Goal: Task Accomplishment & Management: Use online tool/utility

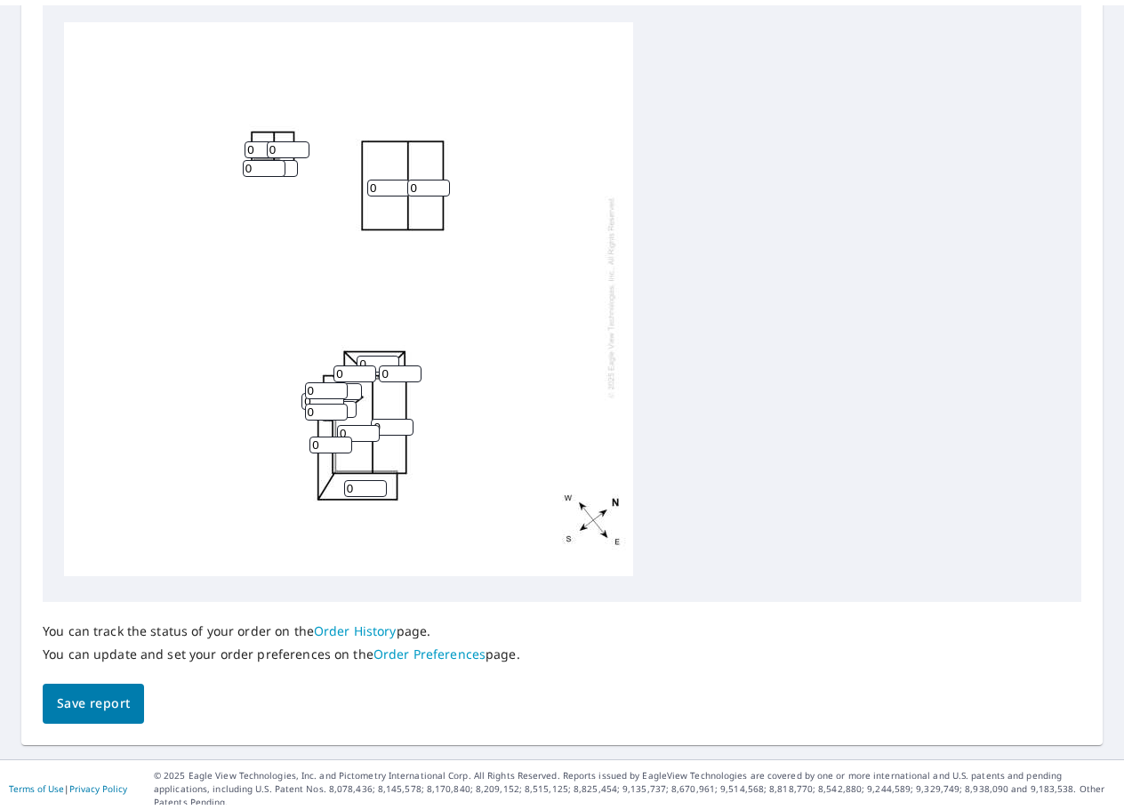
scroll to position [598, 0]
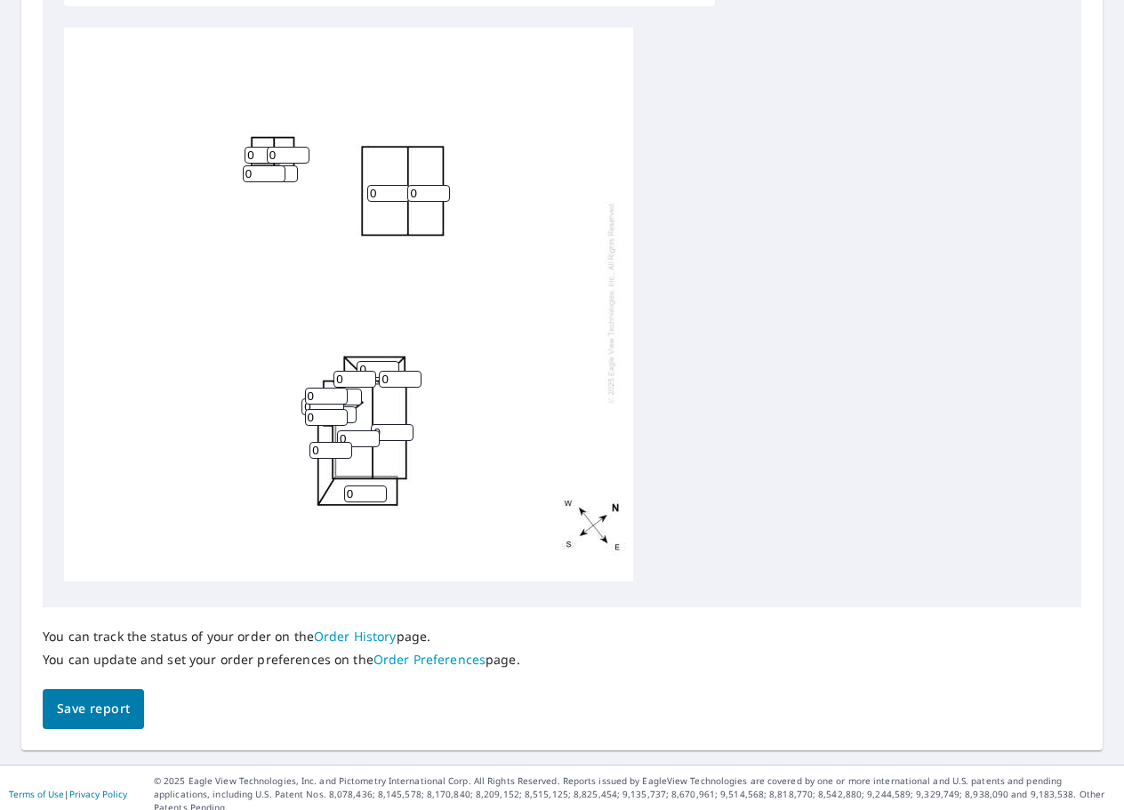
click at [349, 406] on input "0" at bounding box center [335, 414] width 43 height 17
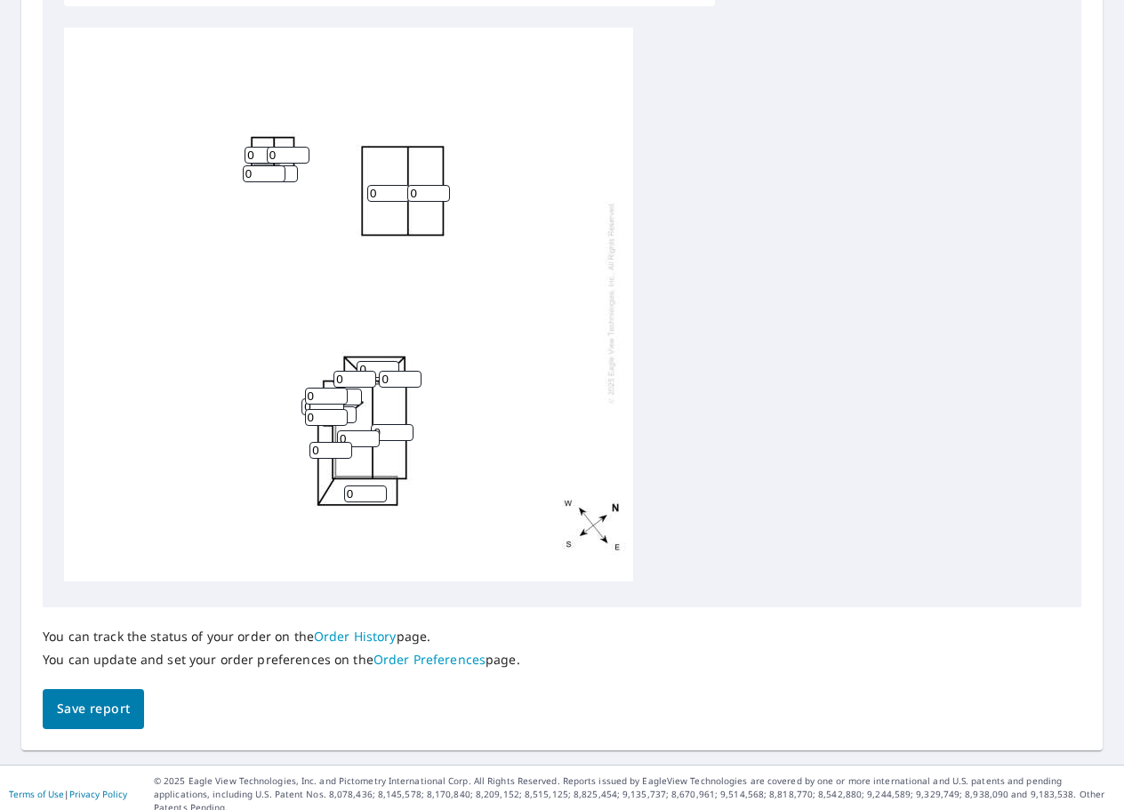
click at [349, 406] on input "0" at bounding box center [335, 414] width 43 height 17
click at [350, 406] on input "1" at bounding box center [335, 414] width 43 height 17
click at [350, 406] on input "2" at bounding box center [335, 414] width 43 height 17
click at [350, 406] on input "3" at bounding box center [335, 414] width 43 height 17
click at [350, 406] on input "4" at bounding box center [335, 414] width 43 height 17
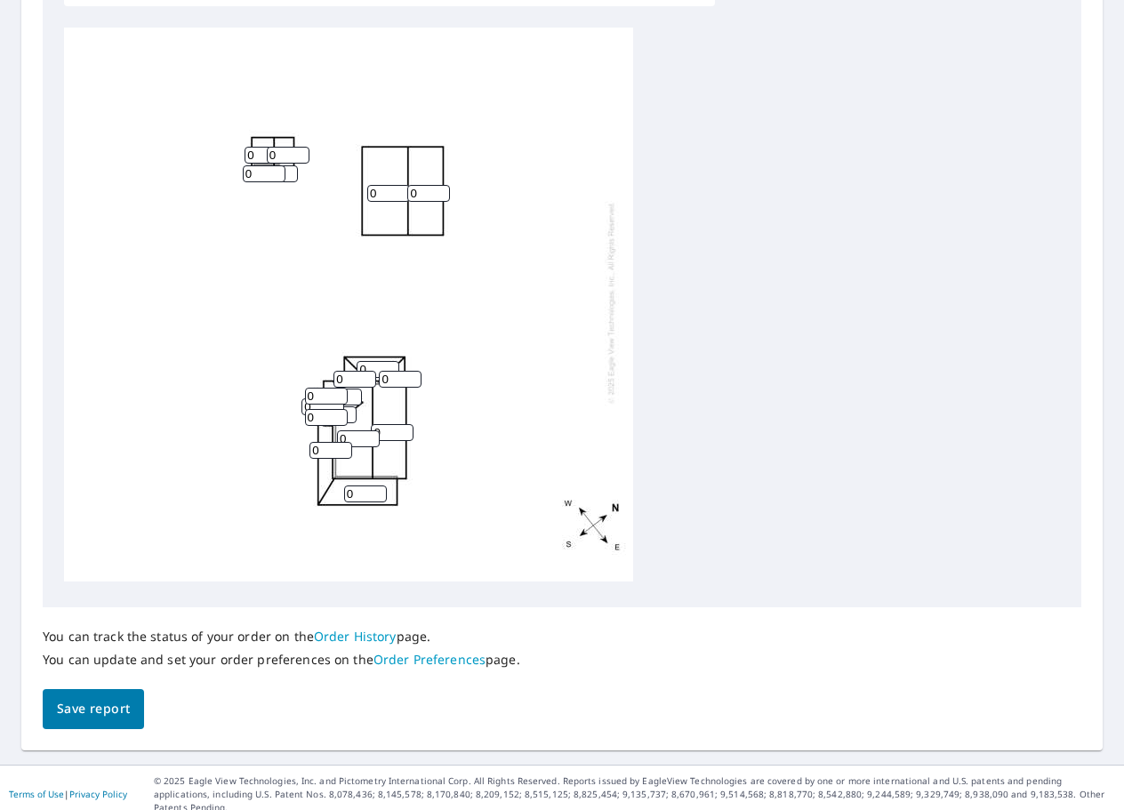
click at [349, 406] on input "5" at bounding box center [335, 414] width 43 height 17
click at [349, 406] on input "6" at bounding box center [335, 414] width 43 height 17
click at [349, 406] on input "7" at bounding box center [335, 414] width 43 height 17
click at [350, 406] on input "6" at bounding box center [335, 414] width 43 height 17
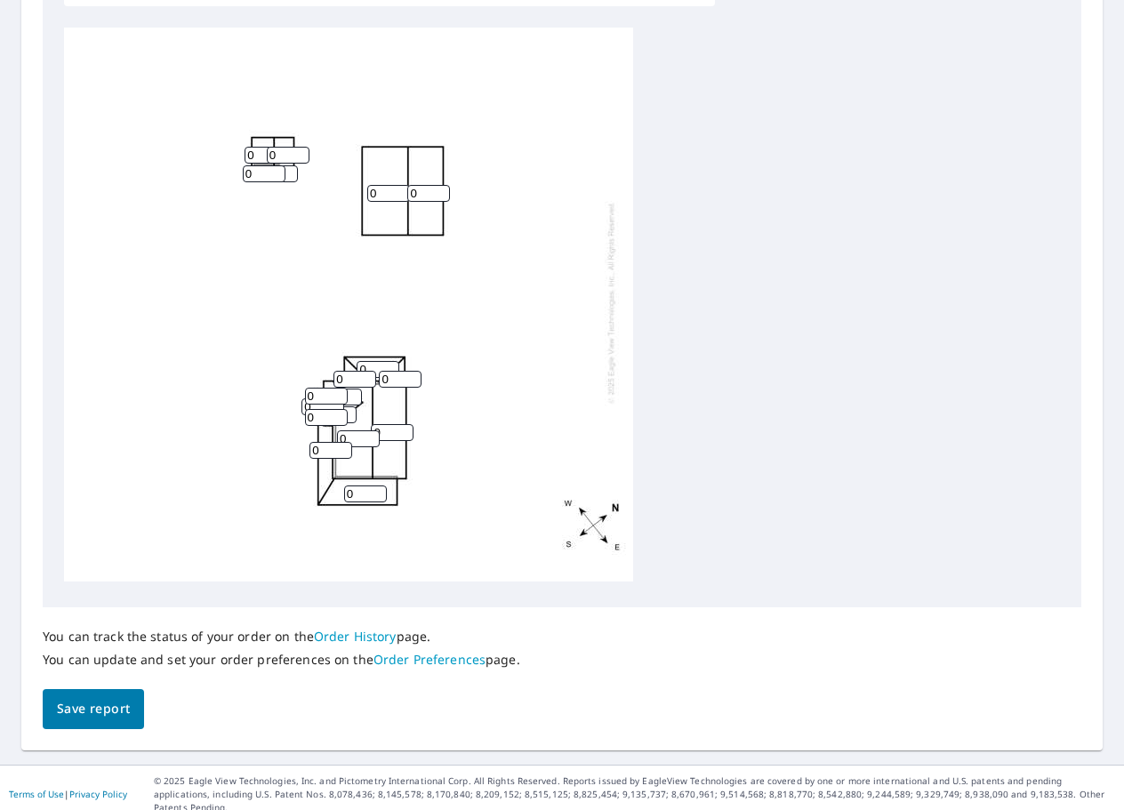
click at [350, 406] on input "5" at bounding box center [335, 414] width 43 height 17
click at [347, 409] on input "0" at bounding box center [326, 417] width 43 height 17
click at [350, 406] on input "4" at bounding box center [335, 414] width 43 height 17
click at [350, 406] on input "3" at bounding box center [335, 414] width 43 height 17
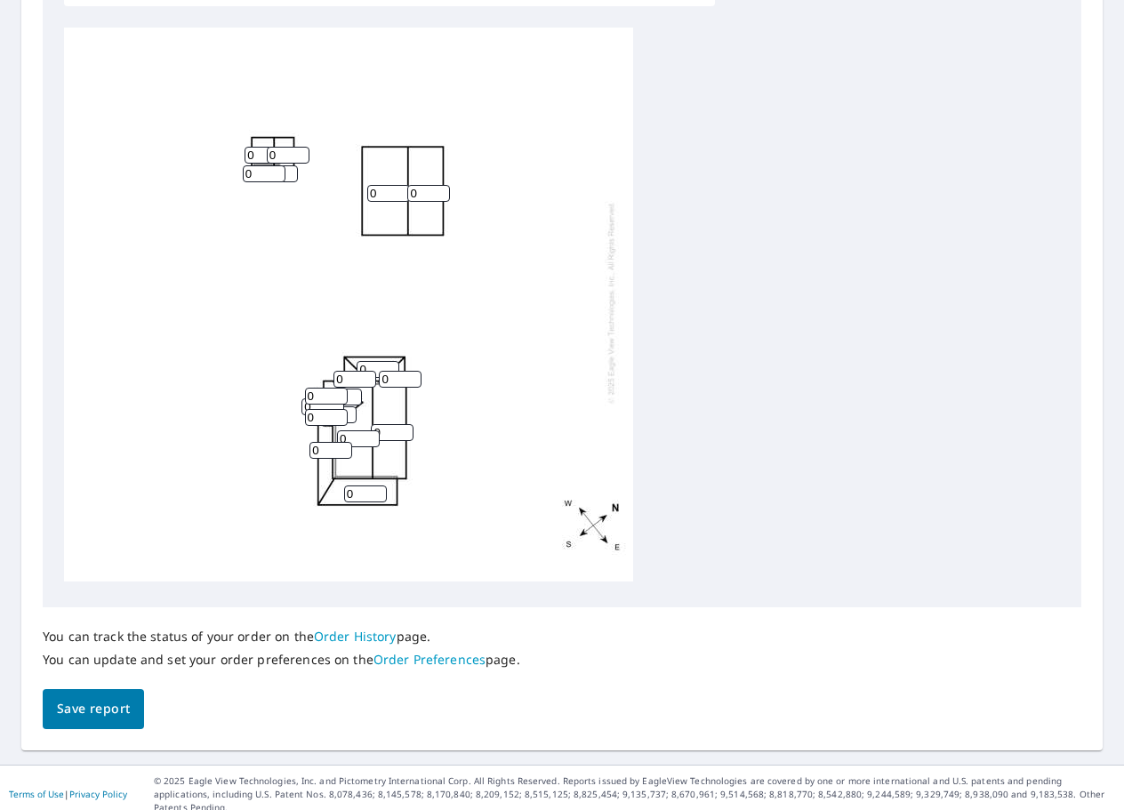
click at [350, 406] on input "2" at bounding box center [335, 414] width 43 height 17
click at [350, 406] on input "1" at bounding box center [335, 414] width 43 height 17
type input "0"
click at [350, 406] on input "0" at bounding box center [335, 414] width 43 height 17
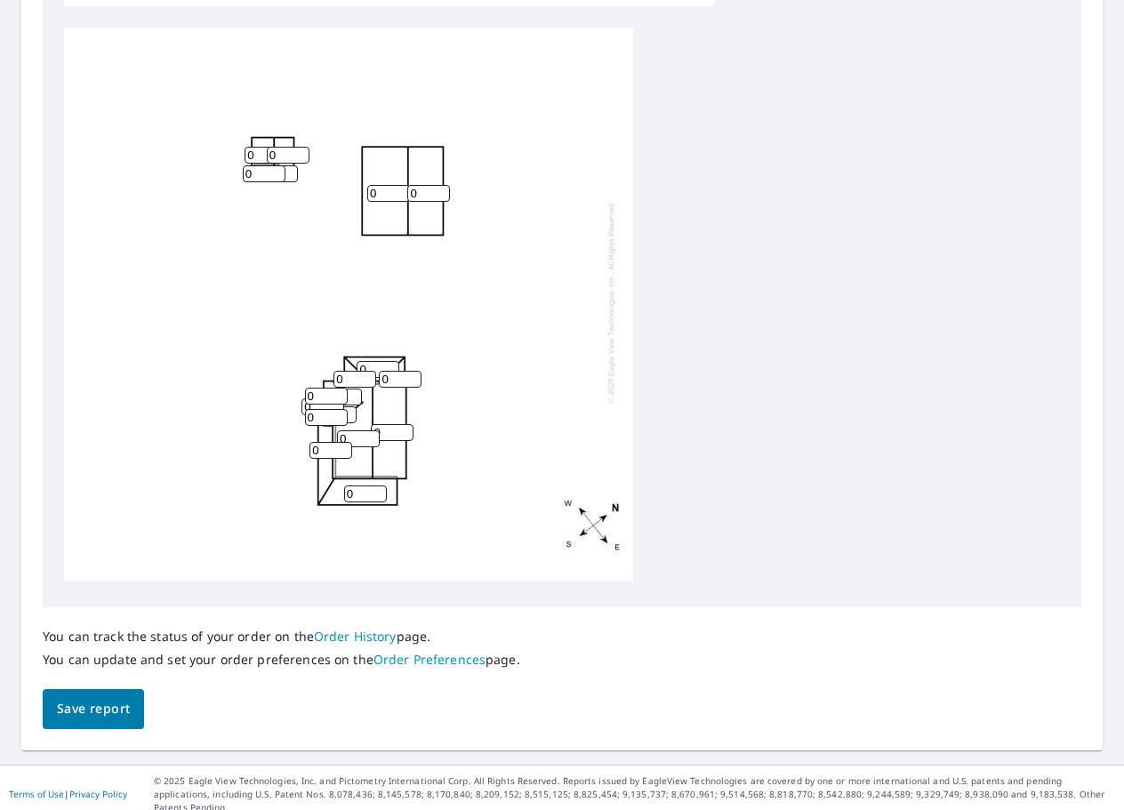
click at [350, 406] on input "0" at bounding box center [335, 414] width 43 height 17
click at [368, 430] on input "1" at bounding box center [358, 438] width 43 height 17
click at [368, 430] on input "2" at bounding box center [358, 438] width 43 height 17
click at [368, 430] on input "3" at bounding box center [358, 438] width 43 height 17
click at [368, 430] on input "4" at bounding box center [358, 438] width 43 height 17
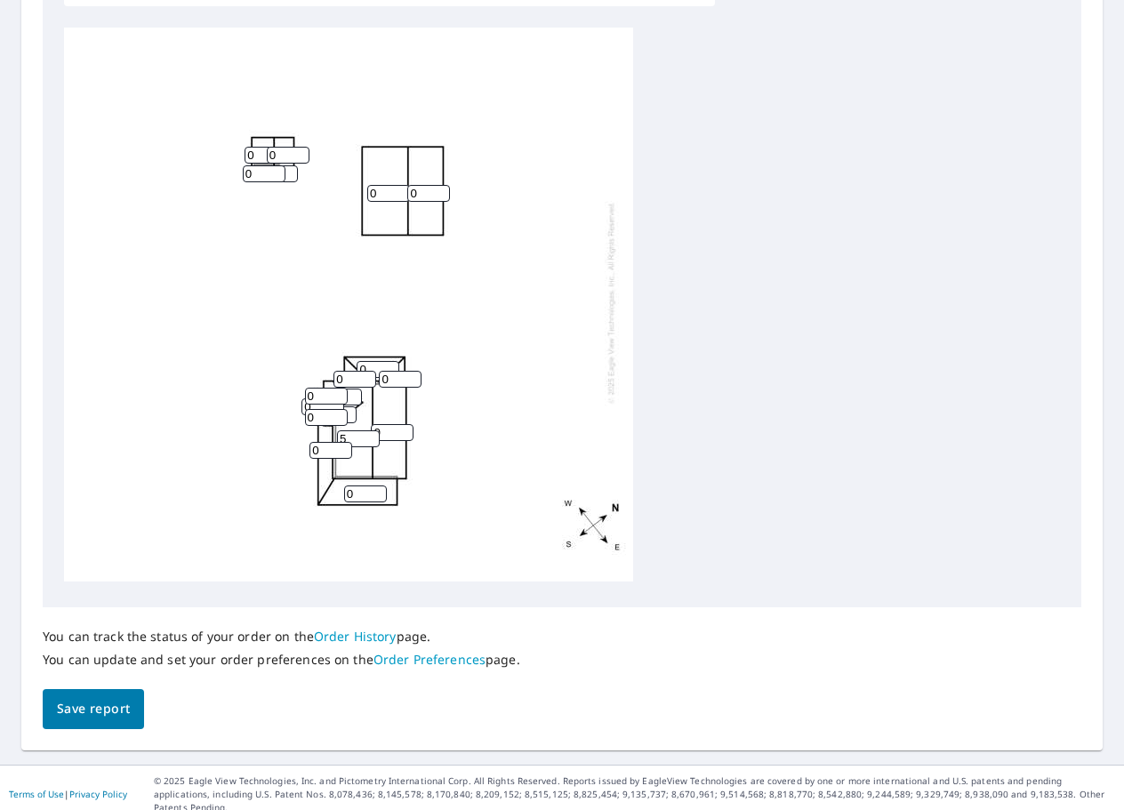
click at [368, 430] on input "5" at bounding box center [358, 438] width 43 height 17
click at [368, 430] on input "6" at bounding box center [358, 438] width 43 height 17
click at [368, 430] on input "7" at bounding box center [358, 438] width 43 height 17
click at [368, 430] on input "8" at bounding box center [358, 438] width 43 height 17
type input "9"
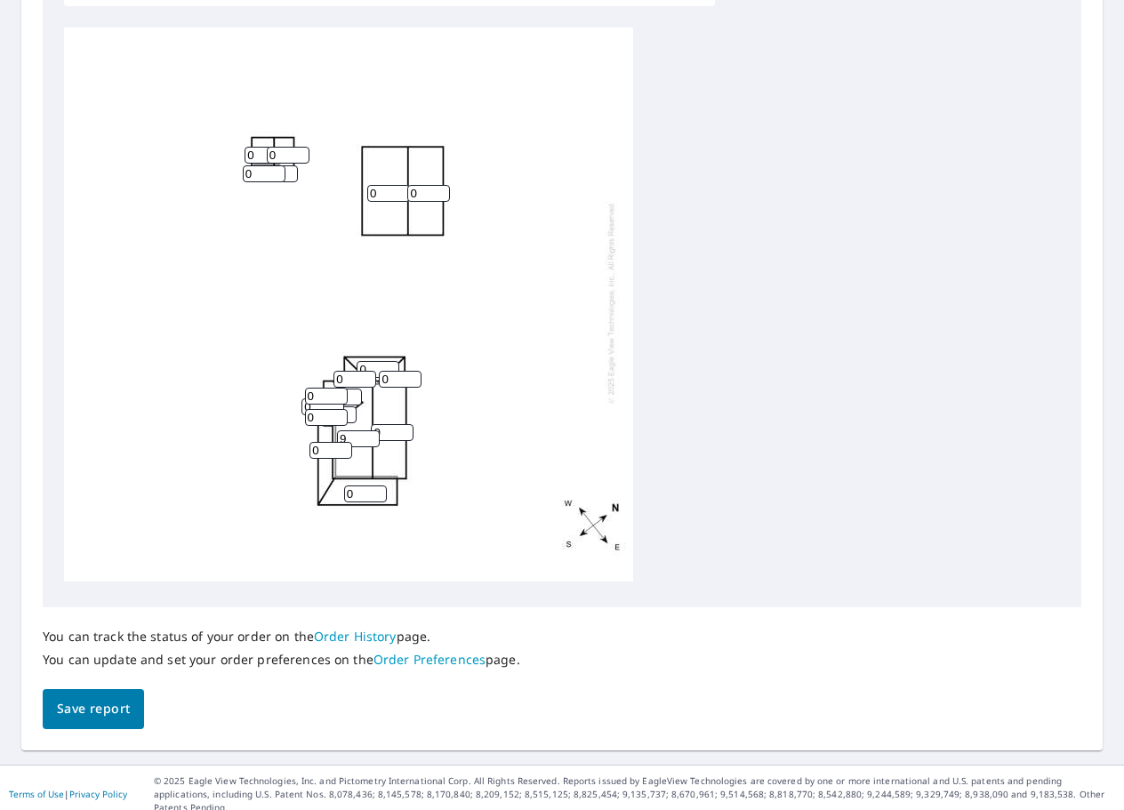
click at [368, 430] on input "9" at bounding box center [358, 438] width 43 height 17
click at [405, 424] on input "1" at bounding box center [392, 432] width 43 height 17
click at [405, 424] on input "2" at bounding box center [392, 432] width 43 height 17
click at [405, 424] on input "3" at bounding box center [392, 432] width 43 height 17
click at [405, 424] on input "4" at bounding box center [392, 432] width 43 height 17
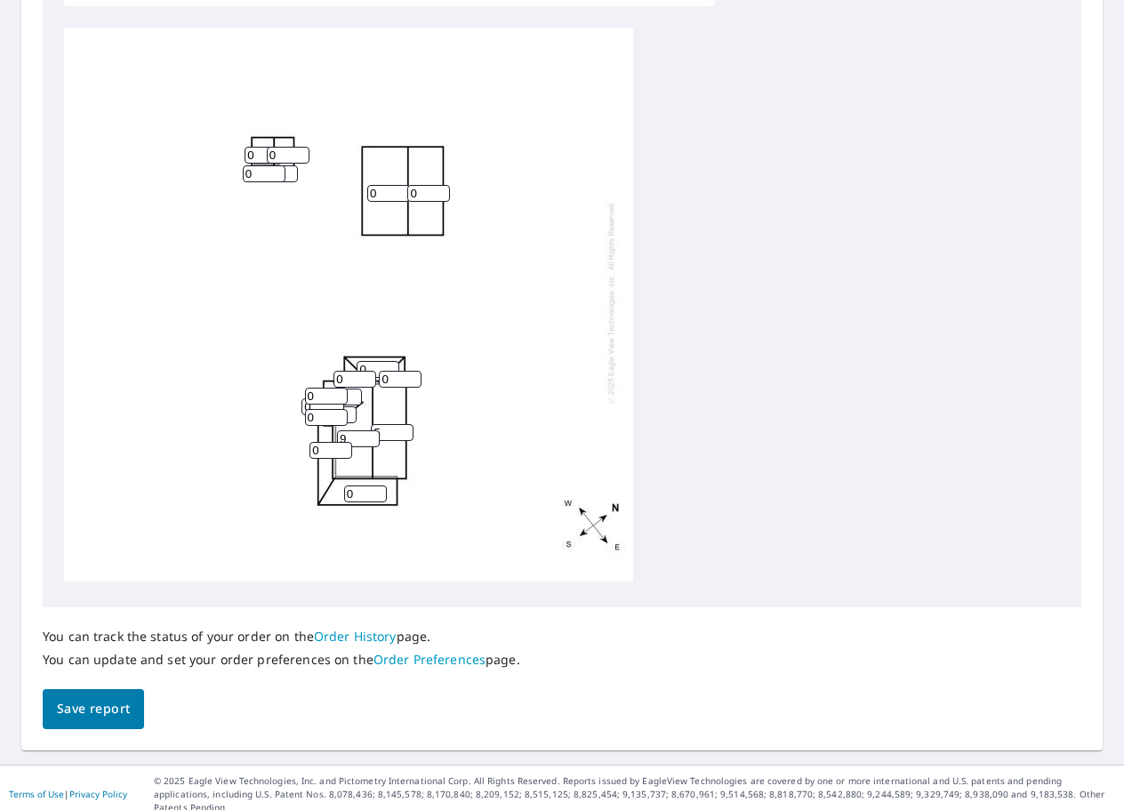
click at [405, 424] on input "5" at bounding box center [392, 432] width 43 height 17
click at [405, 424] on input "6" at bounding box center [392, 432] width 43 height 17
click at [405, 424] on input "7" at bounding box center [392, 432] width 43 height 17
click at [405, 424] on input "8" at bounding box center [392, 432] width 43 height 17
type input "9"
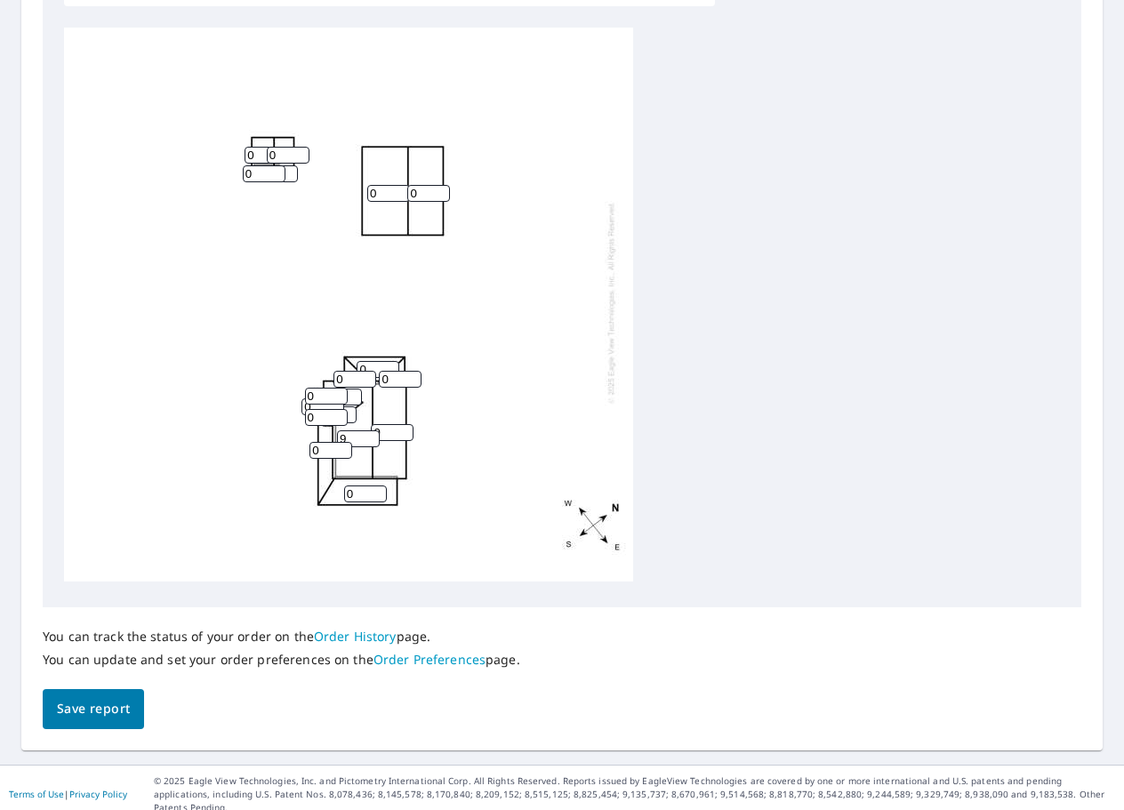
click at [405, 424] on input "9" at bounding box center [392, 432] width 43 height 17
click at [353, 389] on input "1" at bounding box center [340, 397] width 43 height 17
click at [353, 389] on input "2" at bounding box center [340, 397] width 43 height 17
click at [353, 389] on input "3" at bounding box center [340, 397] width 43 height 17
click at [353, 389] on input "2" at bounding box center [340, 397] width 43 height 17
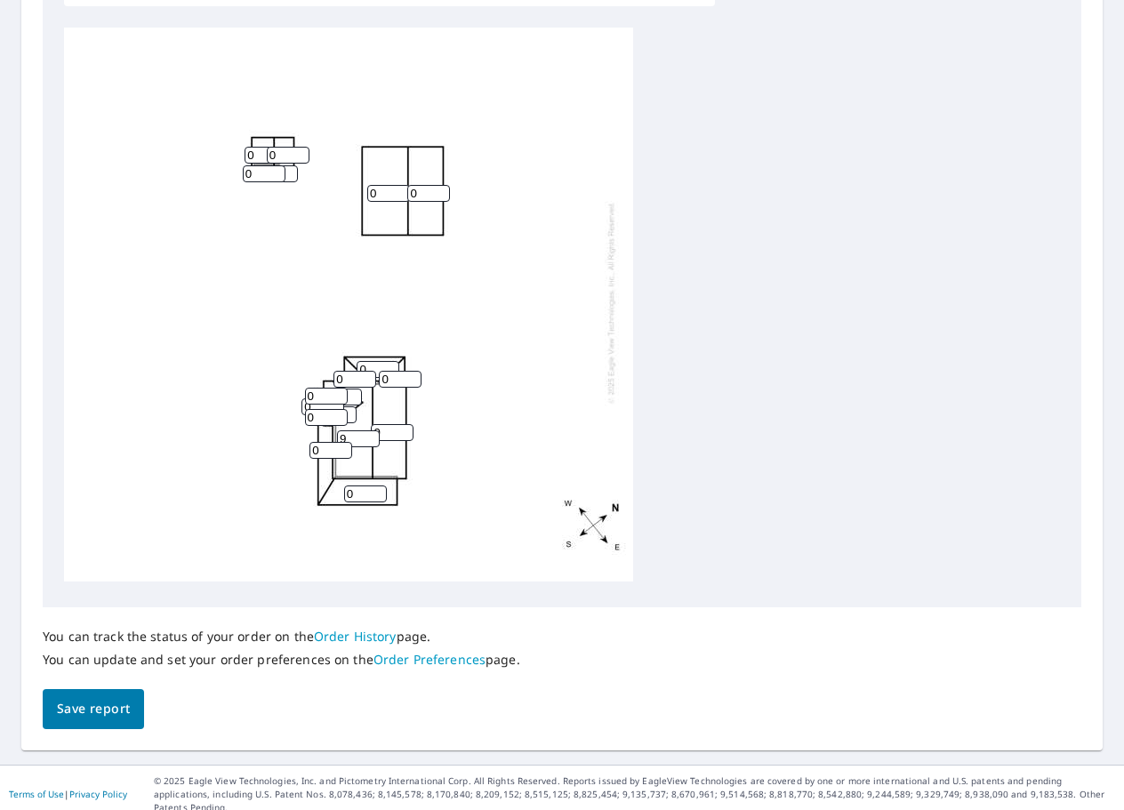
click at [353, 389] on input "1" at bounding box center [340, 397] width 43 height 17
type input "0"
click at [353, 389] on input "0" at bounding box center [340, 397] width 43 height 17
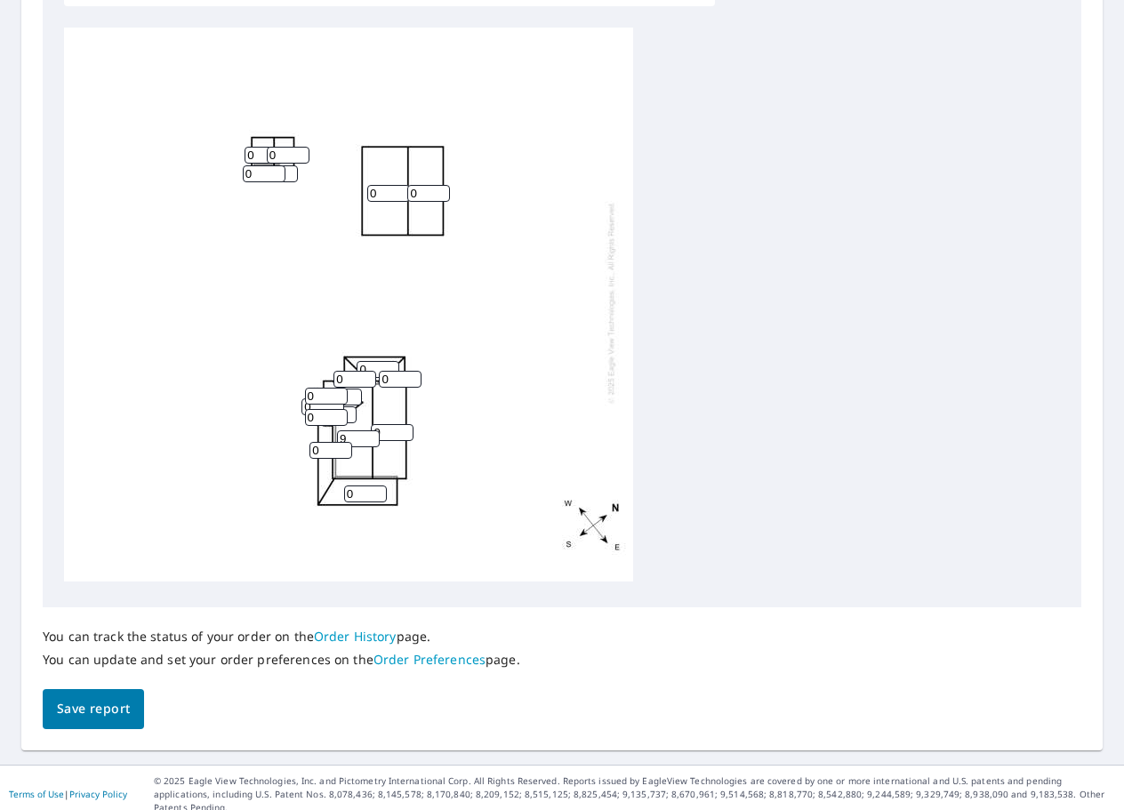
click at [353, 389] on input "0" at bounding box center [340, 397] width 43 height 17
click at [301, 147] on input "1" at bounding box center [288, 155] width 43 height 17
click at [301, 147] on input "2" at bounding box center [288, 155] width 43 height 17
click at [301, 147] on input "3" at bounding box center [288, 155] width 43 height 17
click at [301, 147] on input "4" at bounding box center [288, 155] width 43 height 17
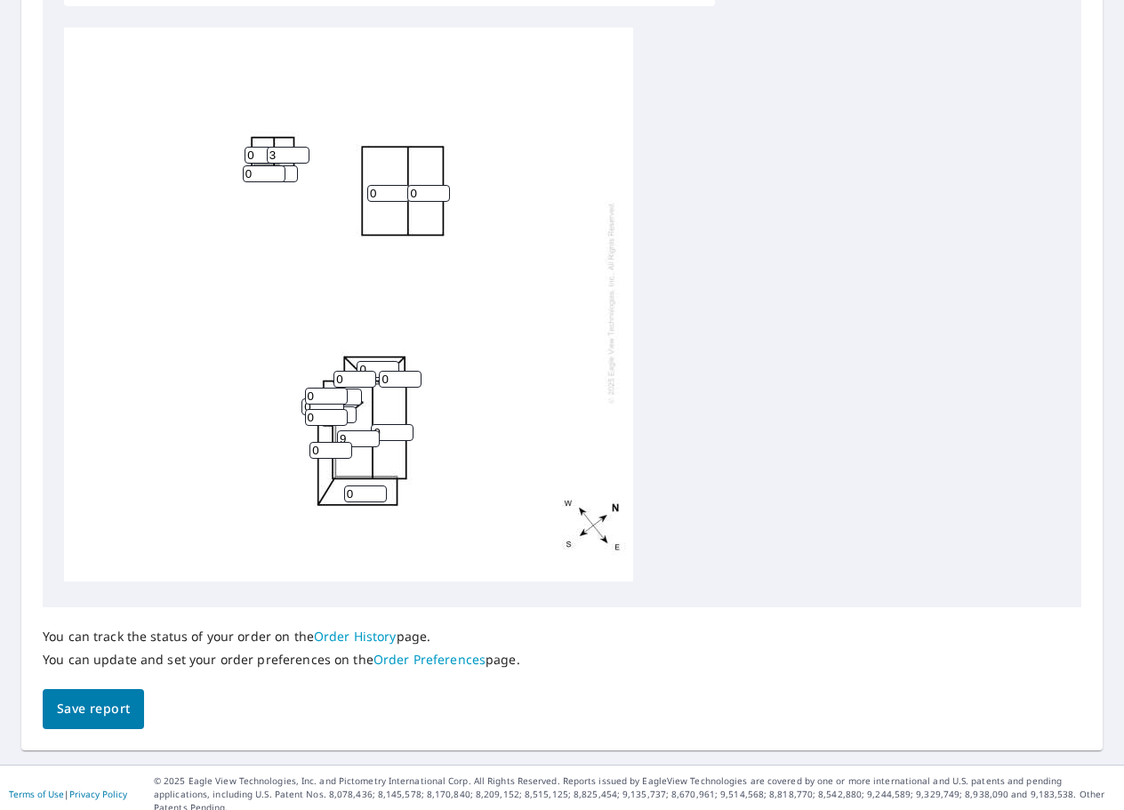
click at [298, 147] on input "3" at bounding box center [288, 155] width 43 height 17
click at [298, 147] on input "2" at bounding box center [288, 155] width 43 height 17
click at [298, 147] on input "1" at bounding box center [288, 155] width 43 height 17
type input "0"
click at [298, 147] on input "0" at bounding box center [288, 155] width 43 height 17
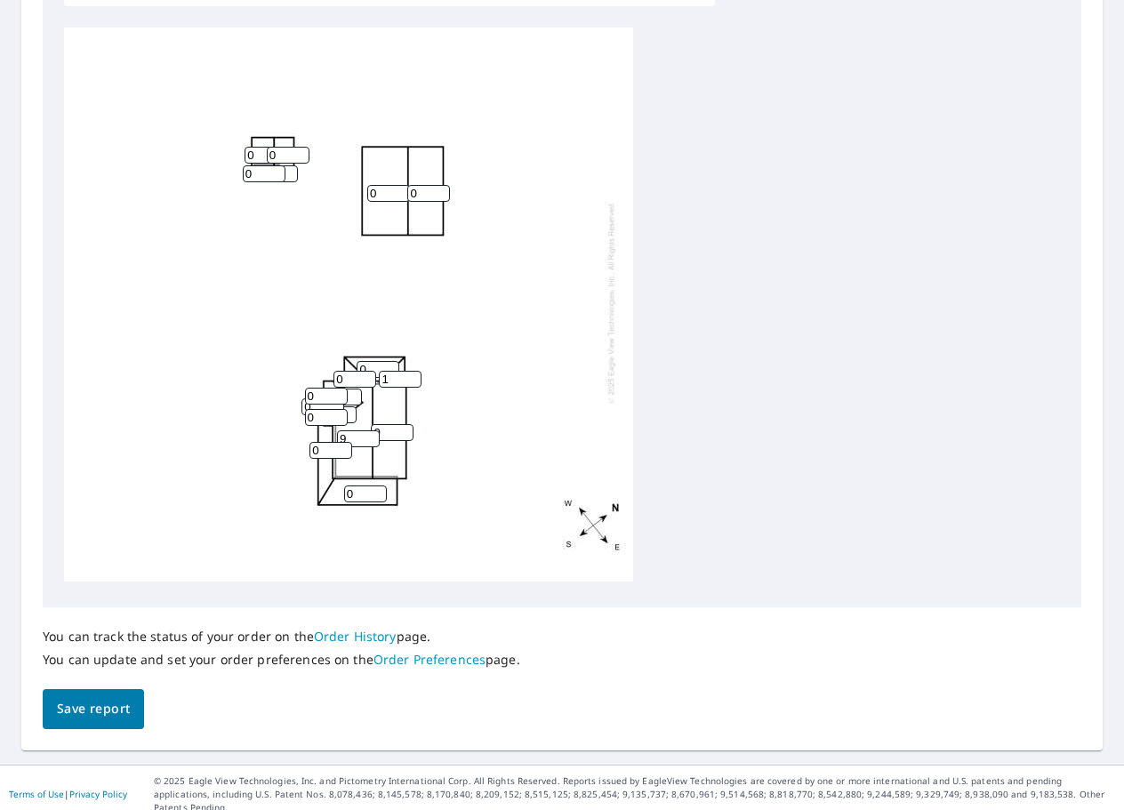
click at [414, 371] on input "1" at bounding box center [400, 379] width 43 height 17
click at [414, 371] on input "2" at bounding box center [400, 379] width 43 height 17
click at [414, 371] on input "3" at bounding box center [400, 379] width 43 height 17
type input "4"
click at [414, 371] on input "4" at bounding box center [400, 379] width 43 height 17
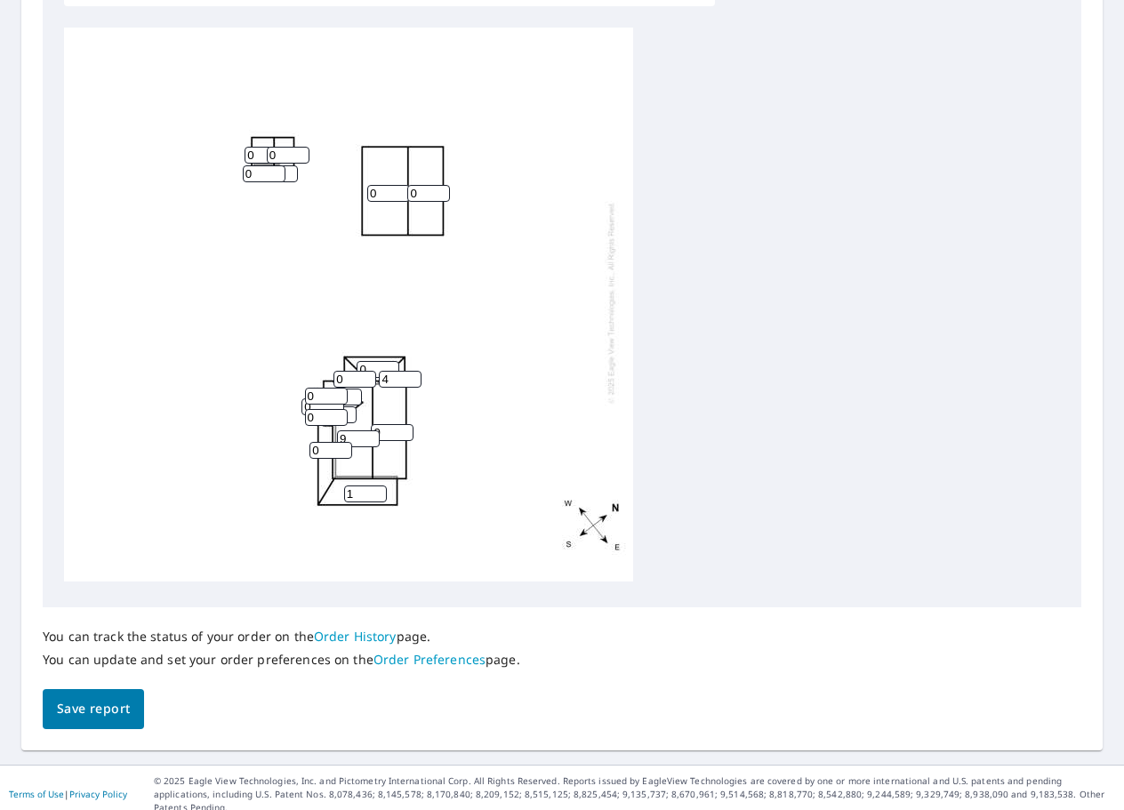
click at [379, 486] on input "1" at bounding box center [365, 494] width 43 height 17
click at [379, 486] on input "2" at bounding box center [365, 494] width 43 height 17
click at [379, 486] on input "3" at bounding box center [365, 494] width 43 height 17
type input "4"
click at [379, 486] on input "4" at bounding box center [365, 494] width 43 height 17
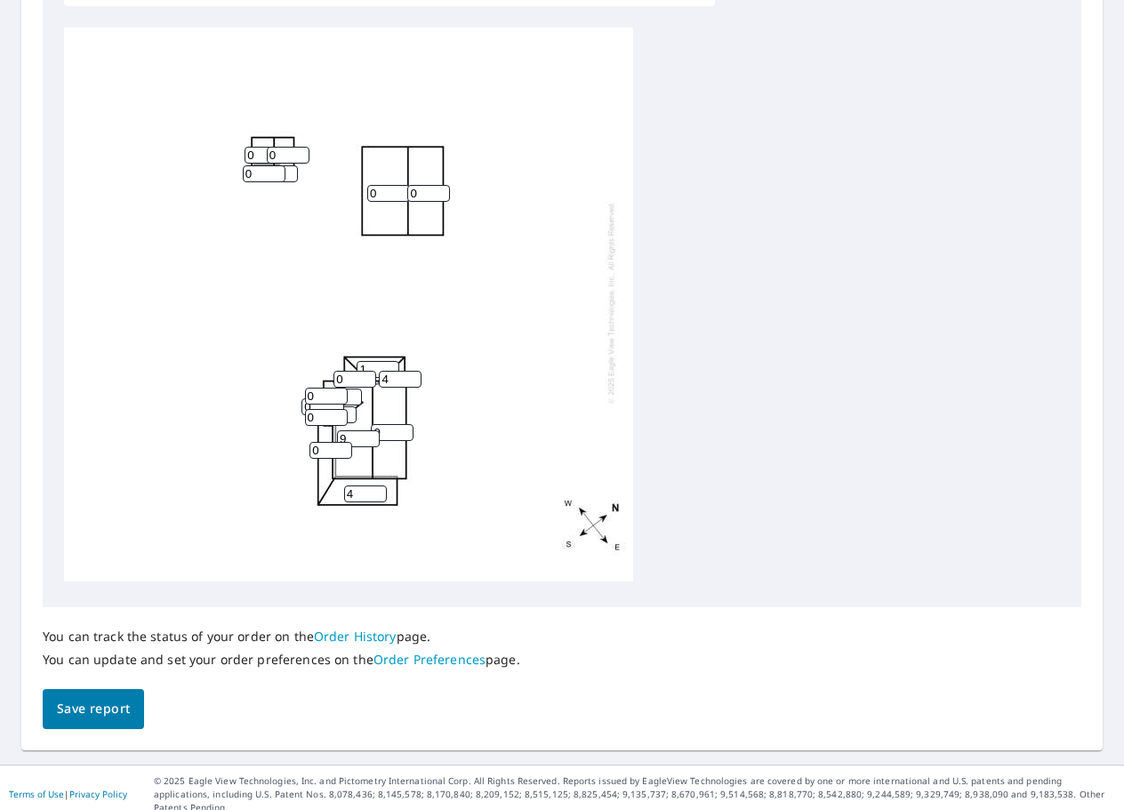
click at [390, 361] on input "1" at bounding box center [378, 369] width 43 height 17
click at [390, 361] on input "2" at bounding box center [378, 369] width 43 height 17
click at [390, 361] on input "3" at bounding box center [378, 369] width 43 height 17
type input "4"
click at [390, 361] on input "4" at bounding box center [378, 369] width 43 height 17
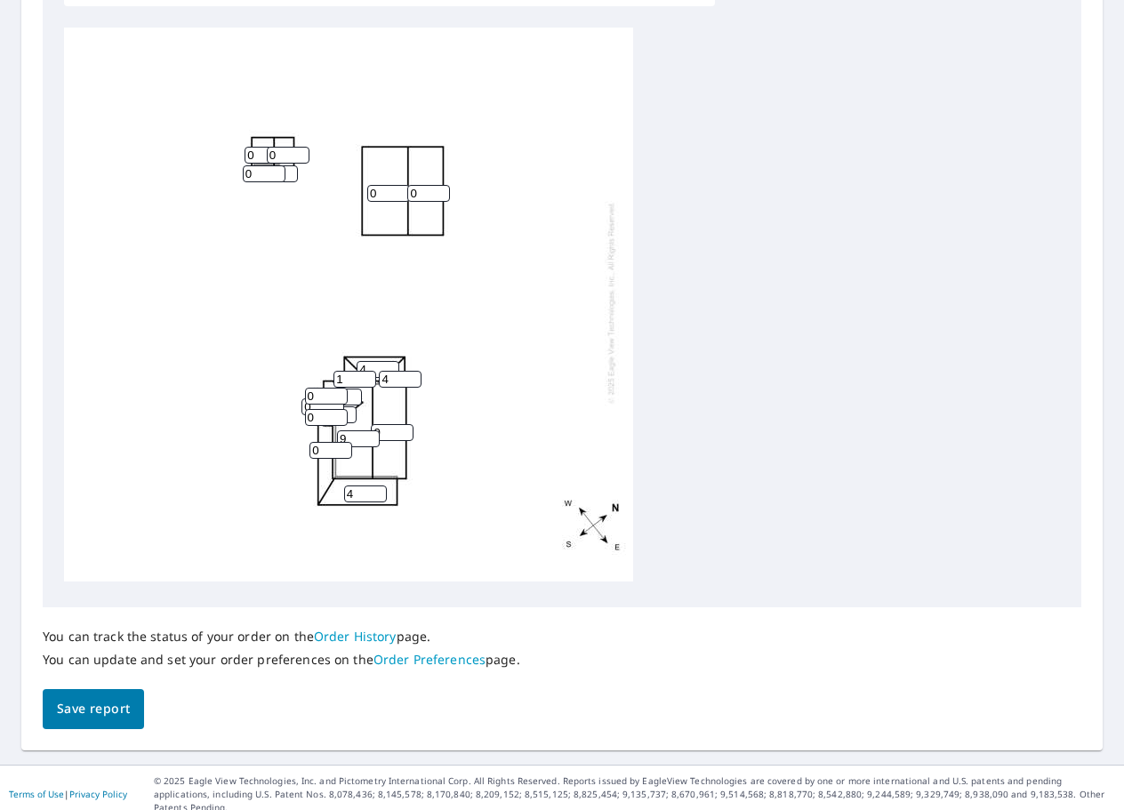
click at [366, 371] on input "1" at bounding box center [354, 379] width 43 height 17
click at [366, 371] on input "2" at bounding box center [354, 379] width 43 height 17
click at [366, 371] on input "3" at bounding box center [354, 379] width 43 height 17
type input "4"
click at [366, 371] on input "4" at bounding box center [354, 379] width 43 height 17
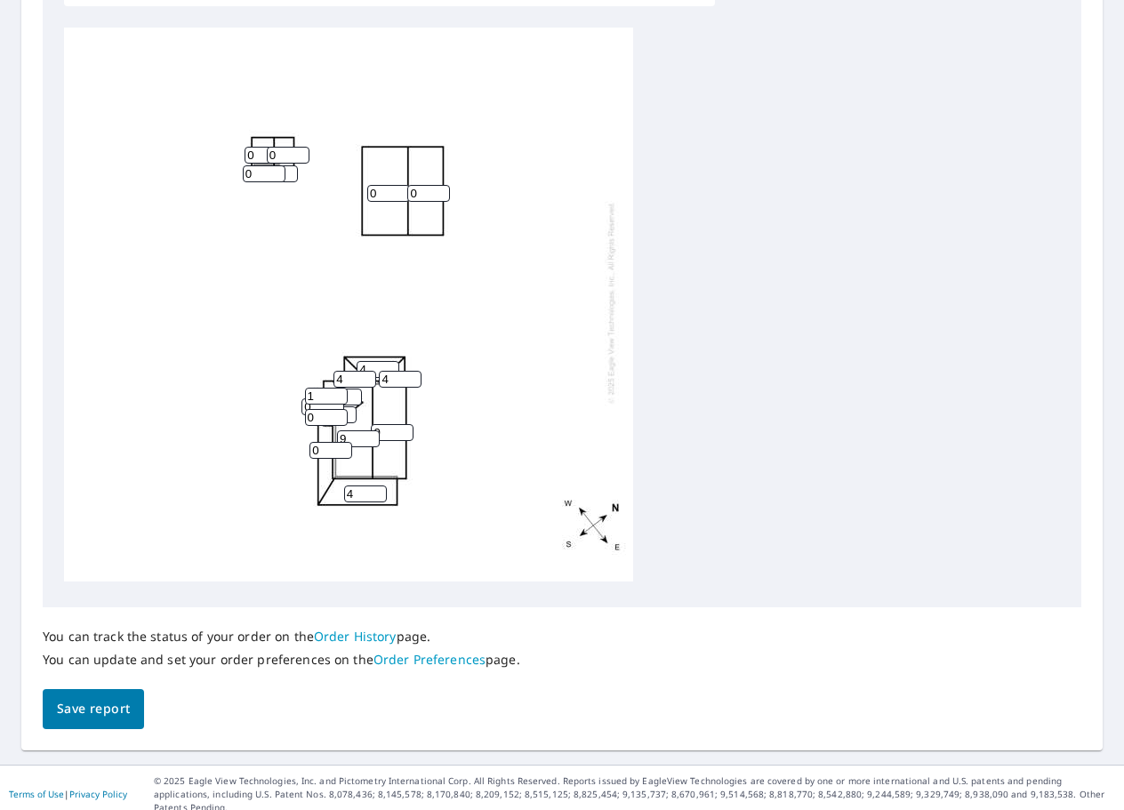
click at [336, 388] on input "1" at bounding box center [326, 396] width 43 height 17
click at [336, 388] on input "2" at bounding box center [326, 396] width 43 height 17
click at [336, 388] on input "3" at bounding box center [326, 396] width 43 height 17
type input "4"
click at [336, 388] on input "4" at bounding box center [326, 396] width 43 height 17
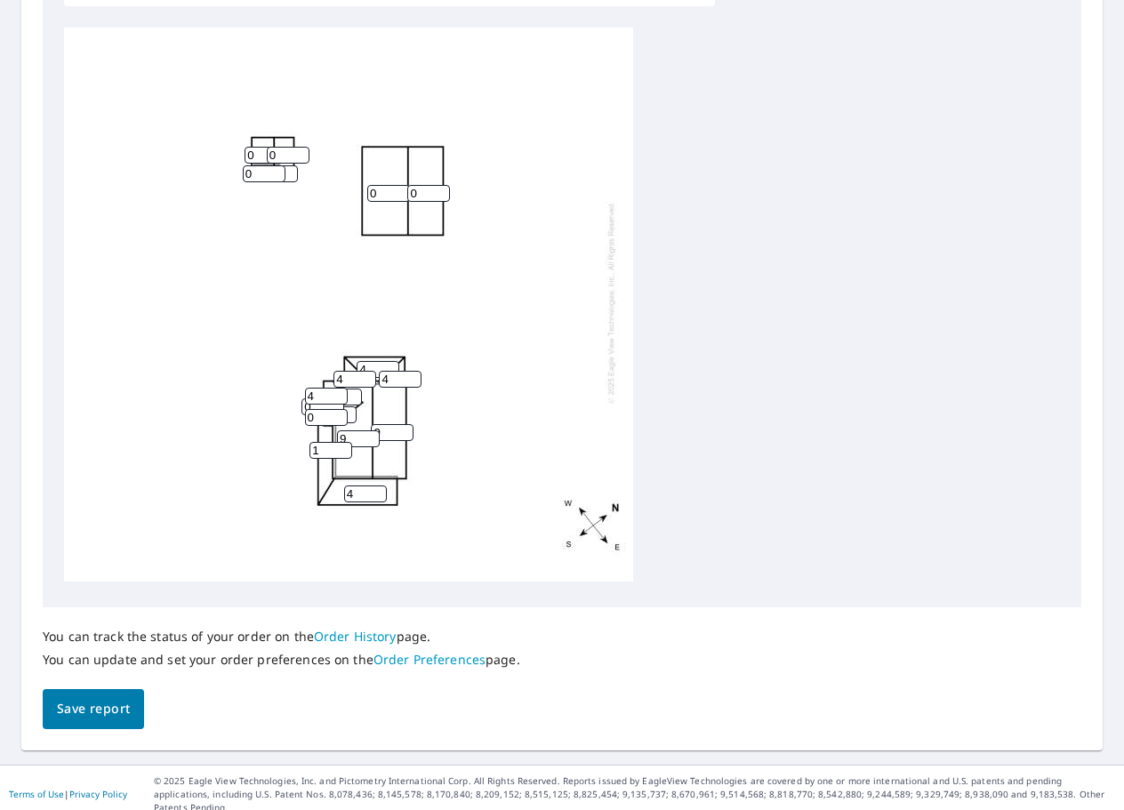
click at [345, 442] on input "1" at bounding box center [330, 450] width 43 height 17
click at [345, 442] on input "2" at bounding box center [330, 450] width 43 height 17
click at [345, 442] on input "3" at bounding box center [330, 450] width 43 height 17
type input "4"
click at [345, 442] on input "4" at bounding box center [330, 450] width 43 height 17
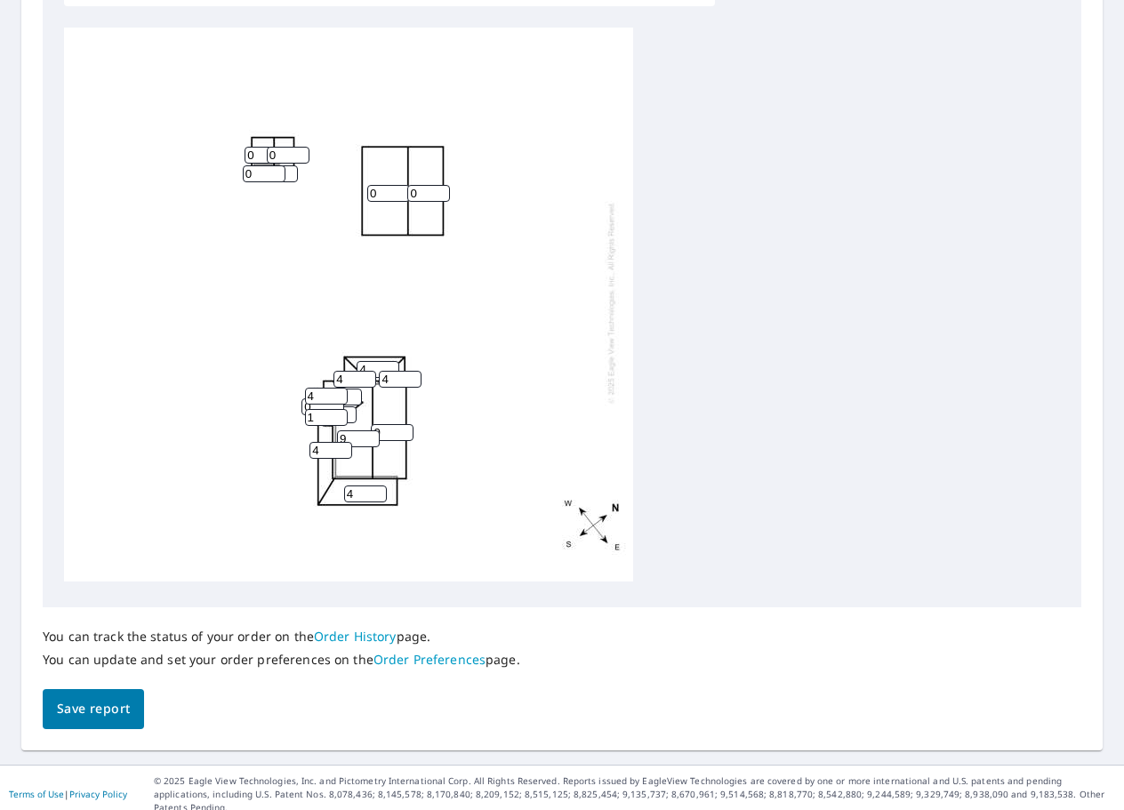
click at [338, 409] on input "1" at bounding box center [326, 417] width 43 height 17
click at [338, 409] on input "2" at bounding box center [326, 417] width 43 height 17
click at [338, 409] on input "3" at bounding box center [326, 417] width 43 height 17
type input "4"
click at [338, 409] on input "4" at bounding box center [326, 417] width 43 height 17
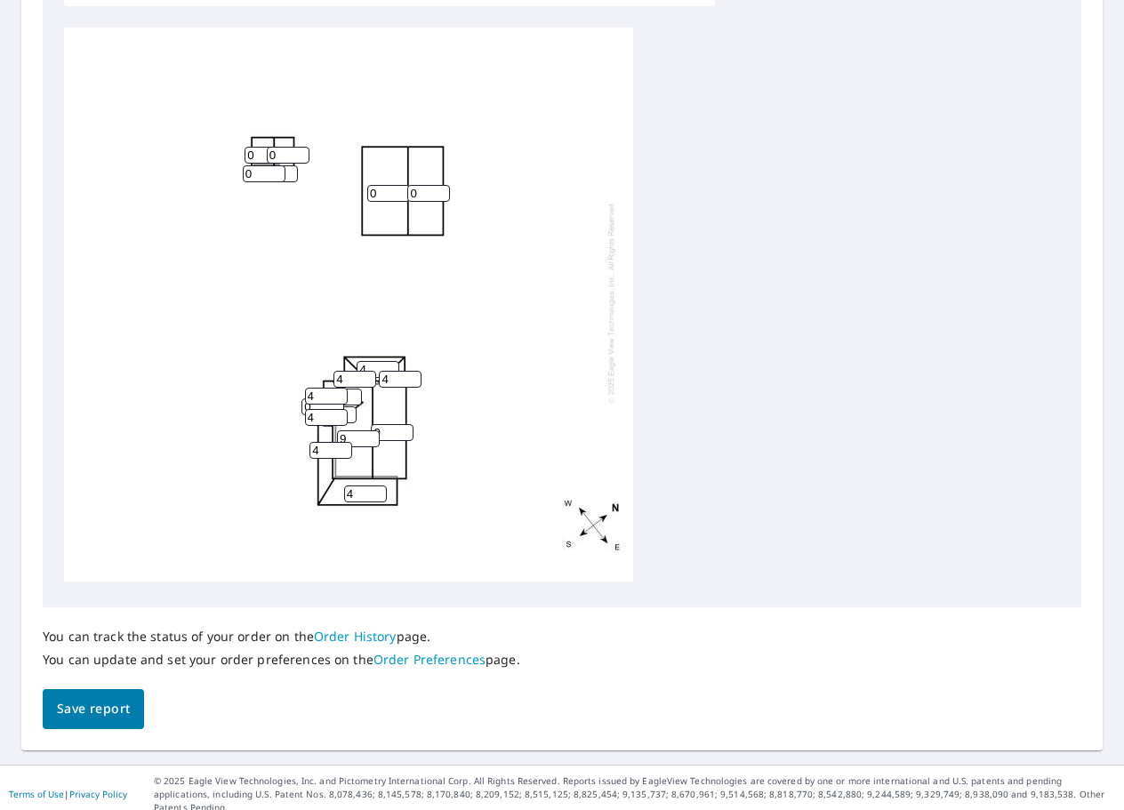
drag, startPoint x: 395, startPoint y: 390, endPoint x: 435, endPoint y: 390, distance: 40.0
click at [435, 390] on div "0 9 9 0 4 4 4 0 0 0 0 4 4 0 0 0 4 4" at bounding box center [348, 302] width 569 height 558
click at [354, 389] on input "1" at bounding box center [340, 397] width 43 height 17
click at [352, 389] on input "2" at bounding box center [340, 397] width 43 height 17
click at [352, 389] on input "3" at bounding box center [340, 397] width 43 height 17
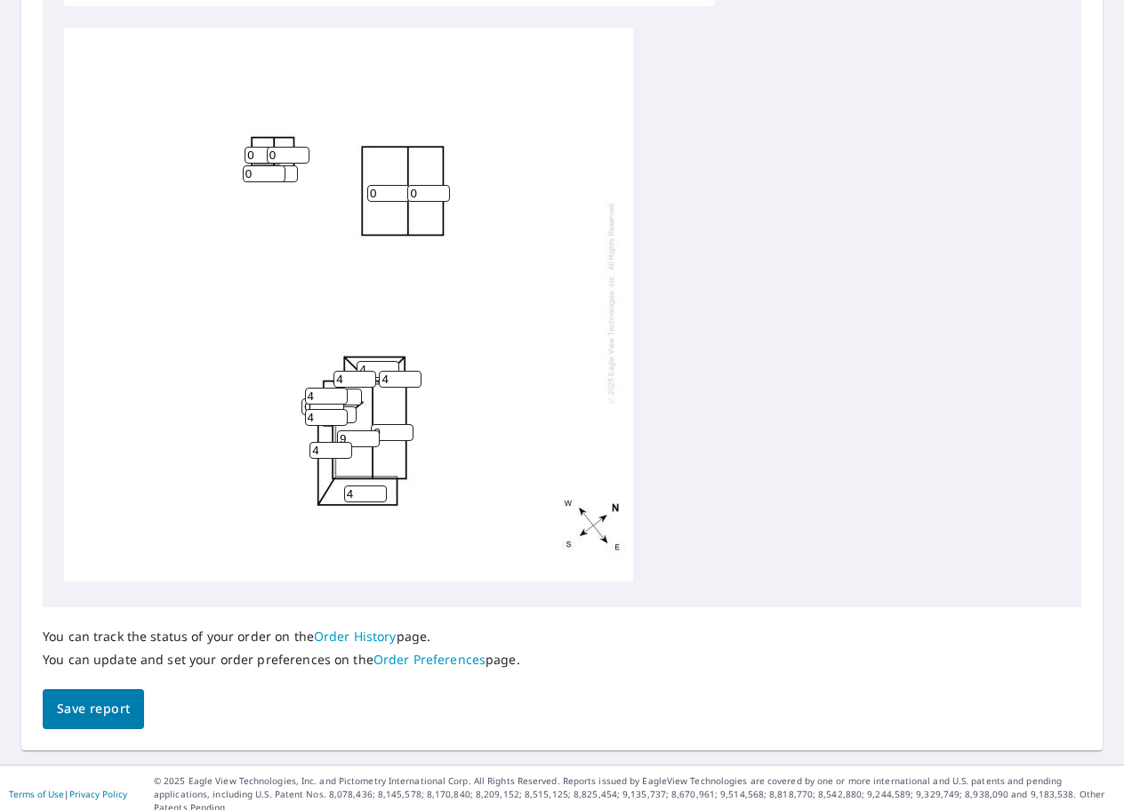
click at [352, 389] on input "4" at bounding box center [340, 397] width 43 height 17
click at [352, 389] on input "5" at bounding box center [340, 397] width 43 height 17
click at [352, 389] on input "6" at bounding box center [340, 397] width 43 height 17
click at [352, 389] on input "7" at bounding box center [340, 397] width 43 height 17
click at [352, 389] on input "8" at bounding box center [340, 397] width 43 height 17
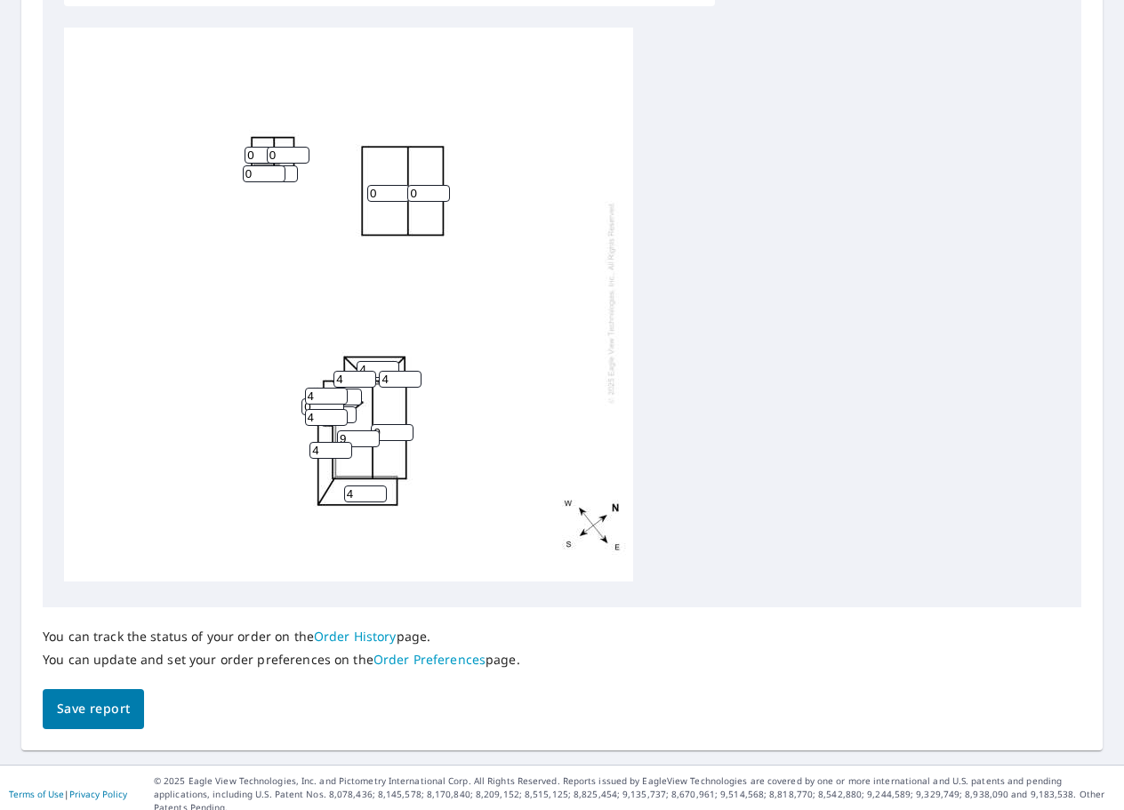
click at [352, 389] on input "9" at bounding box center [340, 397] width 43 height 17
click at [351, 389] on input "8" at bounding box center [340, 397] width 43 height 17
click at [351, 389] on input "7" at bounding box center [340, 397] width 43 height 17
click at [351, 389] on input "6" at bounding box center [340, 397] width 43 height 17
type input "5"
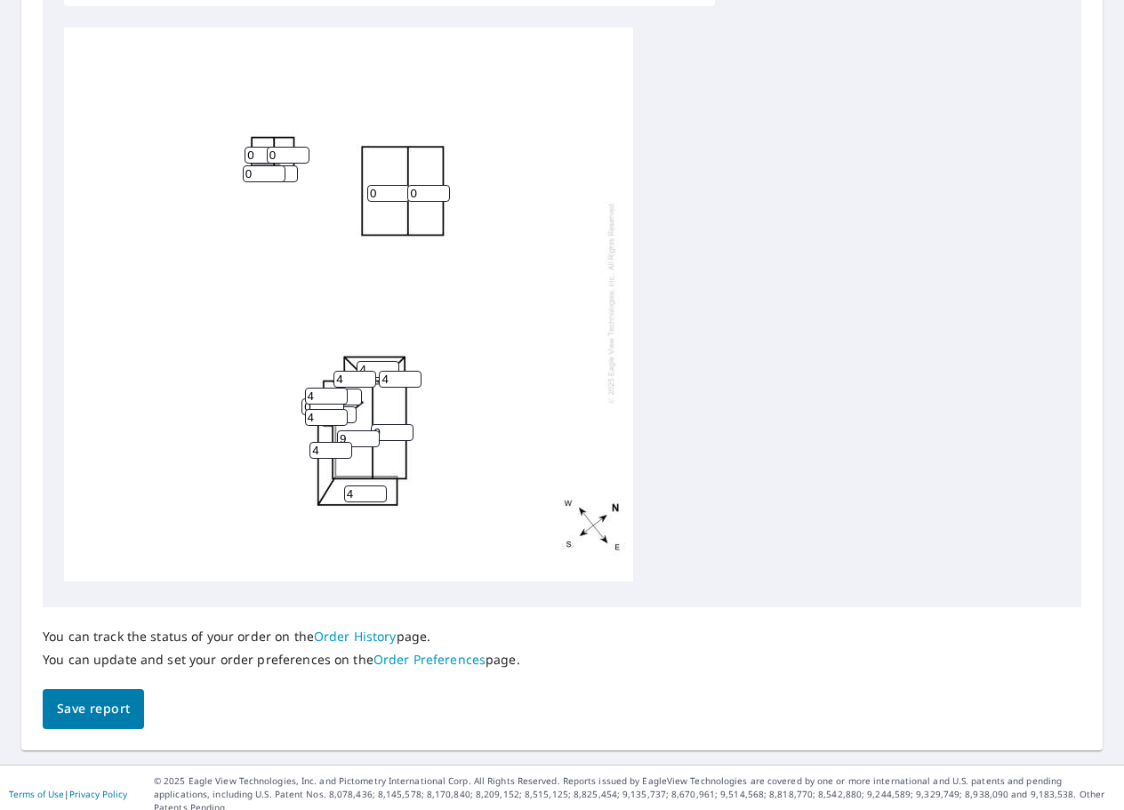
click at [351, 389] on input "5" at bounding box center [340, 397] width 43 height 17
click at [349, 406] on input "1" at bounding box center [335, 414] width 43 height 17
click at [349, 406] on input "2" at bounding box center [335, 414] width 43 height 17
click at [349, 406] on input "3" at bounding box center [335, 414] width 43 height 17
click at [349, 406] on input "4" at bounding box center [335, 414] width 43 height 17
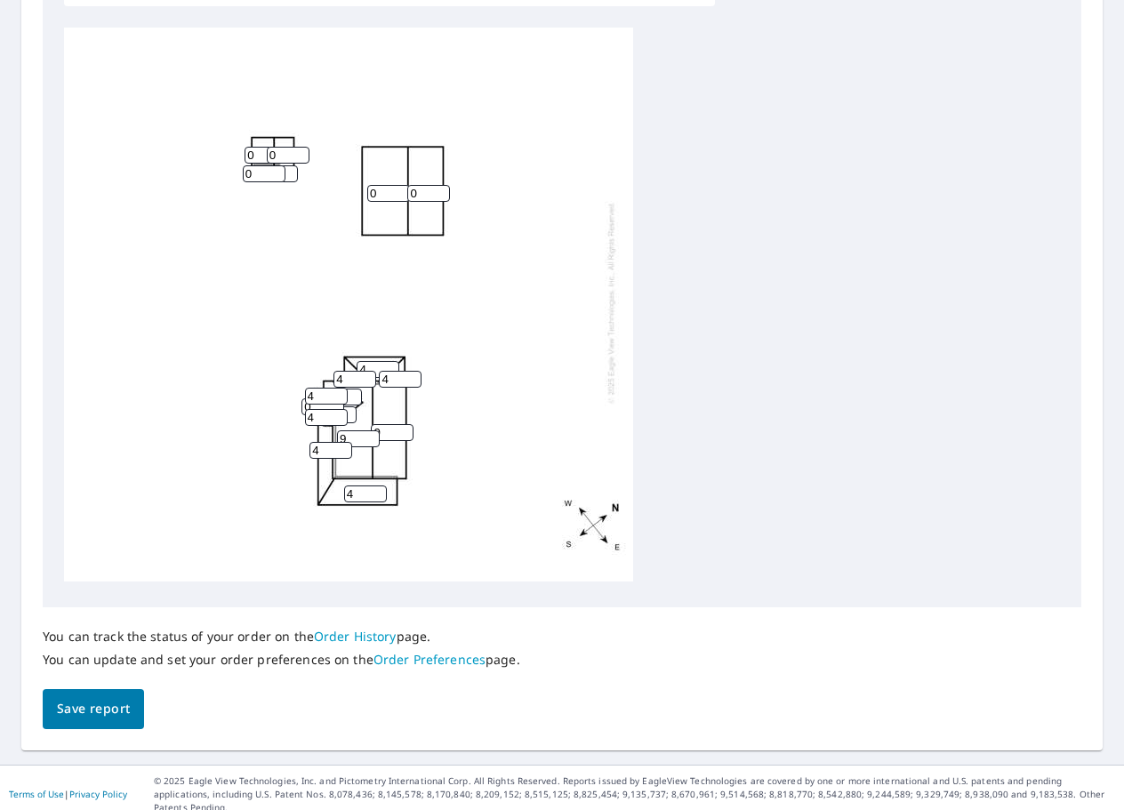
click at [349, 406] on input "5" at bounding box center [335, 414] width 43 height 17
type input "6"
click at [349, 406] on input "6" at bounding box center [335, 414] width 43 height 17
click at [402, 185] on input "1" at bounding box center [388, 193] width 43 height 17
click at [402, 185] on input "2" at bounding box center [388, 193] width 43 height 17
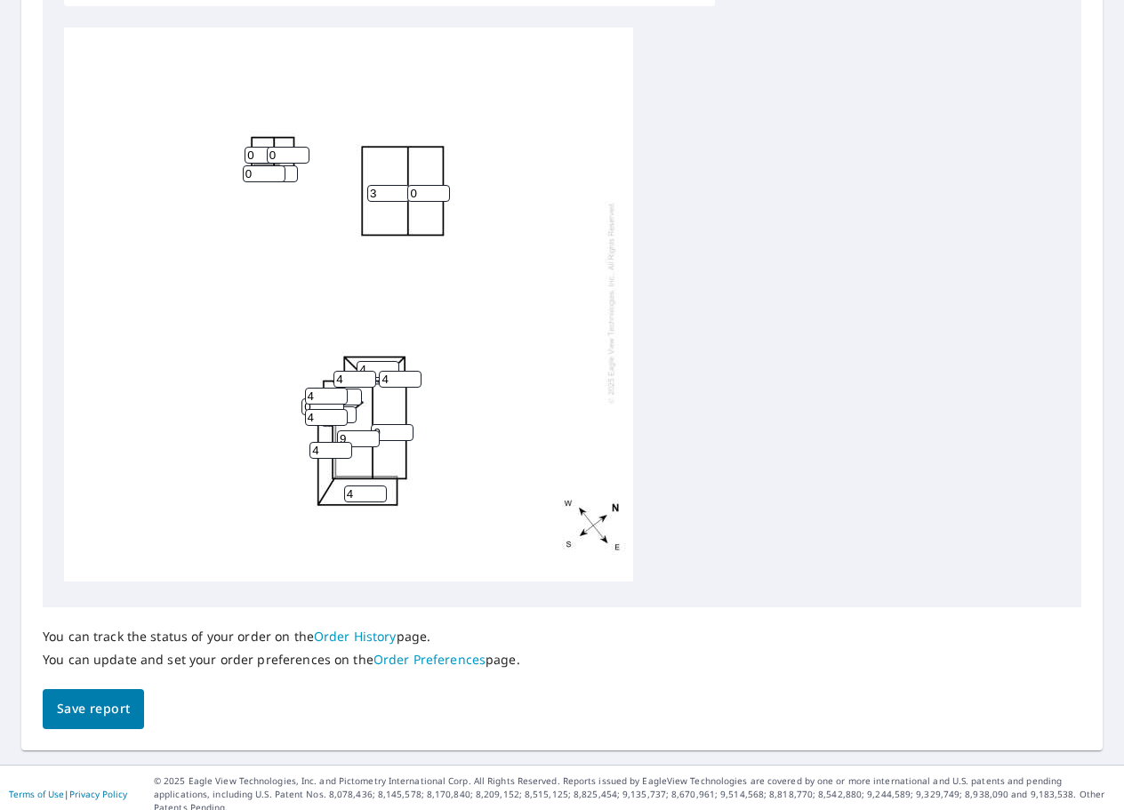
click at [402, 185] on input "3" at bounding box center [388, 193] width 43 height 17
click at [402, 185] on input "4" at bounding box center [388, 193] width 43 height 17
click at [402, 185] on input "5" at bounding box center [388, 193] width 43 height 17
type input "6"
click at [402, 185] on input "6" at bounding box center [388, 193] width 43 height 17
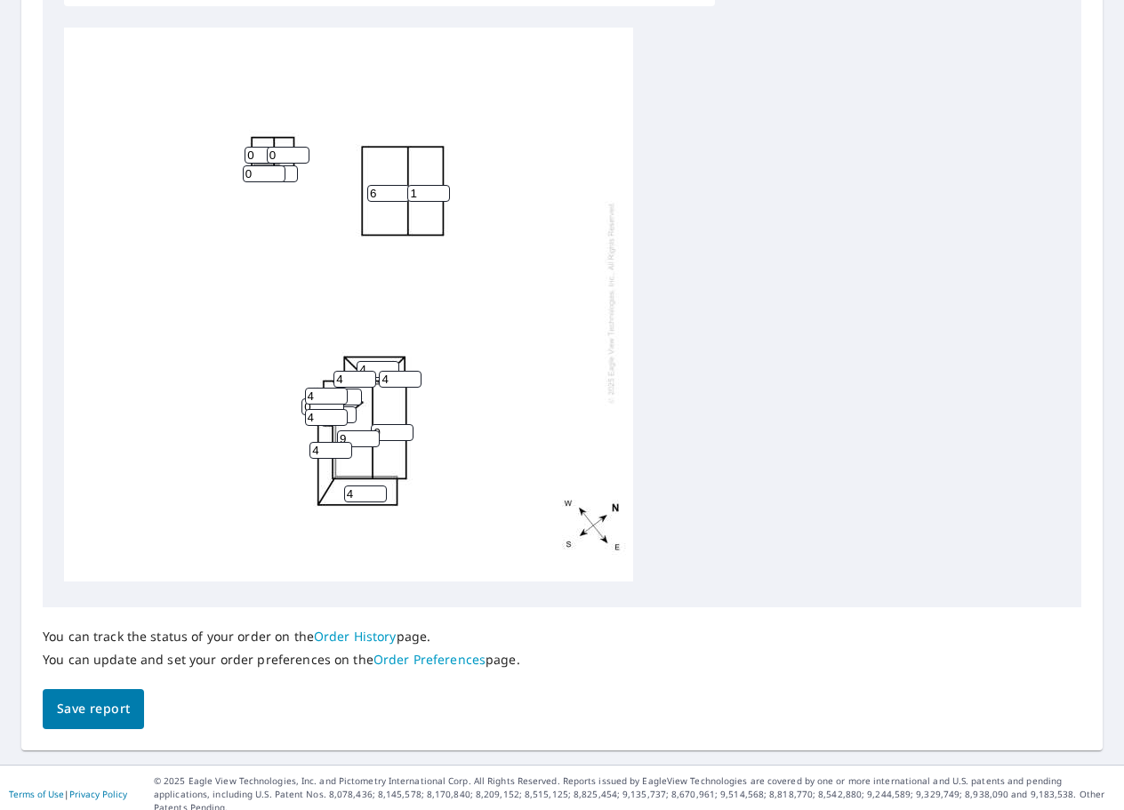
click at [440, 185] on input "1" at bounding box center [428, 193] width 43 height 17
click at [440, 185] on input "2" at bounding box center [428, 193] width 43 height 17
click at [440, 185] on input "3" at bounding box center [428, 193] width 43 height 17
click at [440, 185] on input "4" at bounding box center [428, 193] width 43 height 17
click at [440, 185] on input "5" at bounding box center [428, 193] width 43 height 17
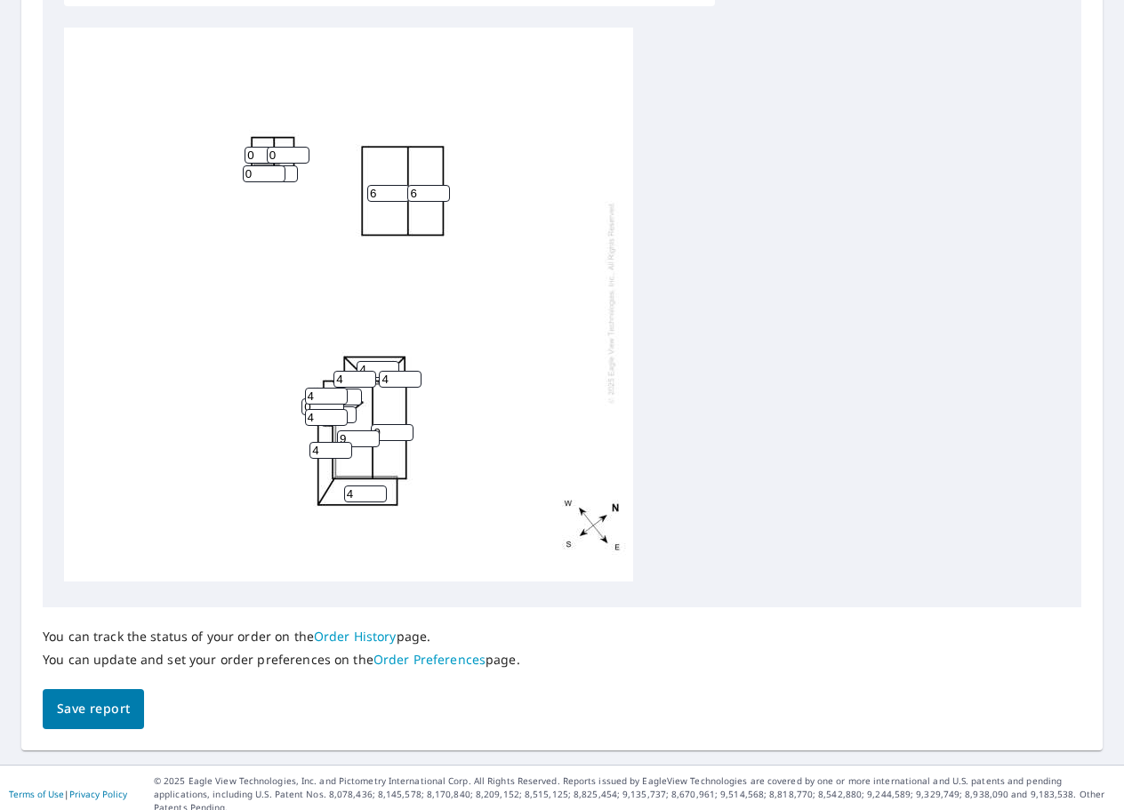
type input "6"
click at [440, 185] on input "6" at bounding box center [428, 193] width 43 height 17
type input "7"
click at [352, 406] on input "7" at bounding box center [335, 414] width 43 height 17
drag, startPoint x: 357, startPoint y: 390, endPoint x: 398, endPoint y: 395, distance: 42.1
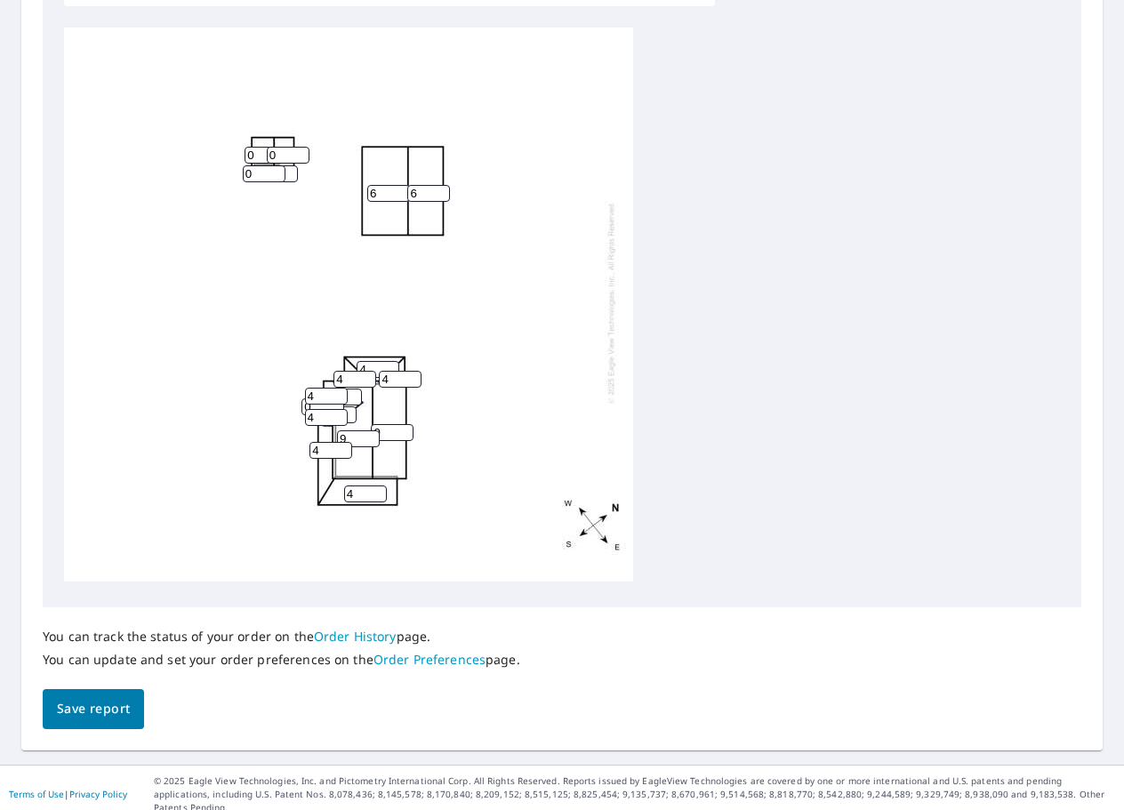
click at [362, 395] on input "2" at bounding box center [340, 397] width 43 height 17
click at [383, 391] on div "6 9 9 6 4 4 4 0 0 7 2 4 4 0 0 0 4 4" at bounding box center [348, 302] width 569 height 558
click at [397, 395] on div "6 9 9 6 4 4 4 0 0 7 2 4 4 0 0 0 4 4" at bounding box center [348, 302] width 569 height 558
type input "3"
click at [355, 389] on input "3" at bounding box center [340, 397] width 43 height 17
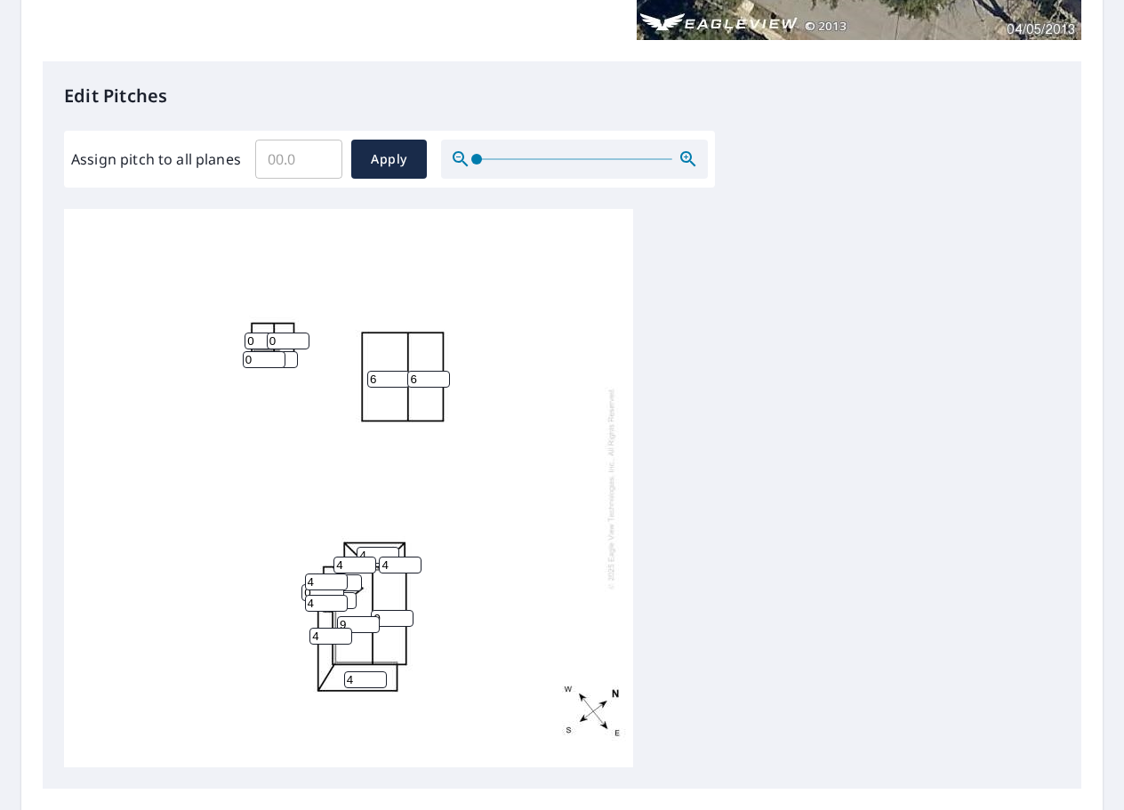
scroll to position [420, 0]
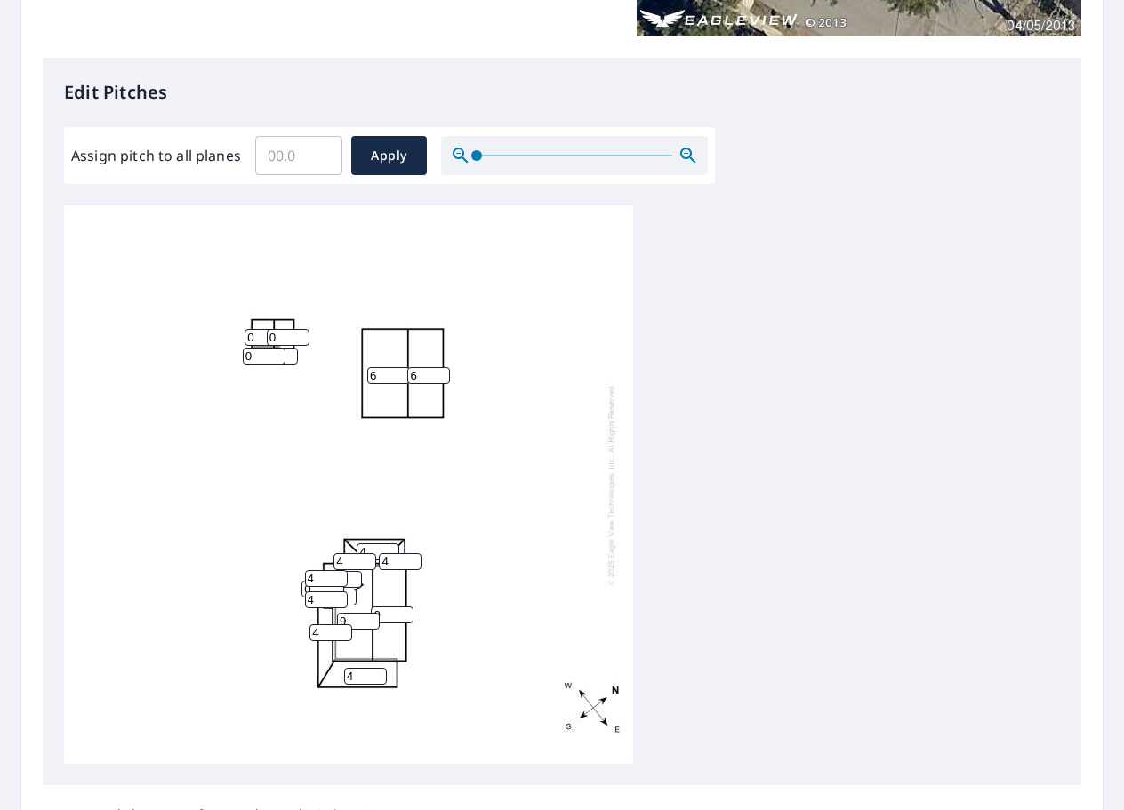
drag, startPoint x: 301, startPoint y: 149, endPoint x: 291, endPoint y: 157, distance: 12.1
click at [294, 154] on input "Assign pitch to all planes" at bounding box center [298, 156] width 87 height 50
type input "4"
click at [404, 157] on span "Apply" at bounding box center [389, 156] width 47 height 22
type input "4"
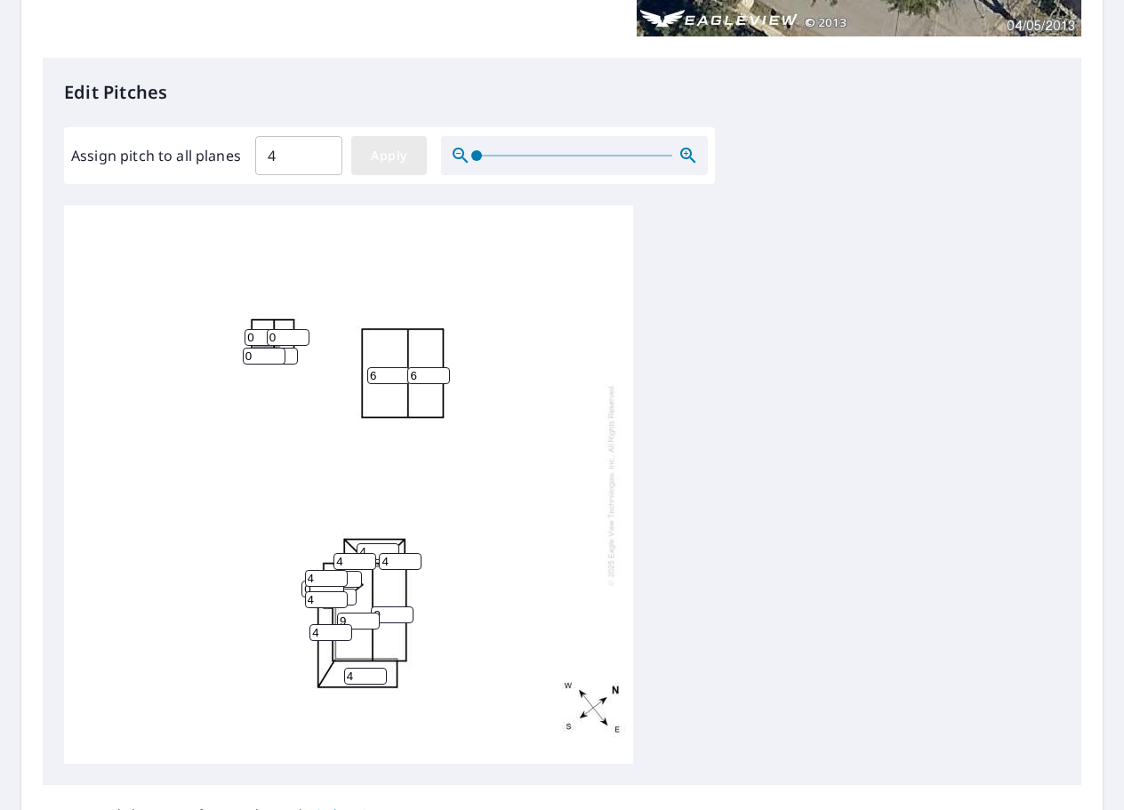
type input "4"
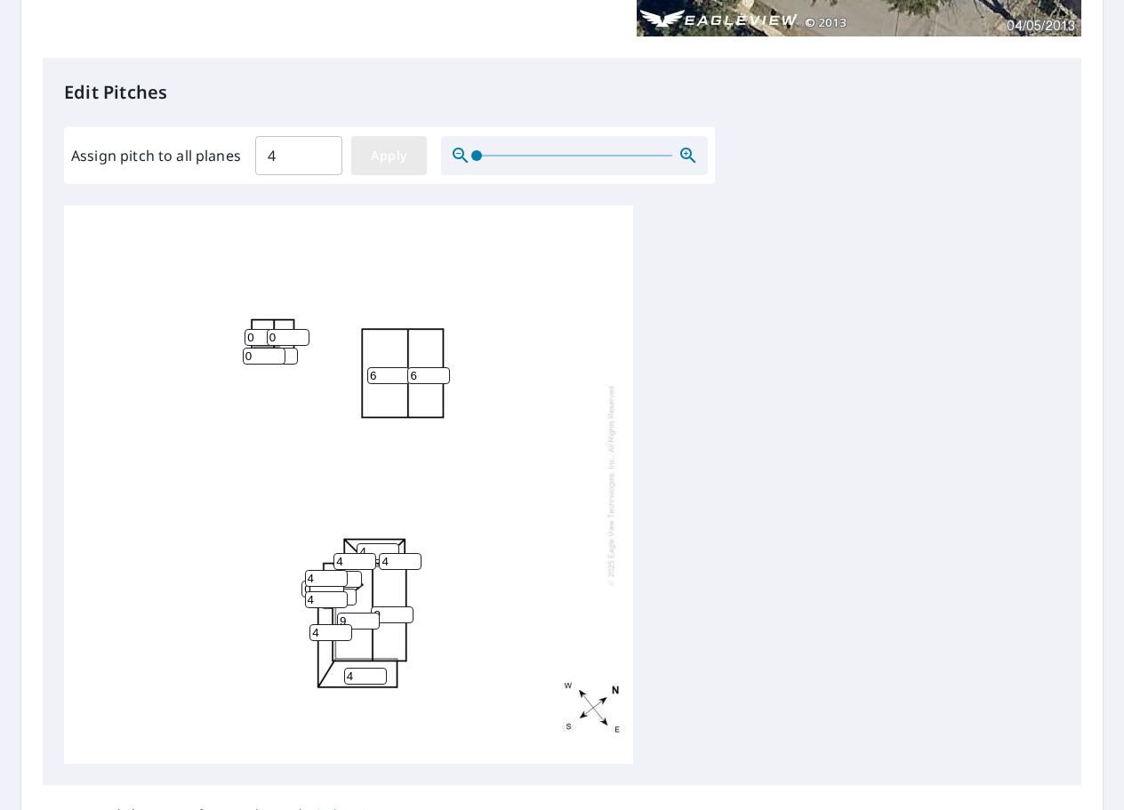
type input "4"
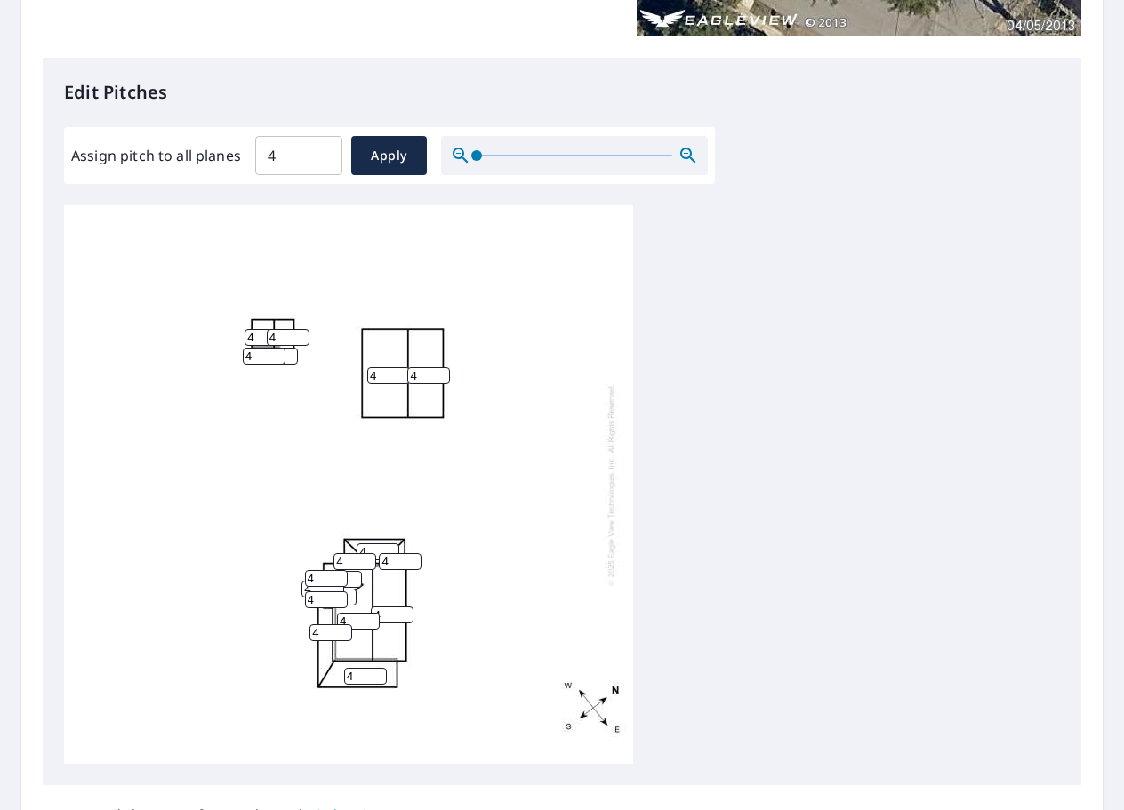
click at [352, 575] on input "5" at bounding box center [340, 579] width 43 height 17
click at [352, 575] on input "6" at bounding box center [340, 579] width 43 height 17
click at [352, 575] on input "7" at bounding box center [340, 579] width 43 height 17
click at [352, 575] on input "8" at bounding box center [340, 579] width 43 height 17
type input "9"
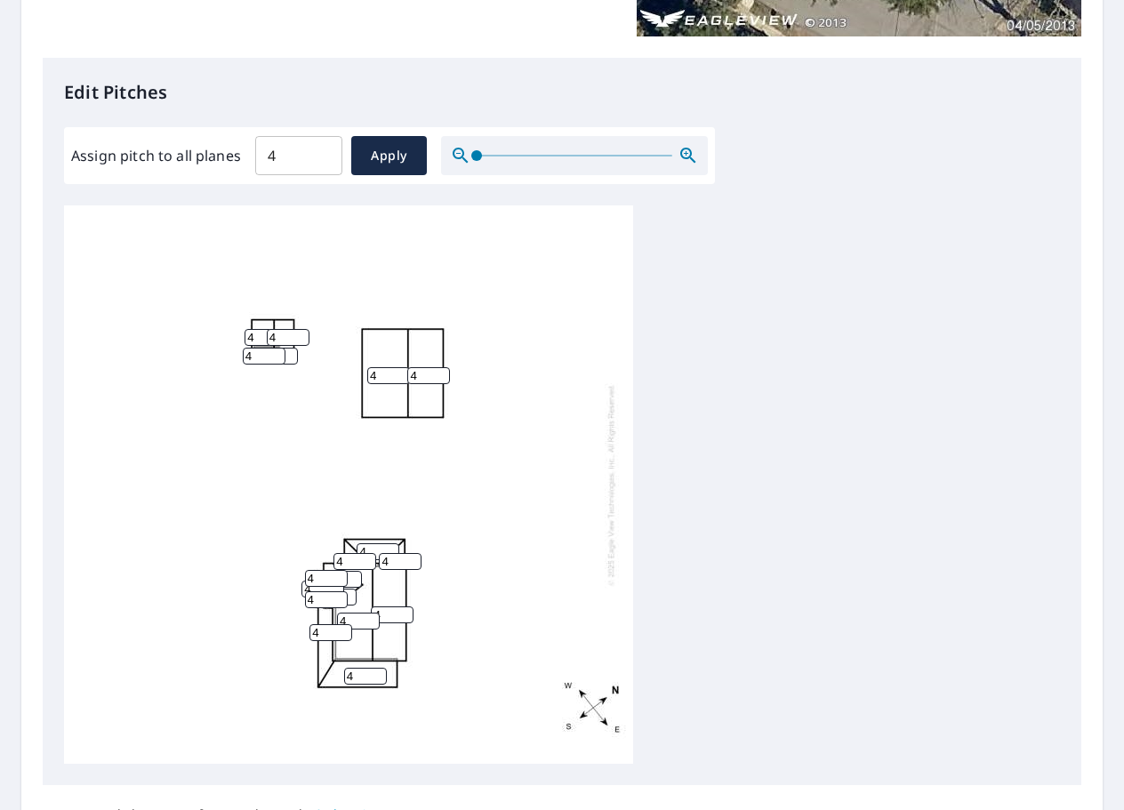
click at [352, 575] on input "9" at bounding box center [340, 579] width 43 height 17
click at [349, 591] on input "5" at bounding box center [335, 597] width 43 height 17
click at [349, 591] on input "6" at bounding box center [335, 597] width 43 height 17
click at [349, 591] on input "7" at bounding box center [335, 597] width 43 height 17
click at [349, 591] on input "8" at bounding box center [335, 597] width 43 height 17
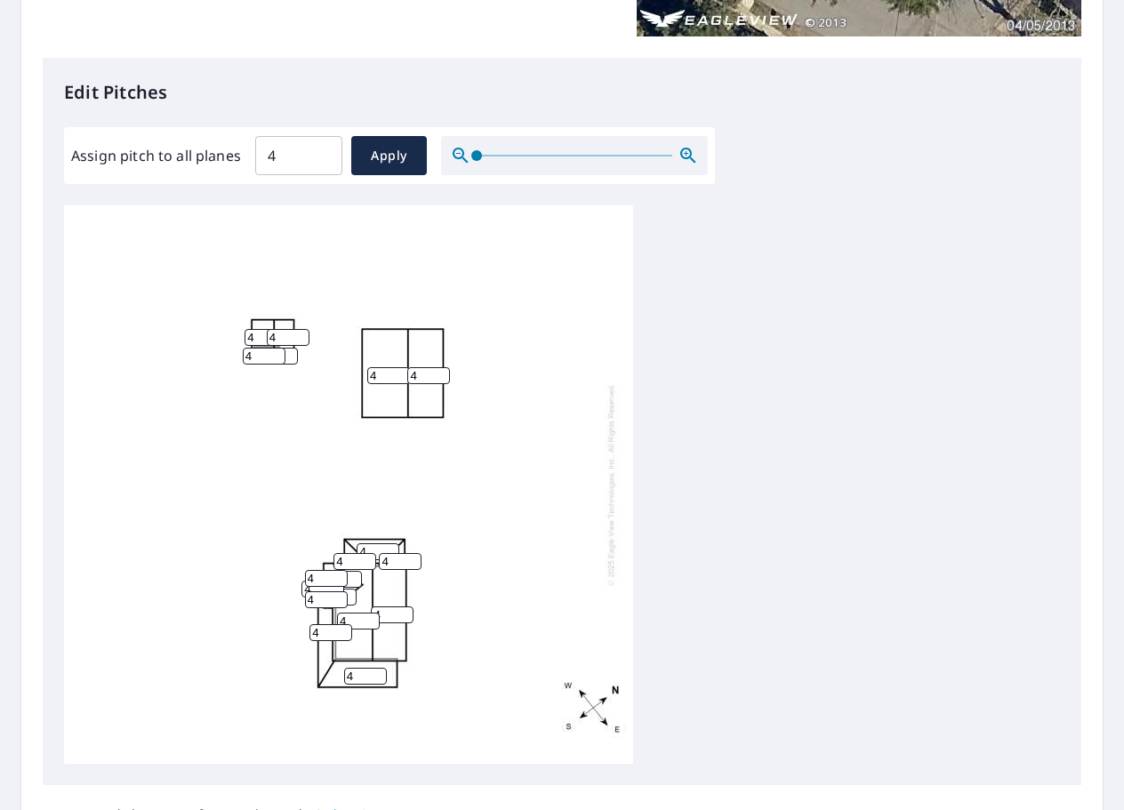
type input "9"
click at [349, 591] on input "9" at bounding box center [335, 597] width 43 height 17
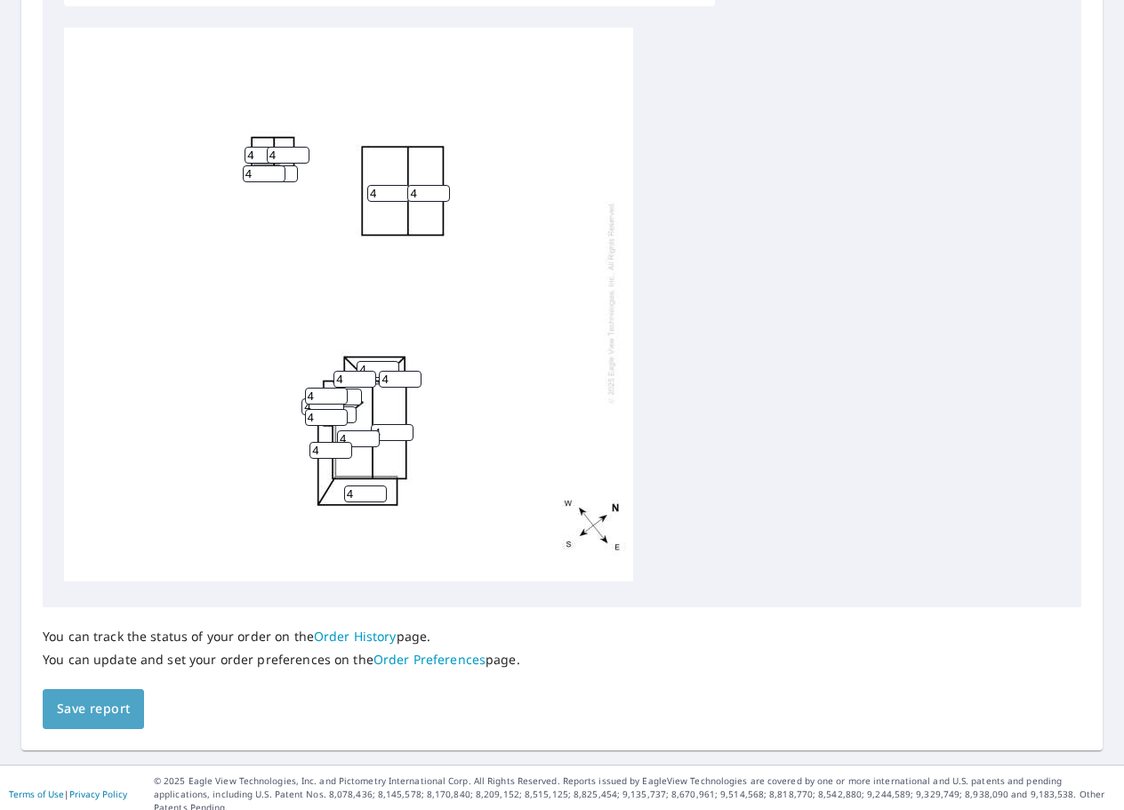
click at [136, 696] on button "Save report" at bounding box center [93, 709] width 101 height 40
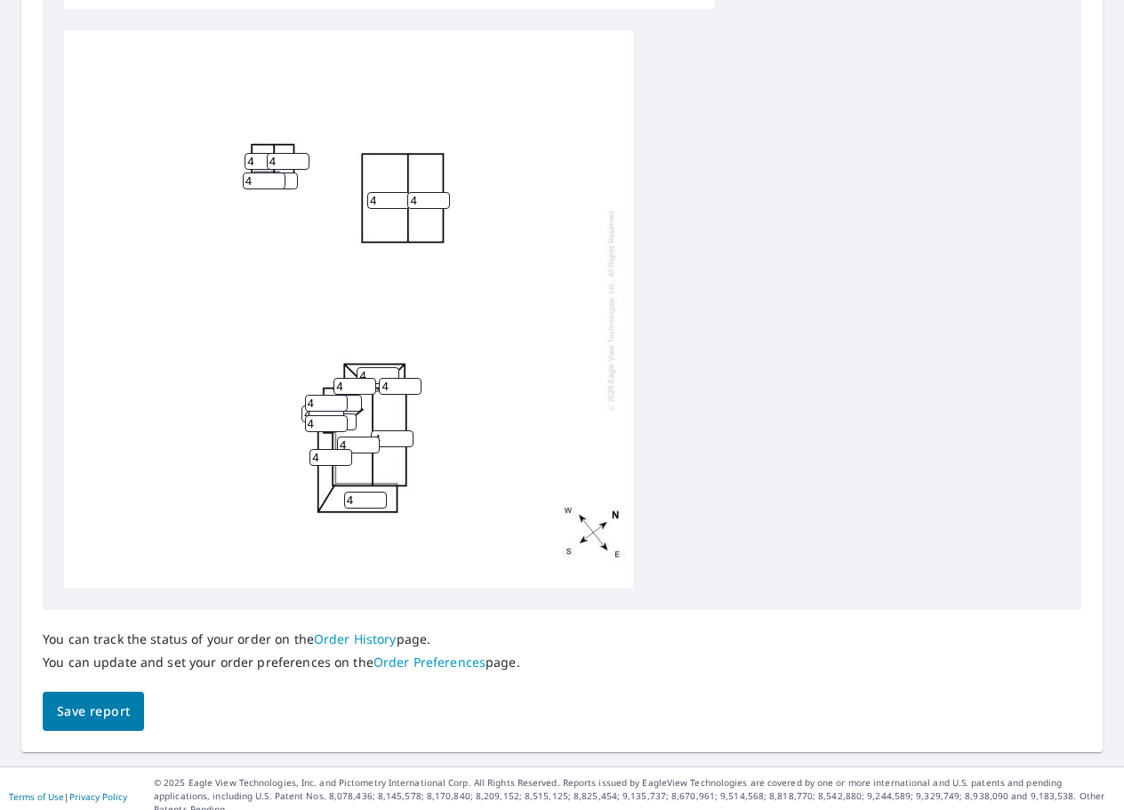
scroll to position [662, 0]
click at [65, 701] on span "Save report" at bounding box center [93, 710] width 73 height 22
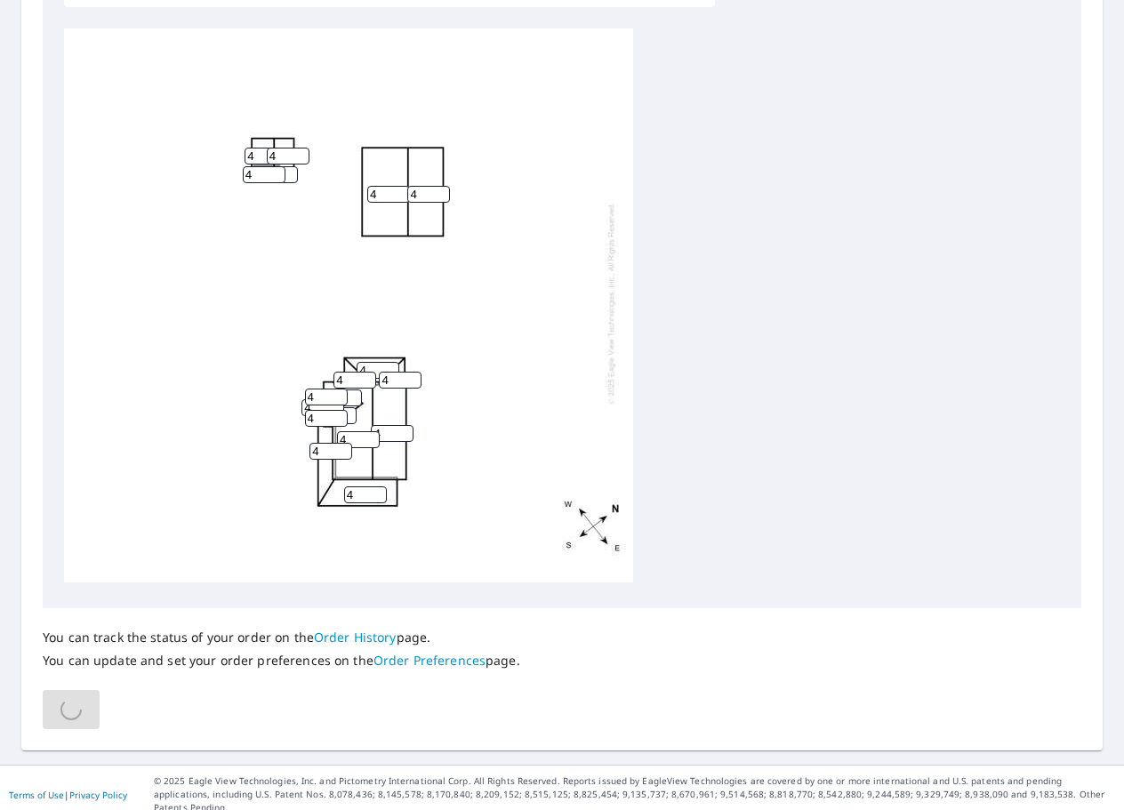
scroll to position [18, 0]
click at [300, 148] on input "1" at bounding box center [288, 156] width 43 height 17
type input "0"
click at [300, 148] on input "0" at bounding box center [288, 156] width 43 height 17
click at [277, 166] on input "3" at bounding box center [264, 174] width 43 height 17
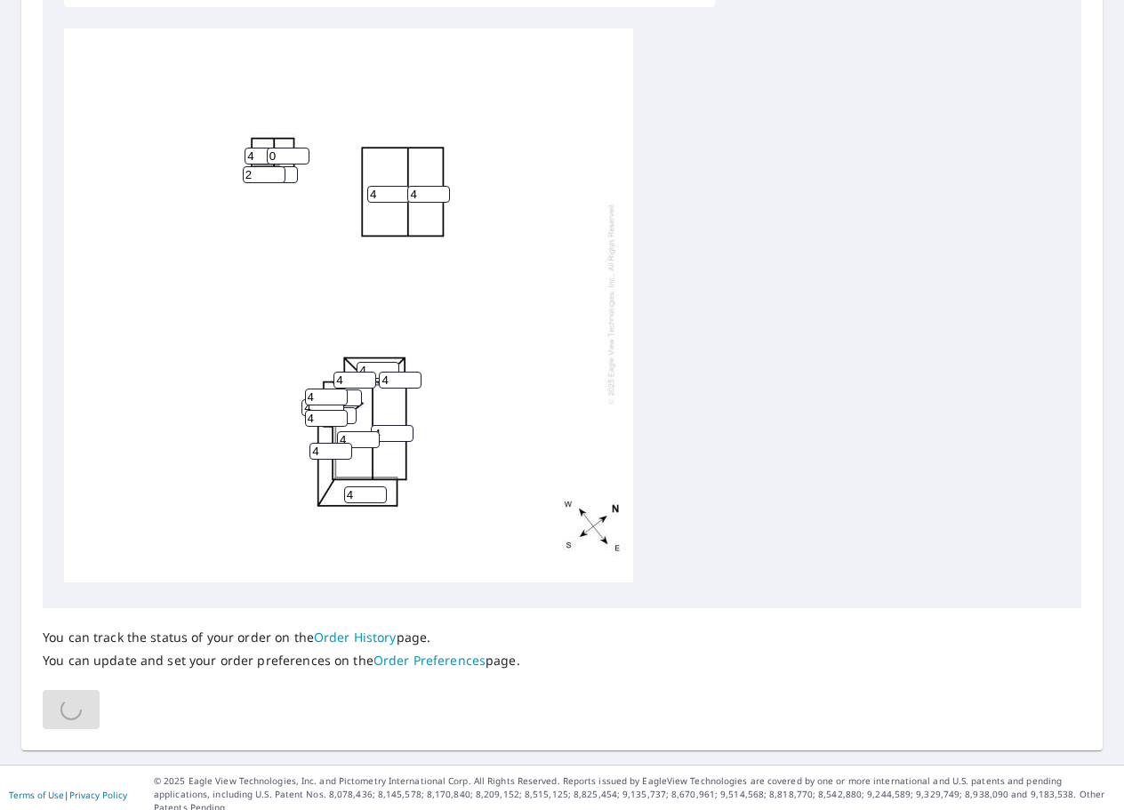
click at [277, 166] on input "2" at bounding box center [264, 174] width 43 height 17
click at [277, 166] on input "1" at bounding box center [264, 174] width 43 height 17
type input "0"
click at [277, 166] on input "0" at bounding box center [264, 174] width 43 height 17
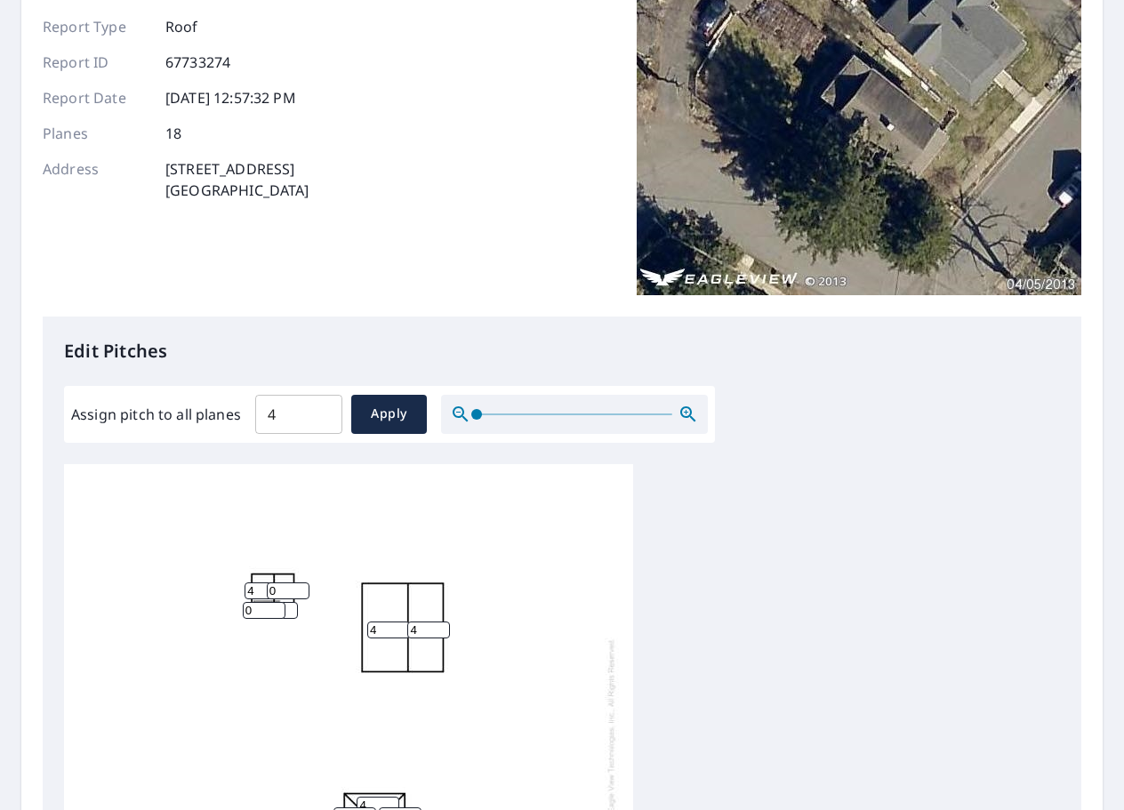
scroll to position [267, 0]
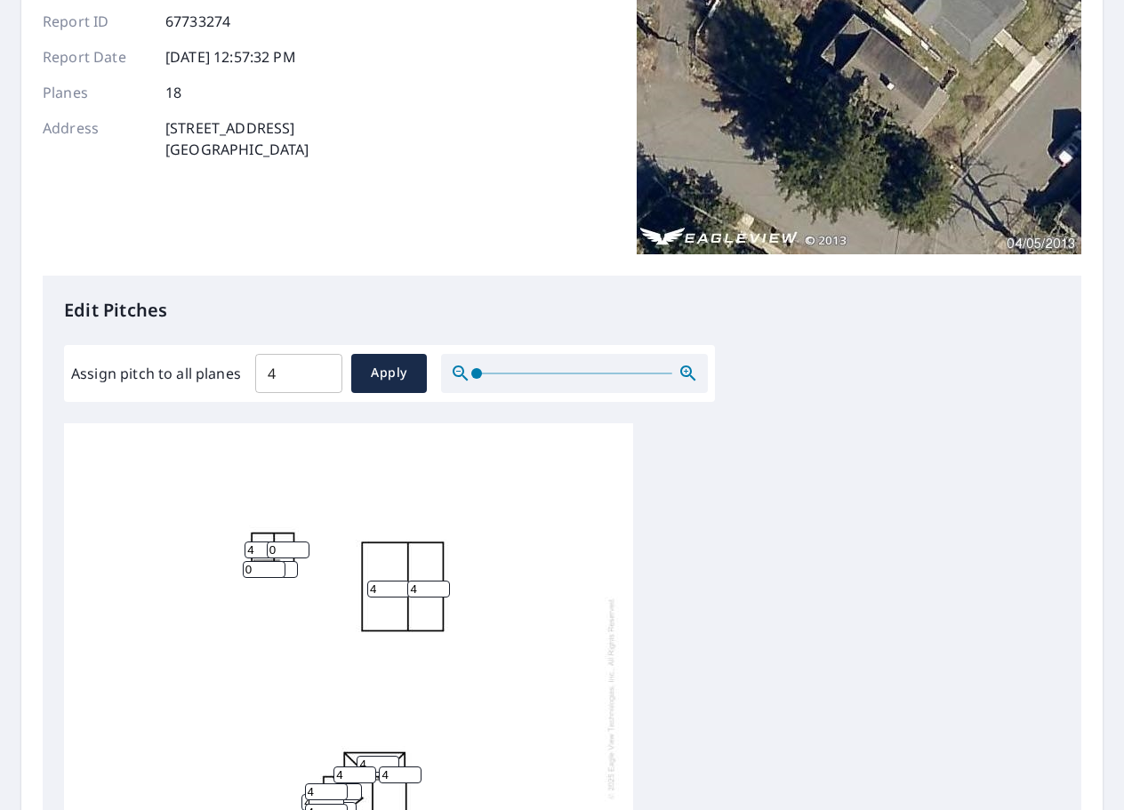
click at [262, 542] on input "4" at bounding box center [266, 550] width 43 height 17
drag, startPoint x: 261, startPoint y: 536, endPoint x: 270, endPoint y: 556, distance: 21.5
click at [270, 556] on div "4 4 4 4 4 4 4 4 0 9 9 4 4 4 4 0 4 4" at bounding box center [348, 698] width 569 height 558
click at [325, 526] on div "4 4 4 4 4 4 4 4 0 9 9 4 4 4 4 0 4 4" at bounding box center [348, 698] width 569 height 558
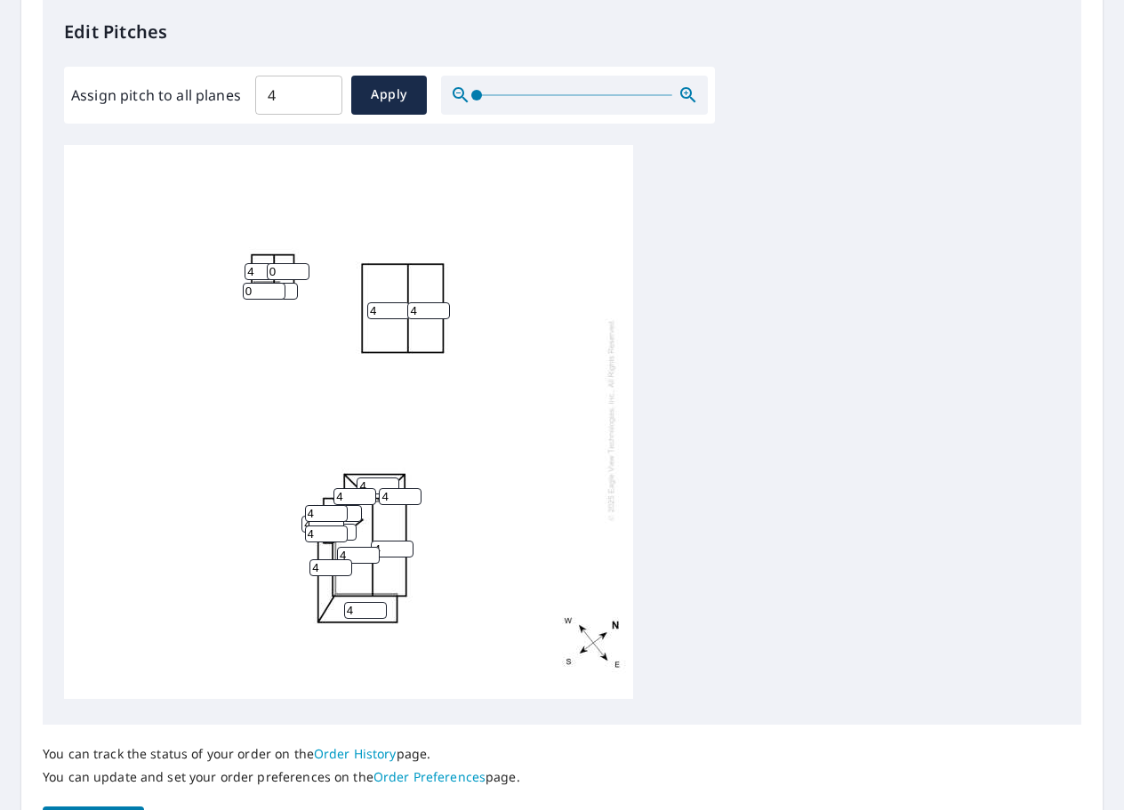
scroll to position [662, 0]
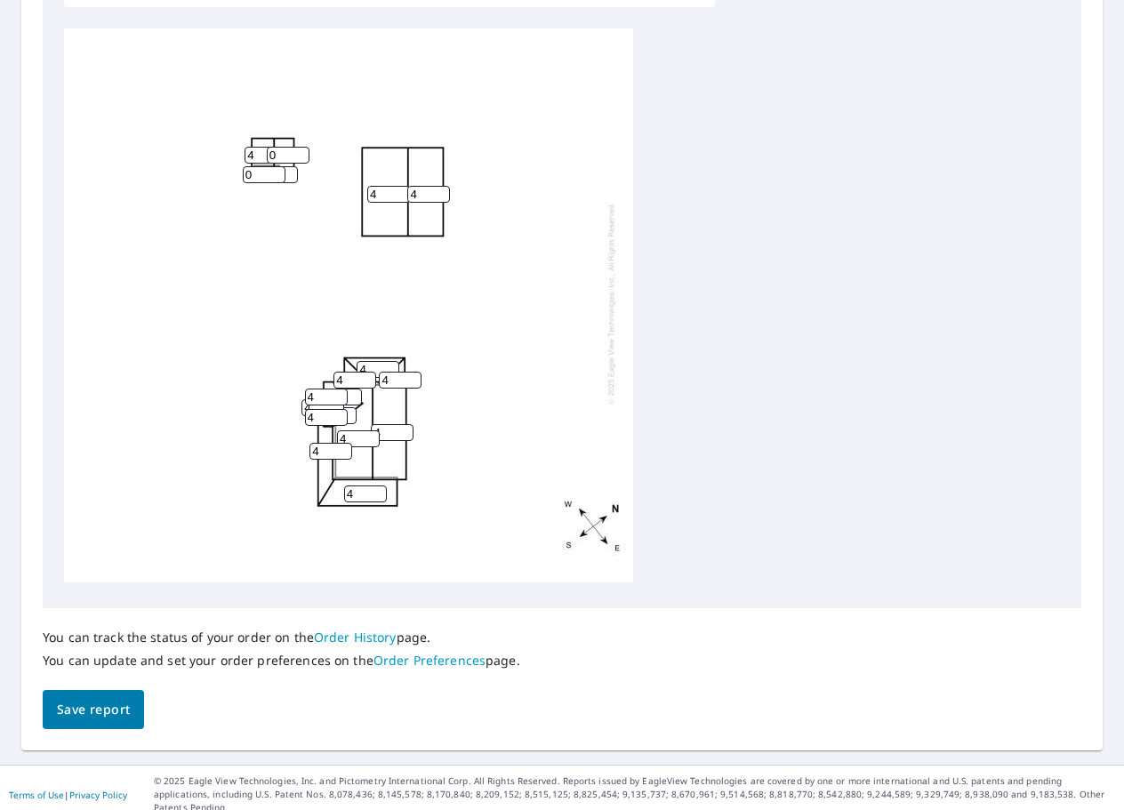
click at [269, 147] on input "0" at bounding box center [288, 155] width 43 height 17
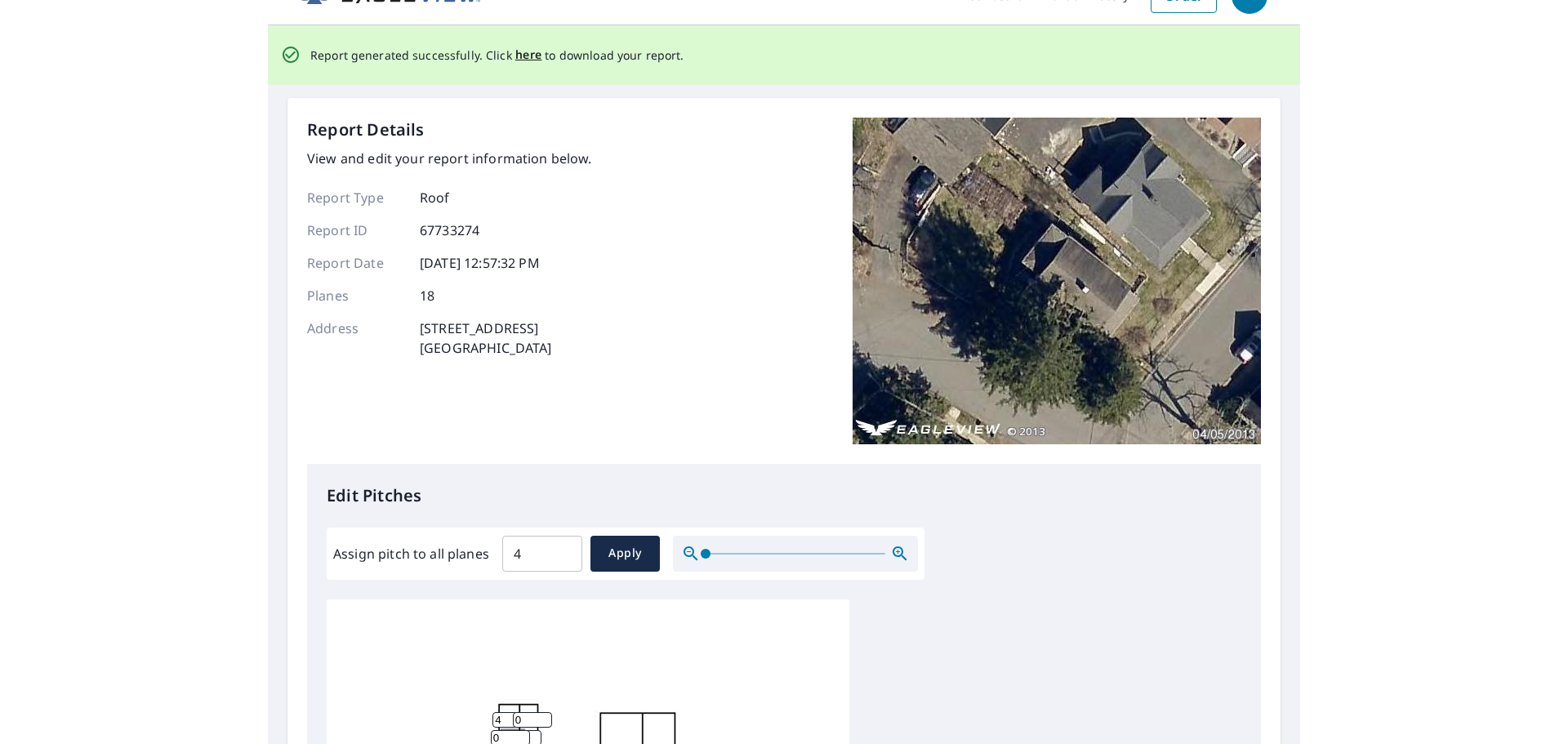
scroll to position [0, 0]
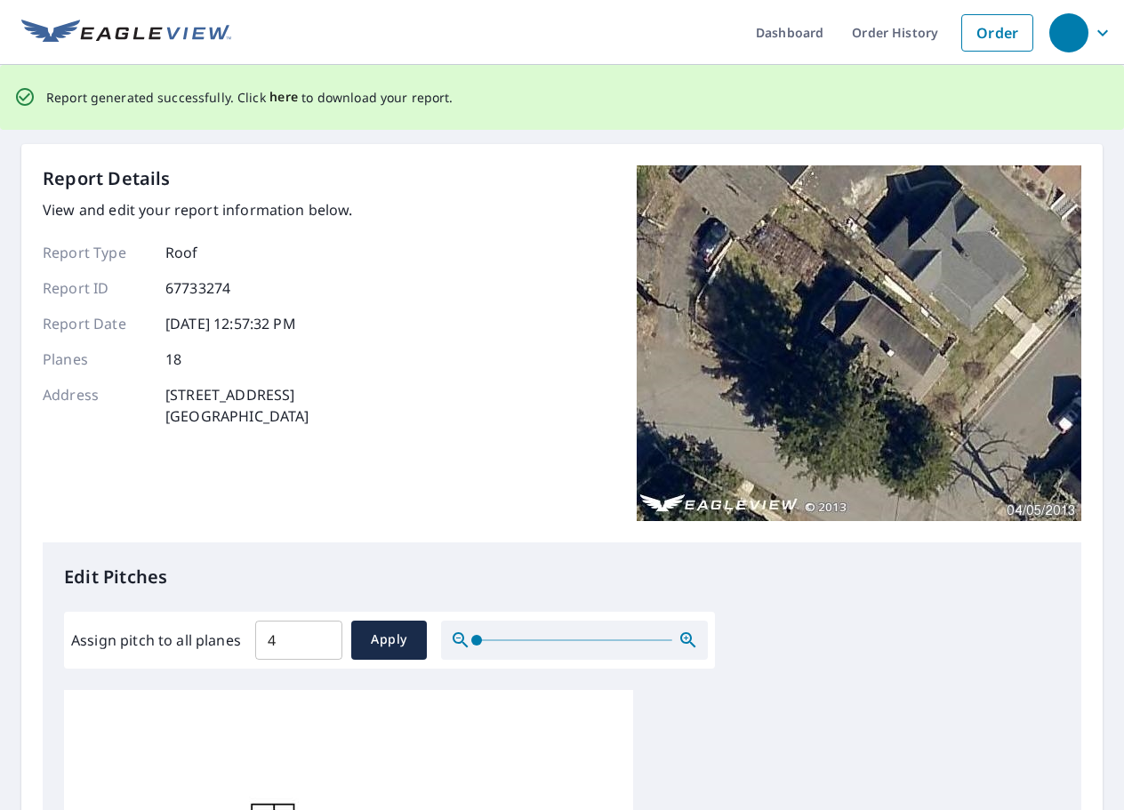
click at [279, 94] on span "here" at bounding box center [283, 97] width 29 height 22
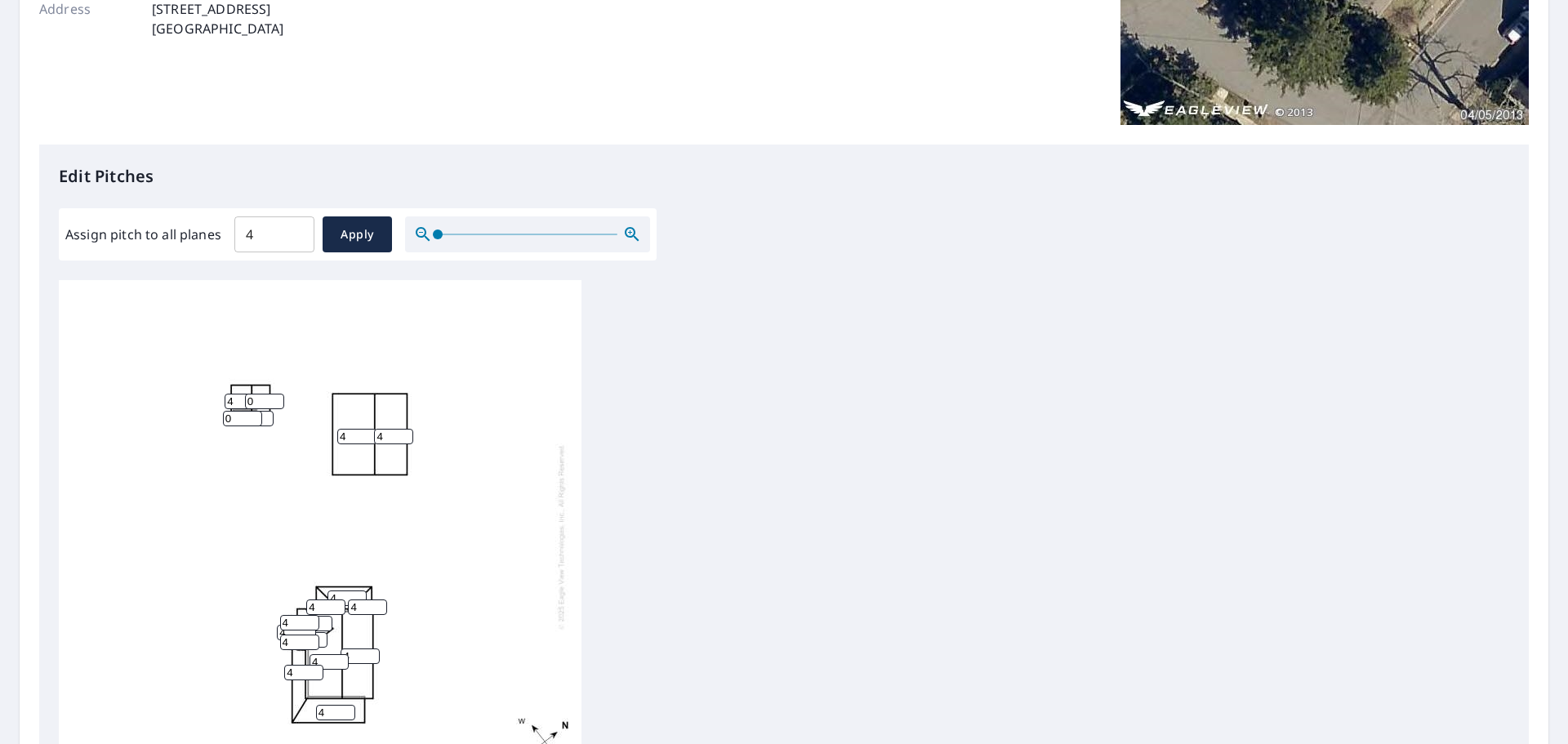
scroll to position [409, 0]
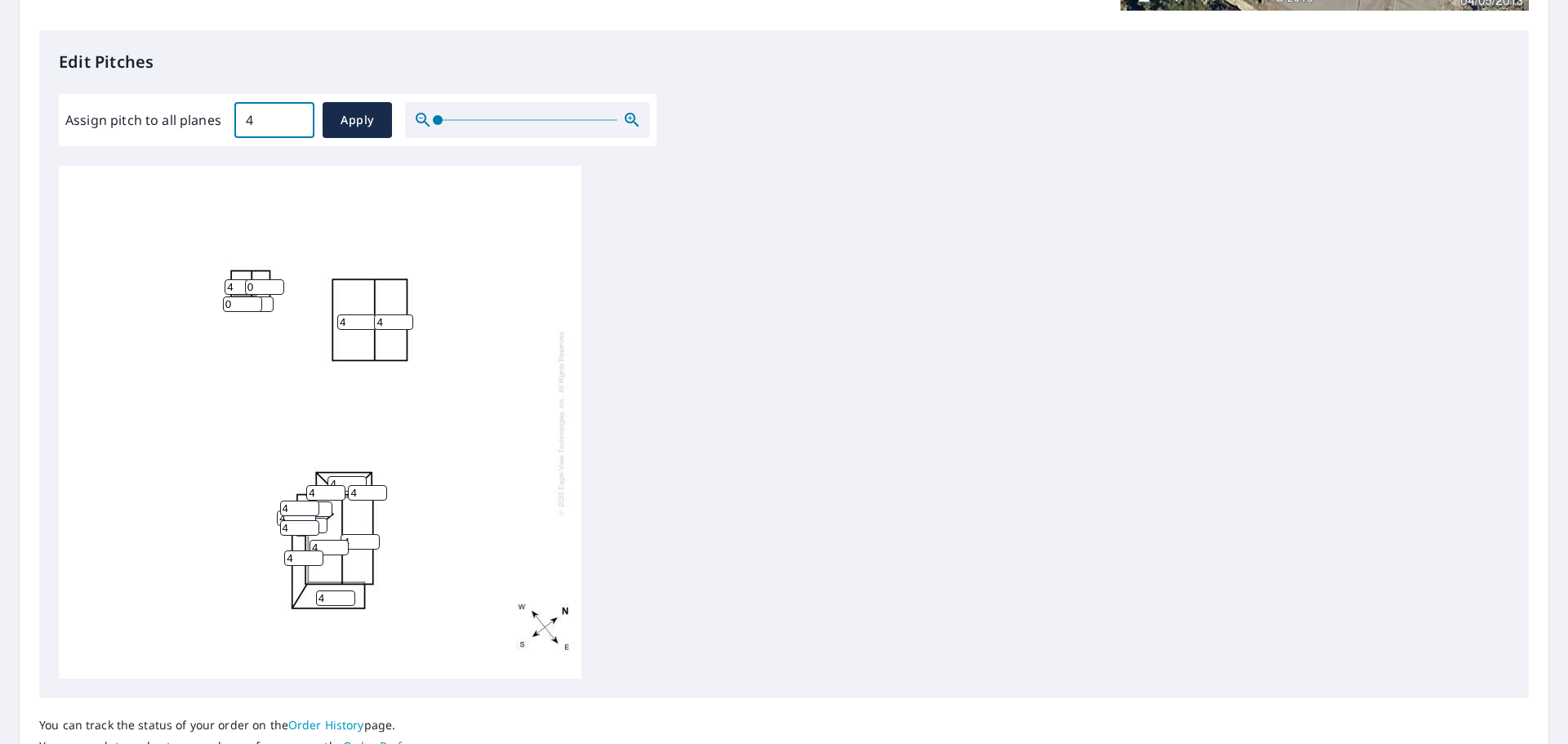
drag, startPoint x: 269, startPoint y: 117, endPoint x: 237, endPoint y: 115, distance: 32.1
click at [237, 115] on input "4" at bounding box center [274, 120] width 80 height 46
click at [239, 285] on input "4" at bounding box center [244, 287] width 39 height 16
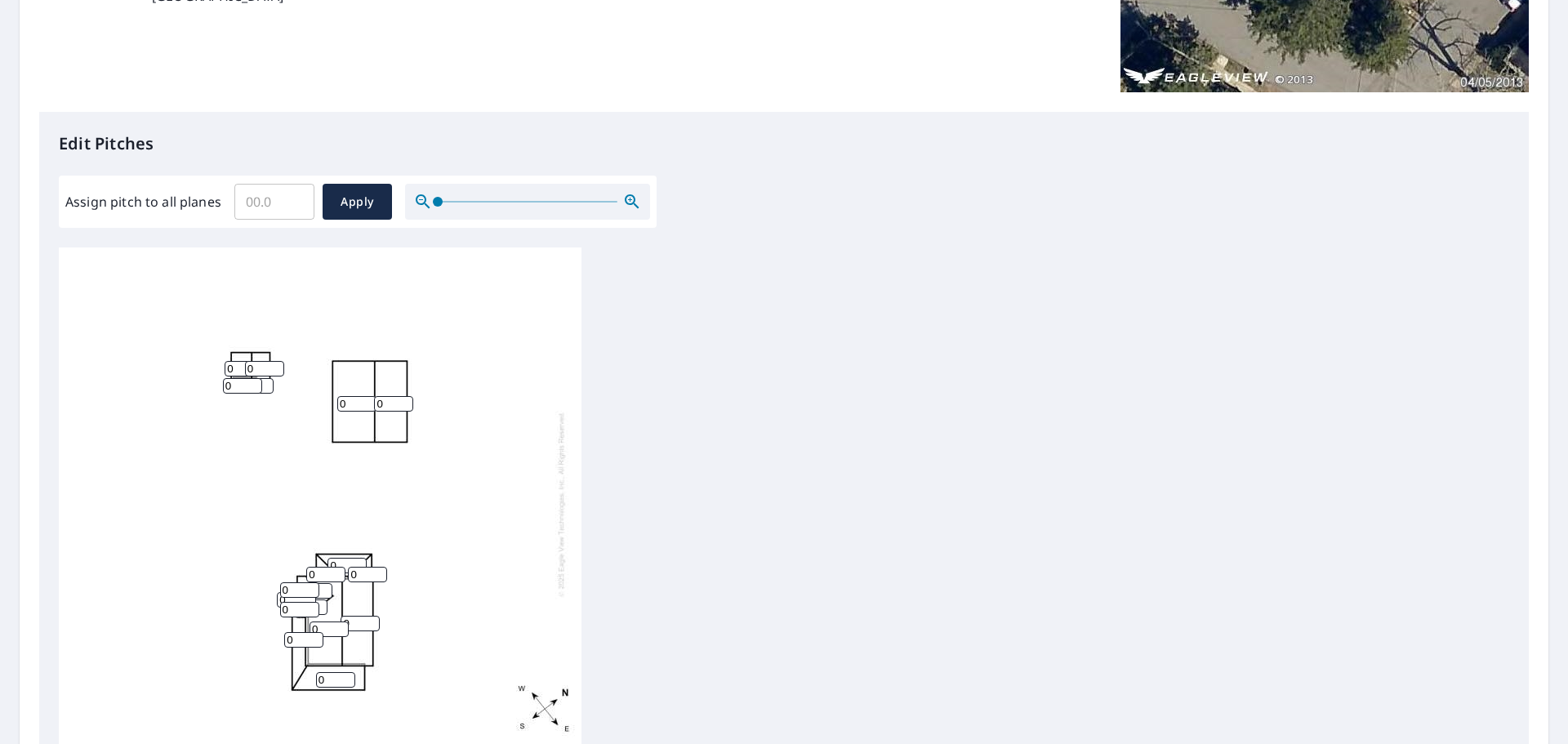
click at [325, 588] on input "1" at bounding box center [312, 591] width 39 height 16
click at [325, 588] on input "2" at bounding box center [312, 591] width 39 height 16
click at [325, 588] on input "3" at bounding box center [312, 591] width 39 height 16
click at [325, 588] on input "4" at bounding box center [312, 591] width 39 height 16
click at [325, 588] on input "5" at bounding box center [312, 591] width 39 height 16
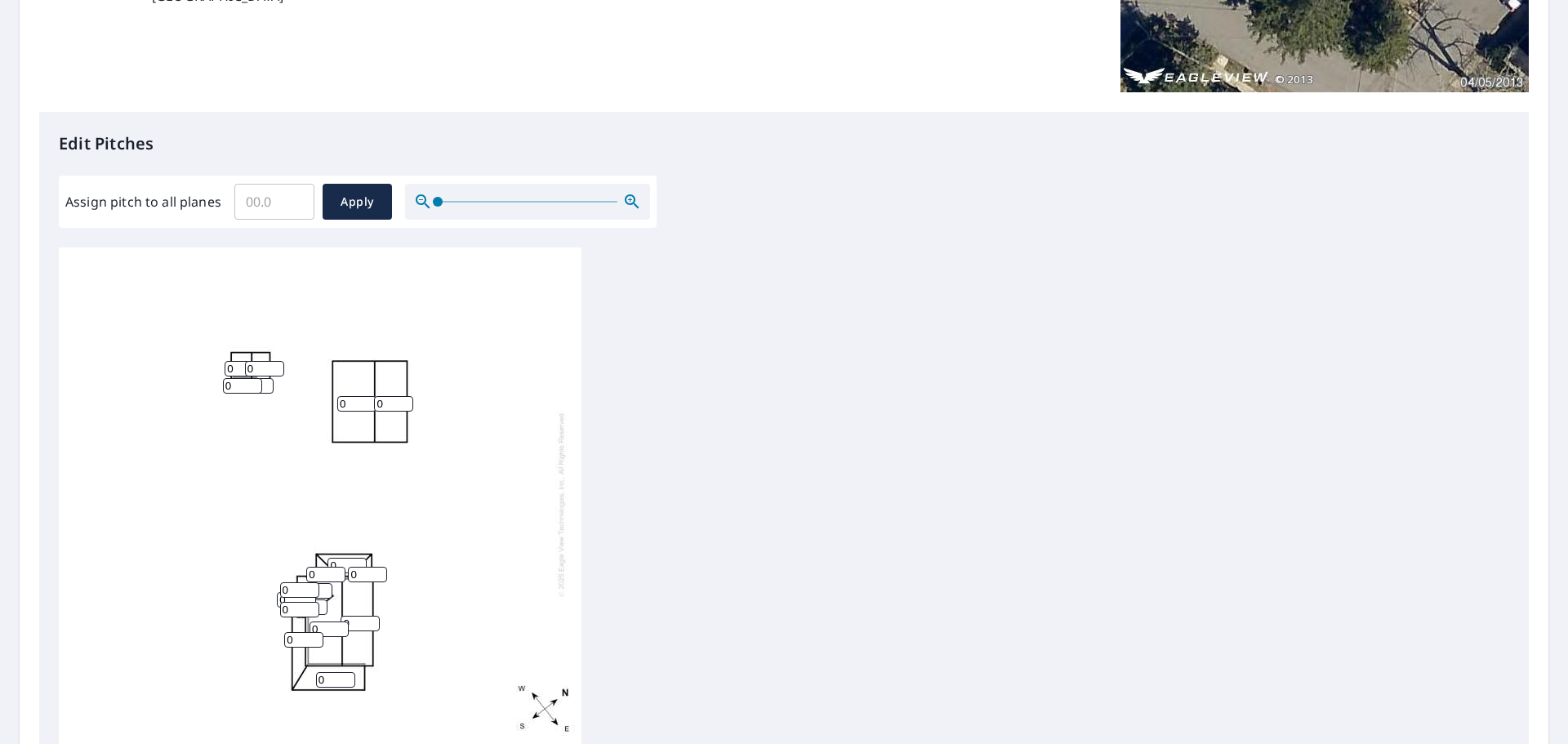
click at [325, 588] on input "6" at bounding box center [312, 591] width 39 height 16
click at [325, 588] on input "7" at bounding box center [312, 591] width 39 height 16
click at [325, 588] on input "8" at bounding box center [312, 591] width 39 height 16
type input "9"
click at [325, 588] on input "9" at bounding box center [312, 591] width 39 height 16
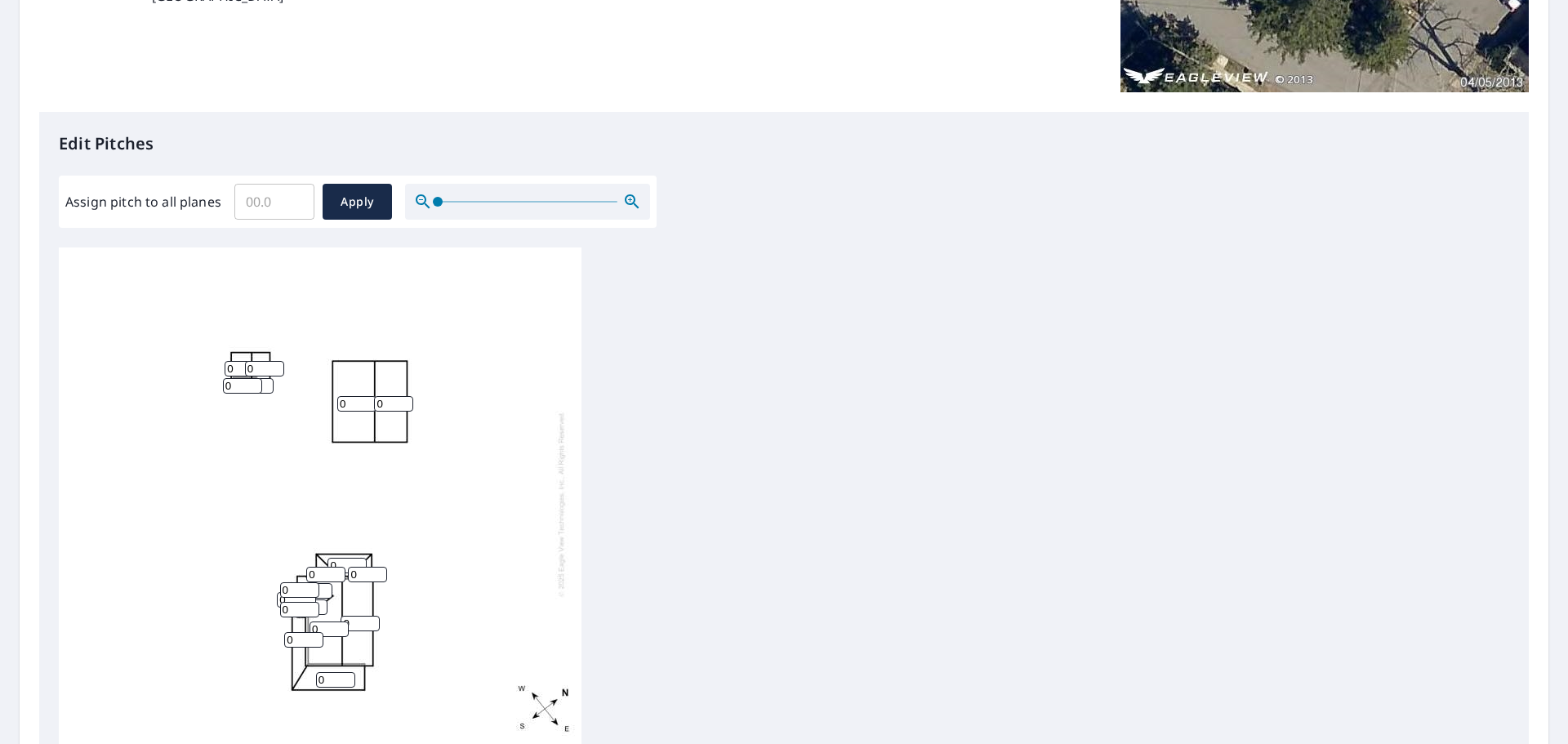
click at [321, 604] on input "1" at bounding box center [308, 607] width 39 height 16
click at [321, 604] on input "2" at bounding box center [308, 607] width 39 height 16
click at [321, 604] on input "3" at bounding box center [308, 607] width 39 height 16
click at [321, 604] on input "4" at bounding box center [308, 607] width 39 height 16
click at [321, 604] on input "5" at bounding box center [308, 607] width 39 height 16
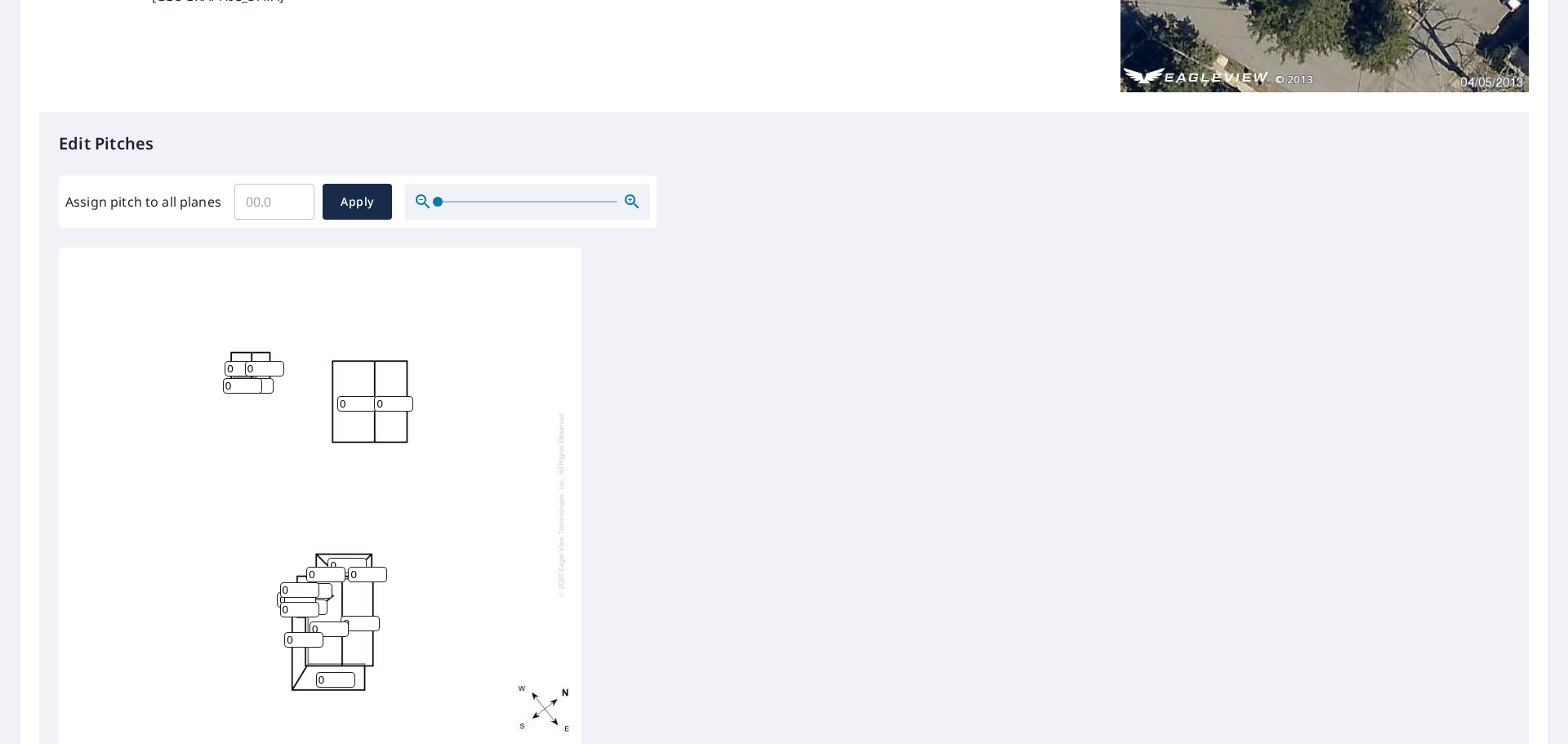
click at [321, 604] on input "6" at bounding box center [308, 607] width 39 height 16
click at [321, 604] on input "7" at bounding box center [308, 607] width 39 height 16
click at [321, 604] on input "8" at bounding box center [308, 607] width 39 height 16
type input "9"
click at [321, 604] on input "9" at bounding box center [308, 607] width 39 height 16
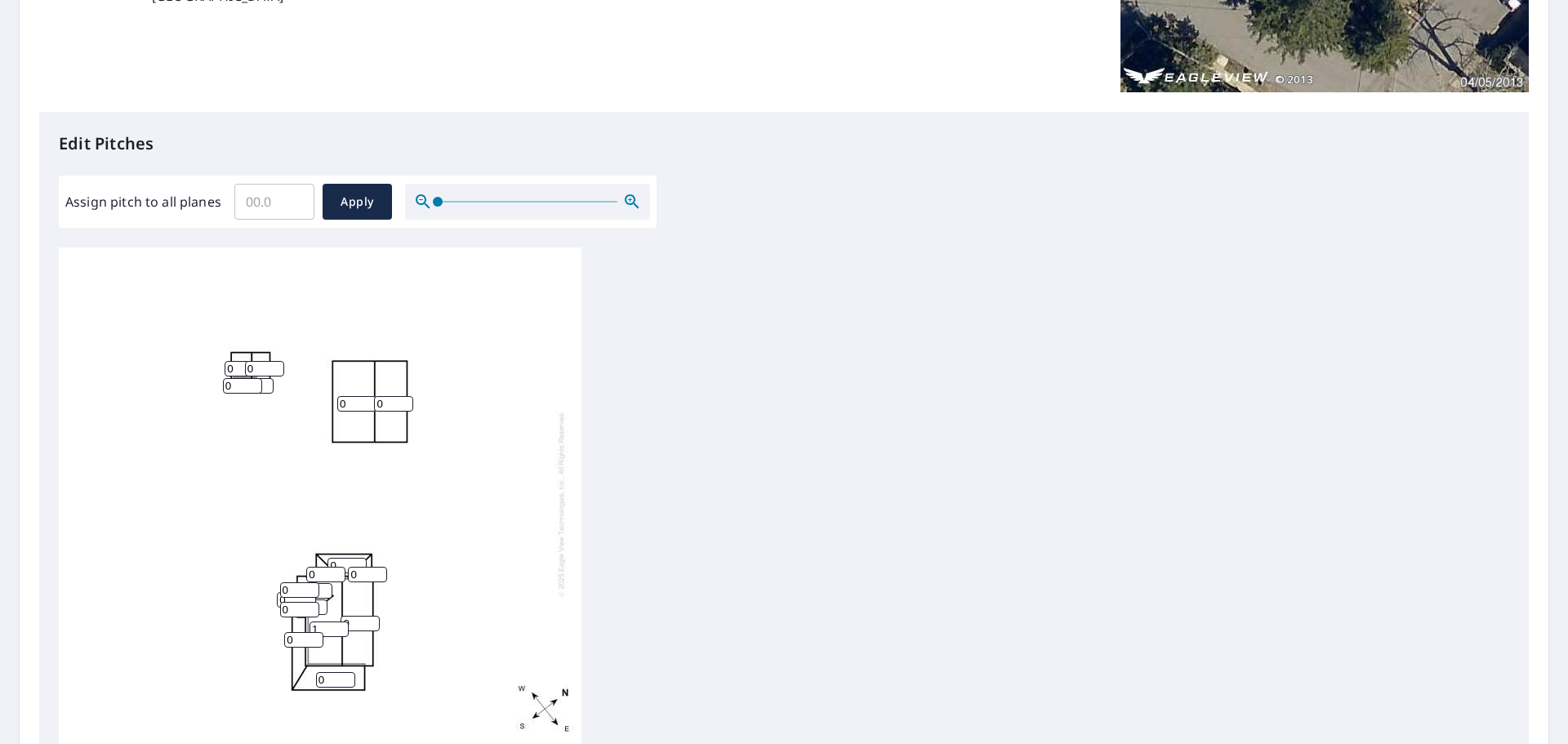
click at [339, 626] on input "1" at bounding box center [329, 629] width 39 height 16
click at [339, 626] on input "2" at bounding box center [329, 629] width 39 height 16
click at [339, 626] on input "3" at bounding box center [329, 629] width 39 height 16
click at [339, 626] on input "4" at bounding box center [329, 629] width 39 height 16
click at [339, 626] on input "5" at bounding box center [329, 629] width 39 height 16
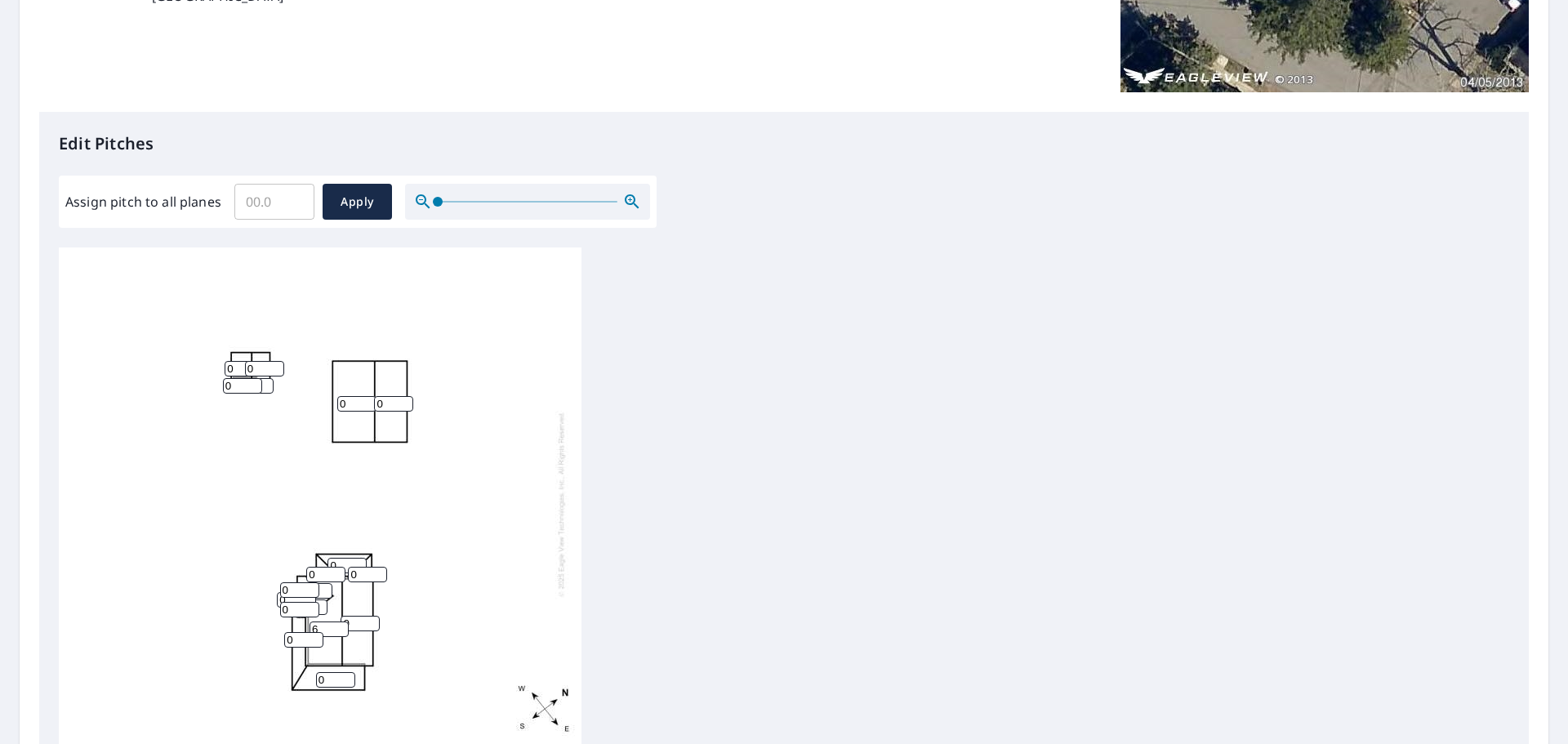
click at [339, 626] on input "6" at bounding box center [329, 629] width 39 height 16
click at [339, 626] on input "7" at bounding box center [329, 629] width 39 height 16
click at [339, 626] on input "8" at bounding box center [329, 629] width 39 height 16
type input "9"
click at [339, 626] on input "9" at bounding box center [329, 629] width 39 height 16
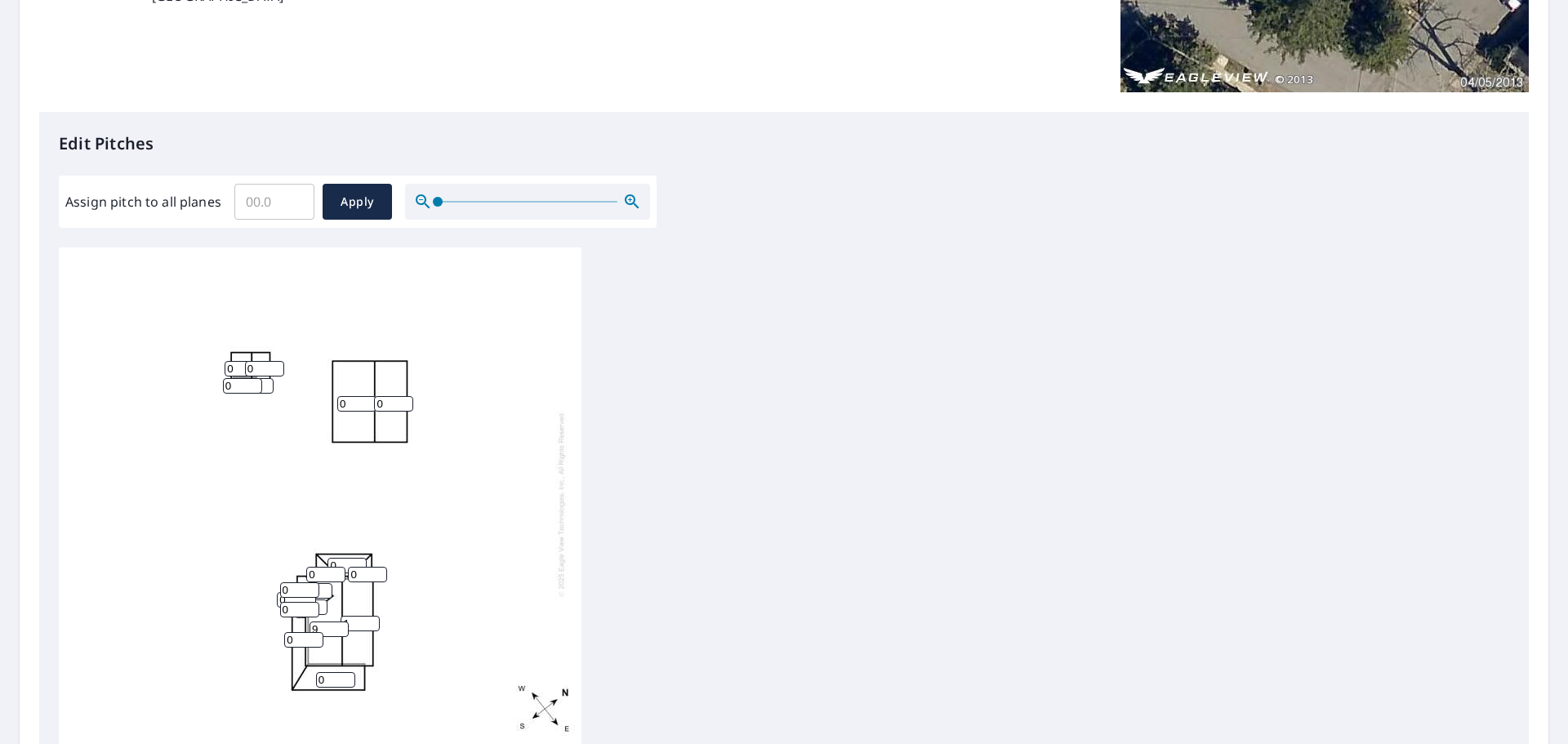
click at [369, 620] on input "1" at bounding box center [360, 624] width 39 height 16
click at [369, 620] on input "2" at bounding box center [360, 624] width 39 height 16
click at [369, 620] on input "3" at bounding box center [360, 624] width 39 height 16
click at [369, 620] on input "4" at bounding box center [360, 624] width 39 height 16
click at [369, 620] on input "5" at bounding box center [360, 624] width 39 height 16
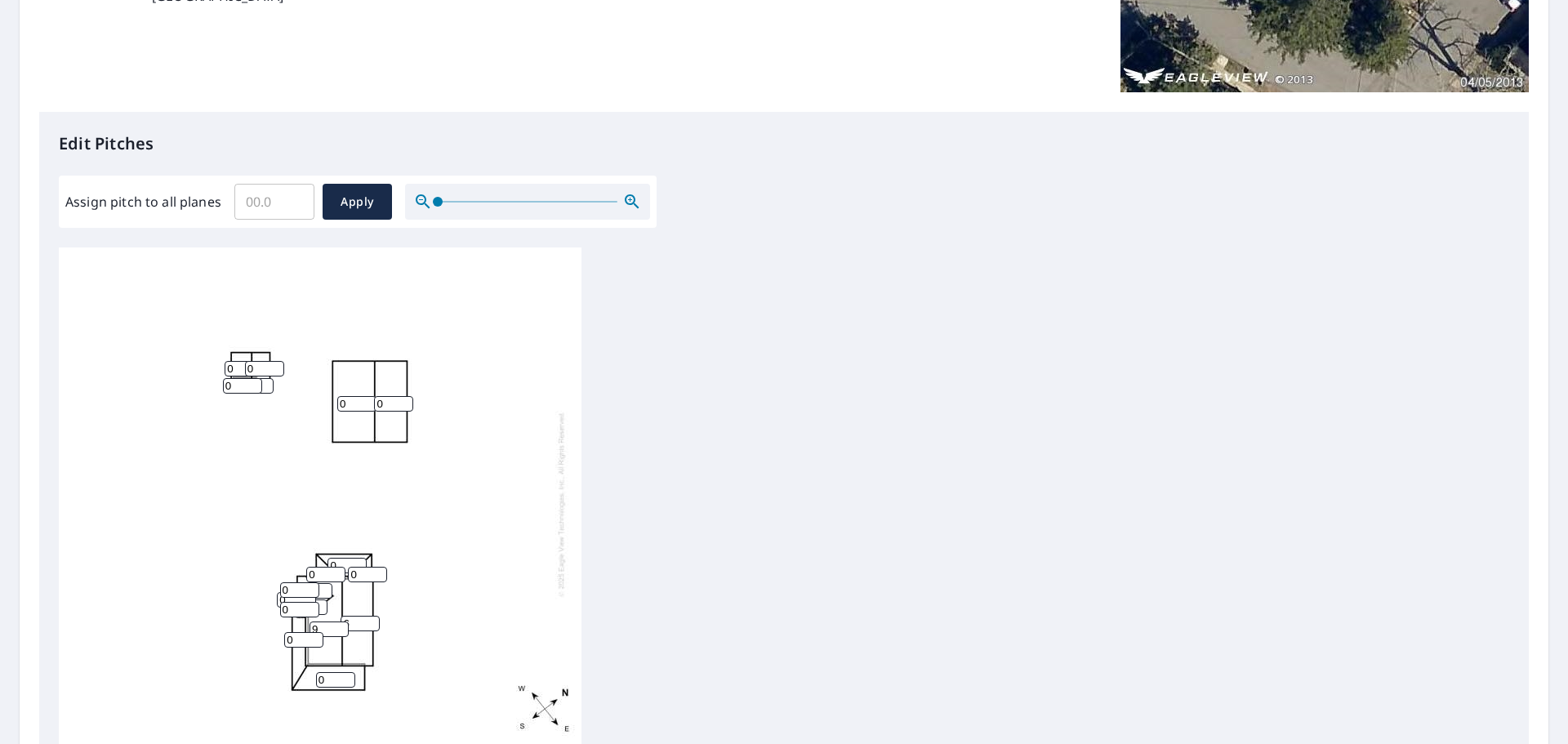
click at [369, 620] on input "6" at bounding box center [360, 624] width 39 height 16
click at [369, 620] on input "7" at bounding box center [360, 624] width 39 height 16
type input "8"
click at [369, 620] on input "8" at bounding box center [360, 624] width 39 height 16
click at [347, 676] on input "1" at bounding box center [335, 680] width 39 height 16
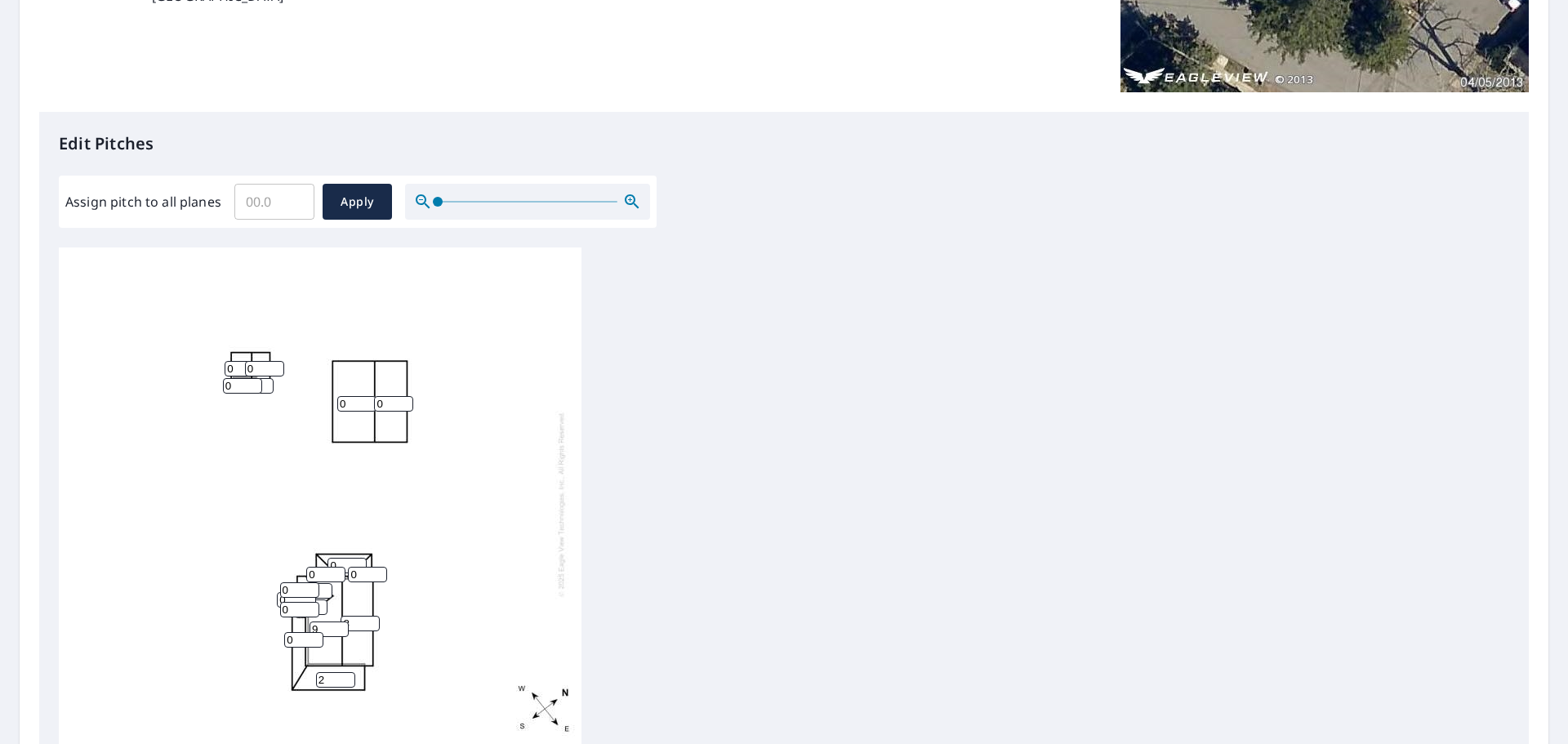
click at [347, 676] on input "2" at bounding box center [335, 680] width 39 height 16
click at [347, 676] on input "3" at bounding box center [335, 680] width 39 height 16
type input "4"
click at [347, 676] on input "4" at bounding box center [335, 680] width 39 height 16
click at [313, 636] on input "1" at bounding box center [303, 639] width 39 height 16
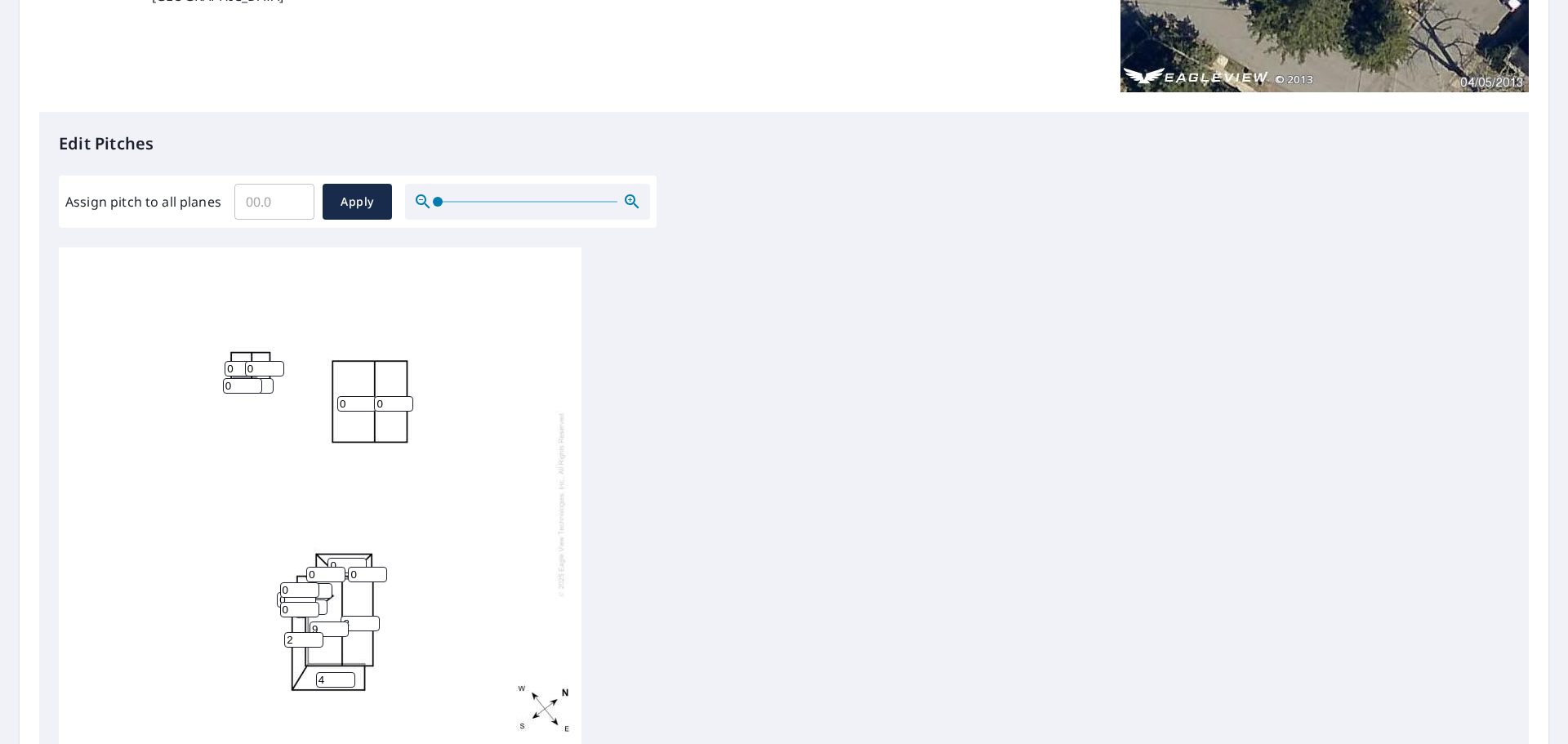
click at [313, 636] on input "2" at bounding box center [303, 639] width 39 height 16
click at [313, 636] on input "3" at bounding box center [303, 639] width 39 height 16
type input "4"
click at [313, 636] on input "4" at bounding box center [303, 639] width 39 height 16
click at [311, 605] on input "1" at bounding box center [299, 609] width 39 height 16
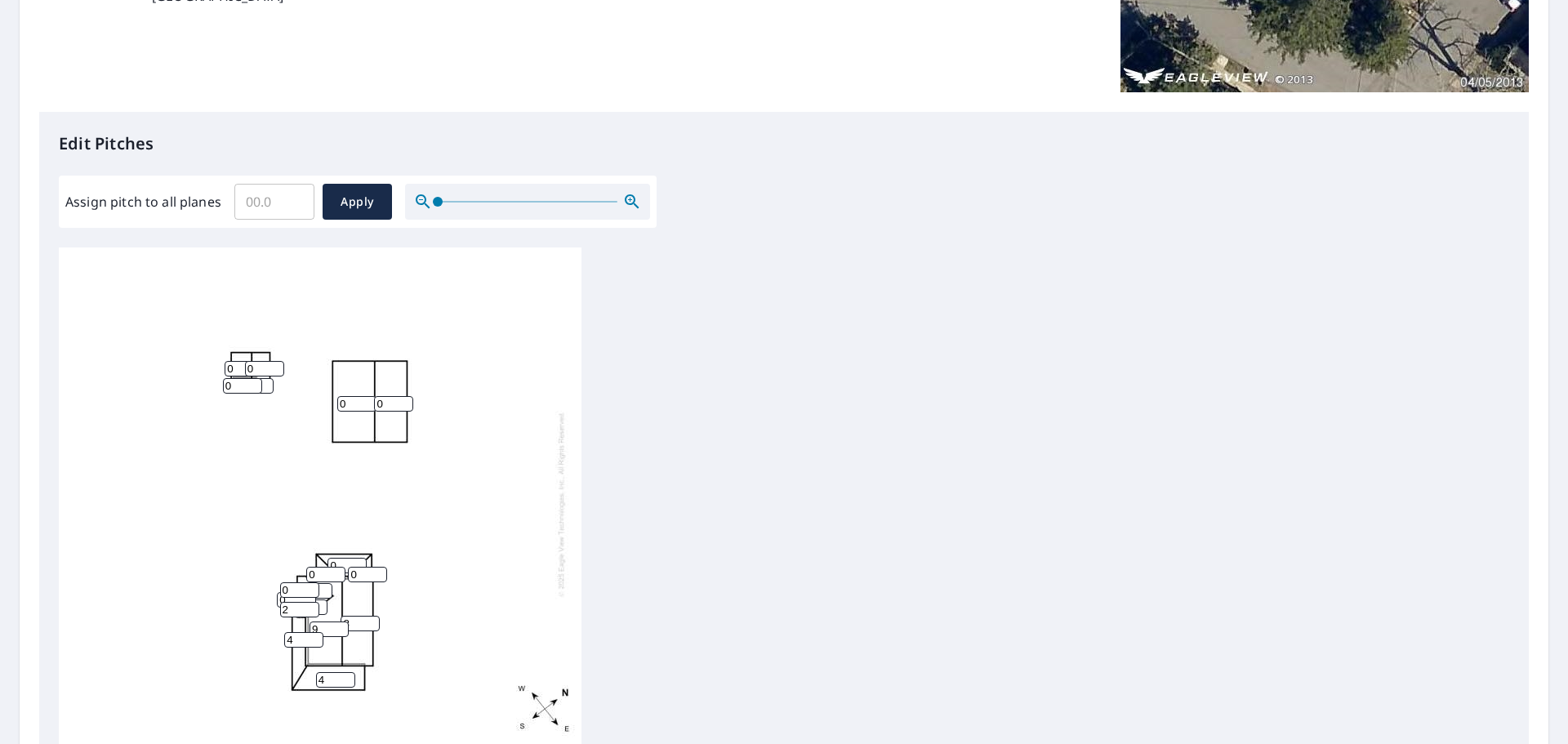
click at [311, 605] on input "2" at bounding box center [299, 609] width 39 height 16
click at [311, 605] on input "3" at bounding box center [299, 609] width 39 height 16
type input "4"
click at [311, 605] on input "4" at bounding box center [299, 609] width 39 height 16
click at [311, 587] on input "1" at bounding box center [299, 590] width 39 height 16
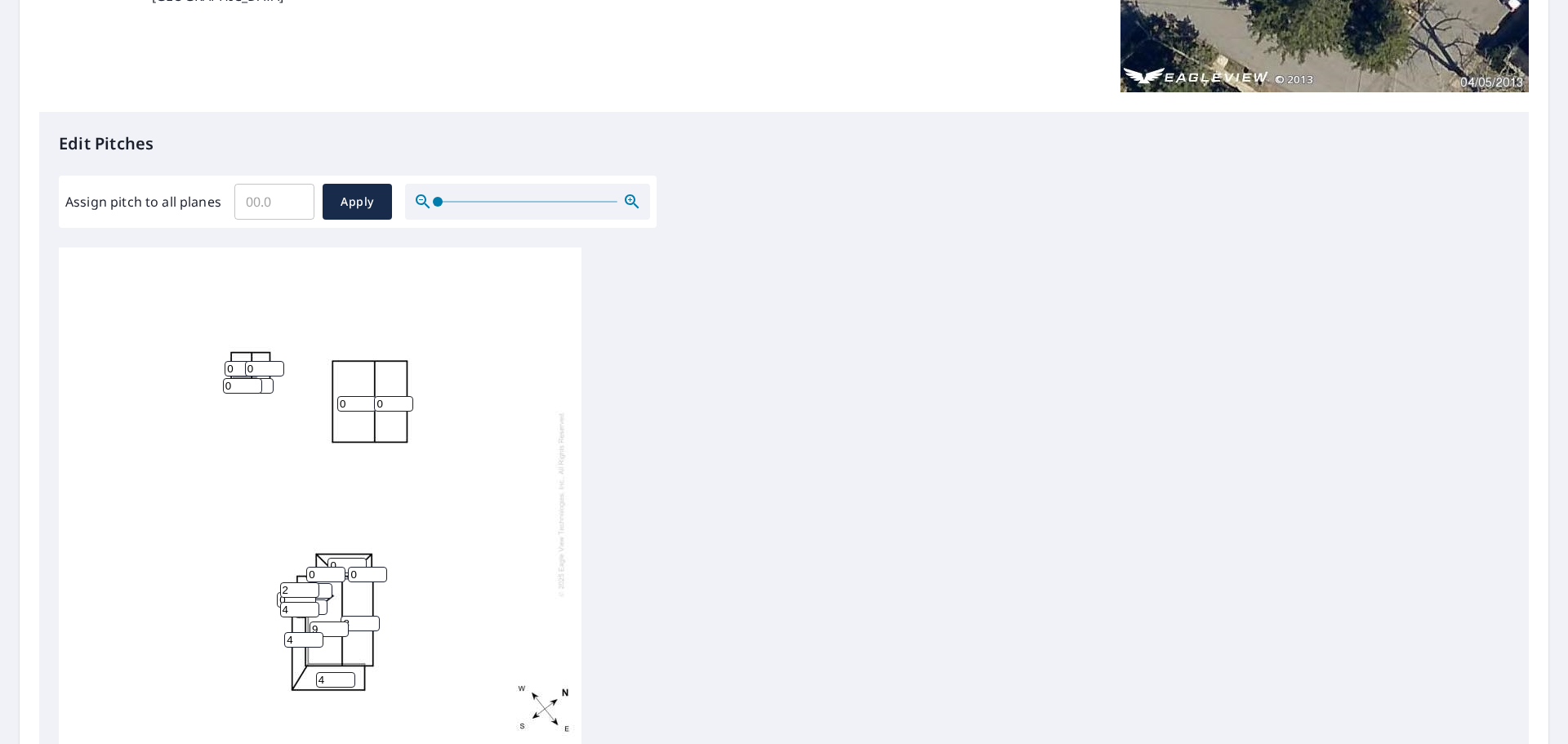
click at [311, 587] on input "2" at bounding box center [299, 590] width 39 height 16
click at [311, 587] on input "3" at bounding box center [299, 590] width 39 height 16
type input "4"
click at [311, 587] on input "4" at bounding box center [299, 590] width 39 height 16
click at [338, 570] on input "1" at bounding box center [325, 574] width 39 height 16
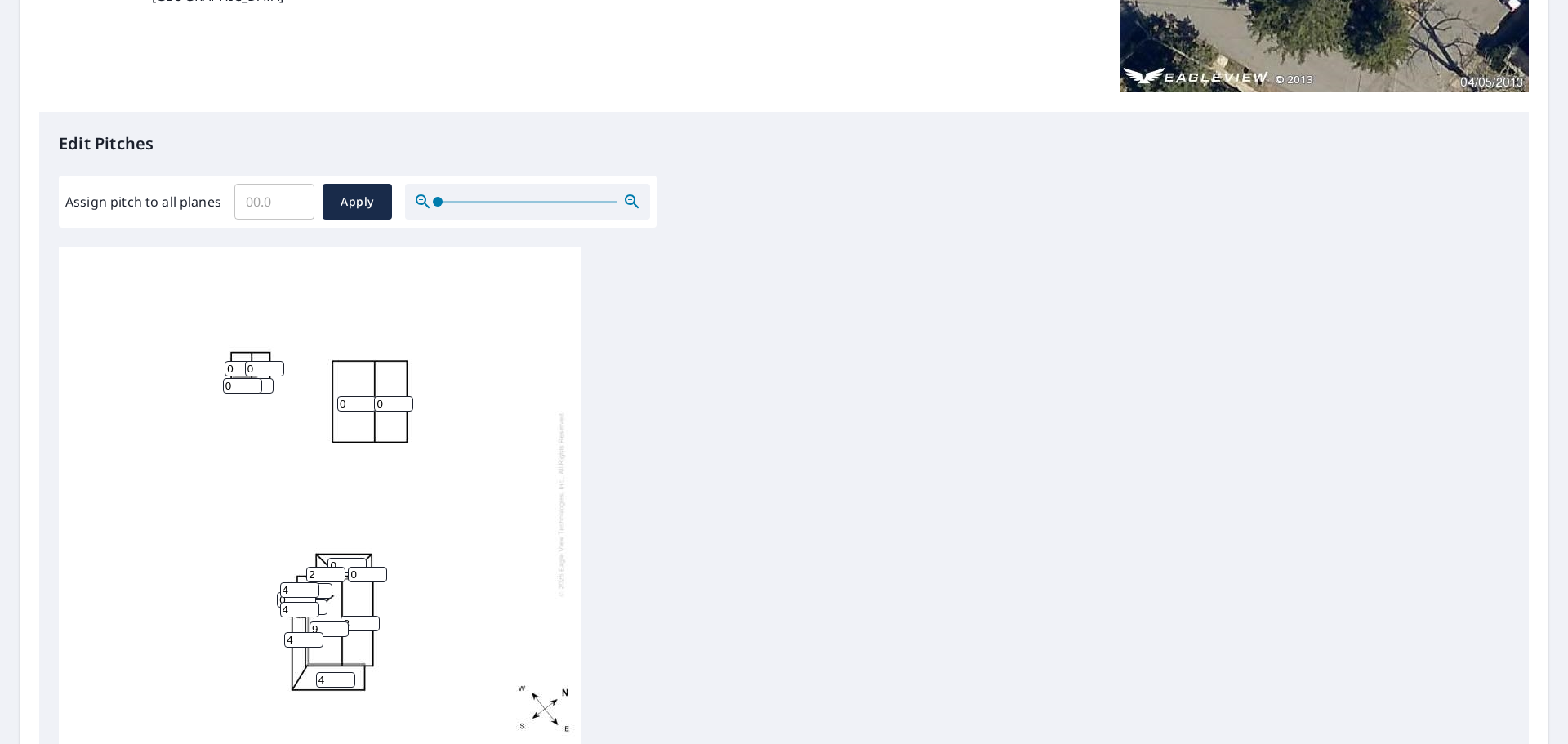
click at [338, 570] on input "2" at bounding box center [325, 574] width 39 height 16
click at [338, 570] on input "3" at bounding box center [325, 574] width 39 height 16
type input "4"
click at [338, 570] on input "4" at bounding box center [325, 574] width 39 height 16
click at [378, 572] on input "1" at bounding box center [367, 574] width 39 height 16
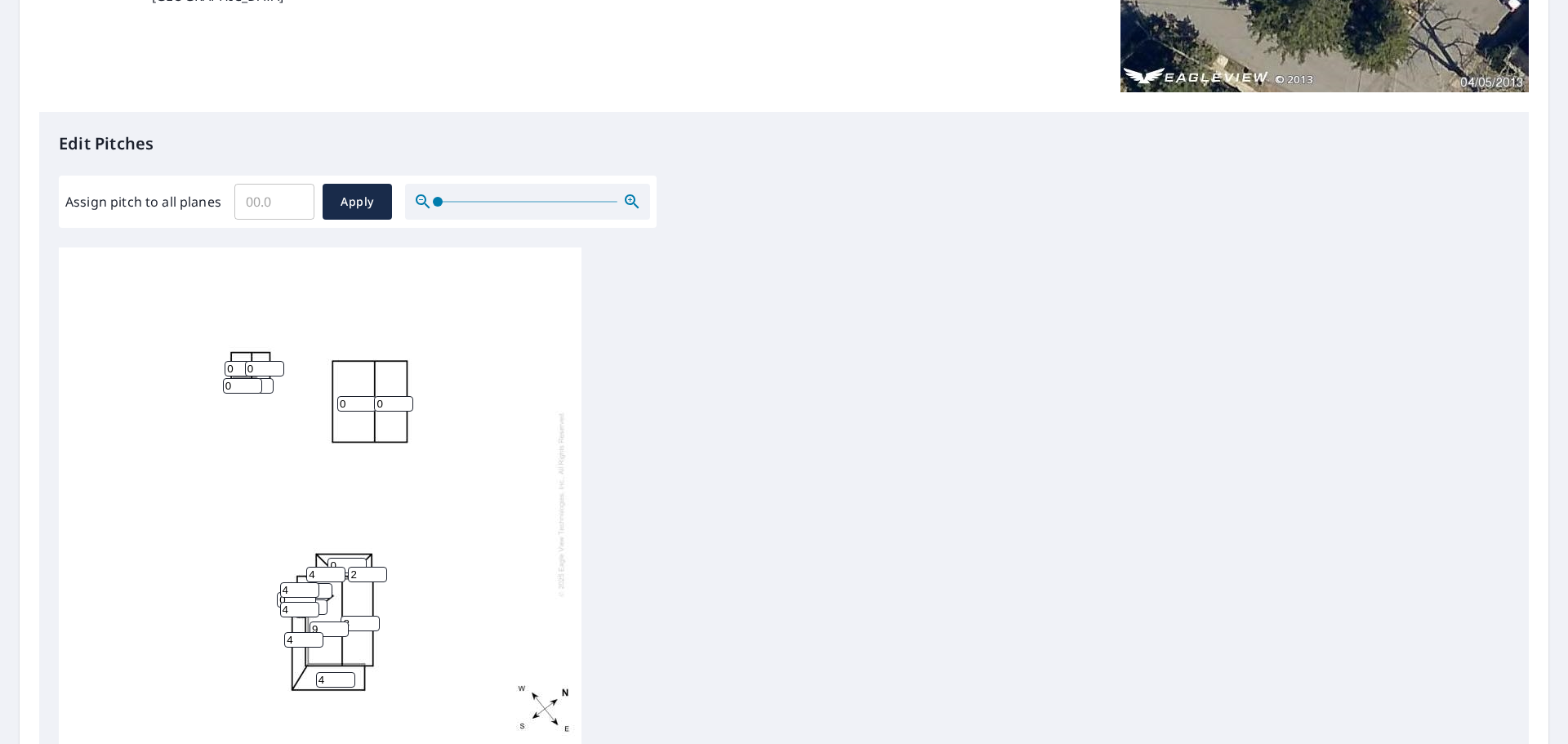
click at [378, 572] on input "2" at bounding box center [367, 574] width 39 height 16
click at [378, 572] on input "3" at bounding box center [367, 574] width 39 height 16
type input "4"
click at [378, 572] on input "4" at bounding box center [367, 574] width 39 height 16
click at [358, 563] on input "1" at bounding box center [347, 565] width 39 height 16
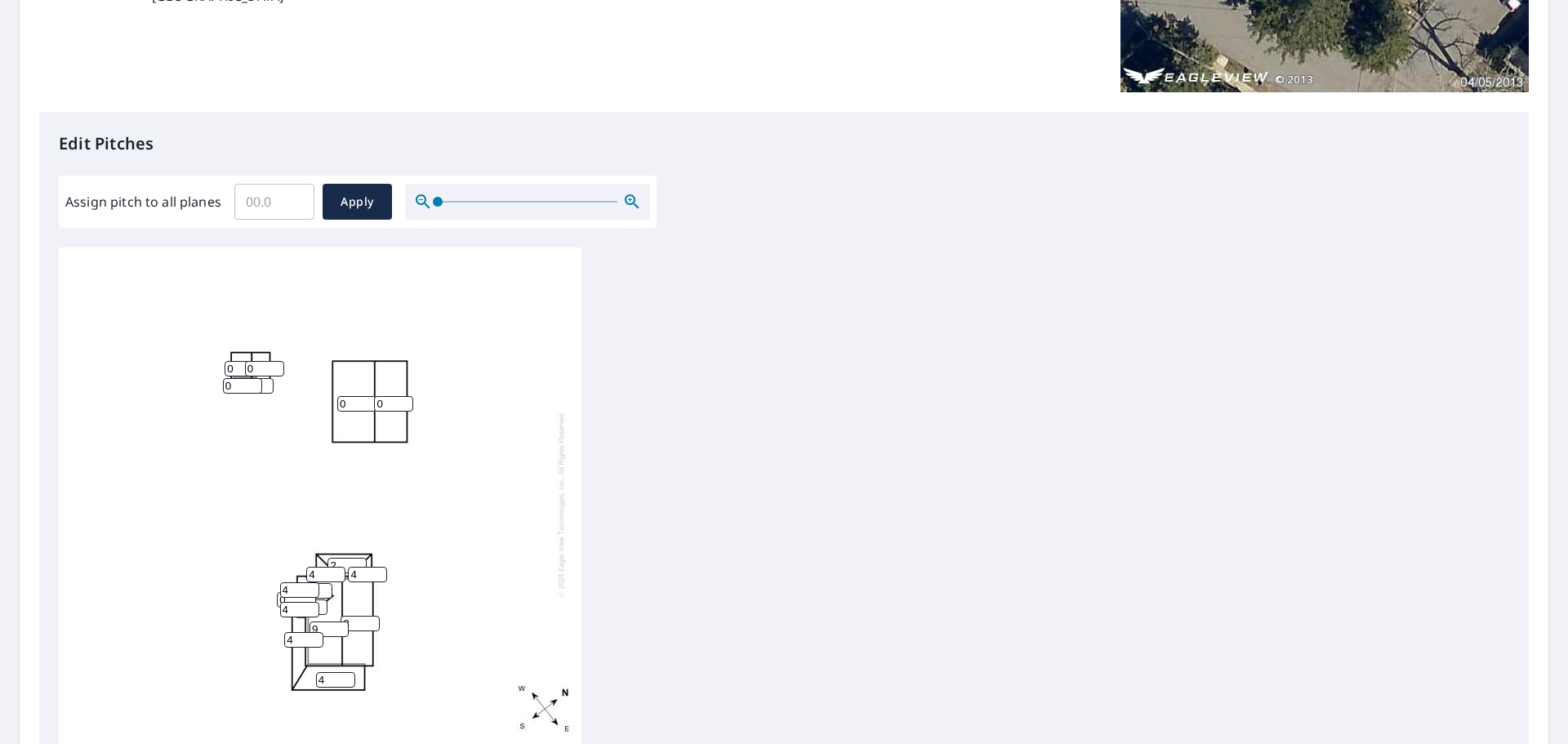
click at [358, 563] on input "2" at bounding box center [347, 565] width 39 height 16
click at [358, 563] on input "3" at bounding box center [347, 565] width 39 height 16
type input "4"
click at [358, 563] on input "4" at bounding box center [347, 565] width 39 height 16
click at [367, 400] on input "1" at bounding box center [356, 403] width 39 height 16
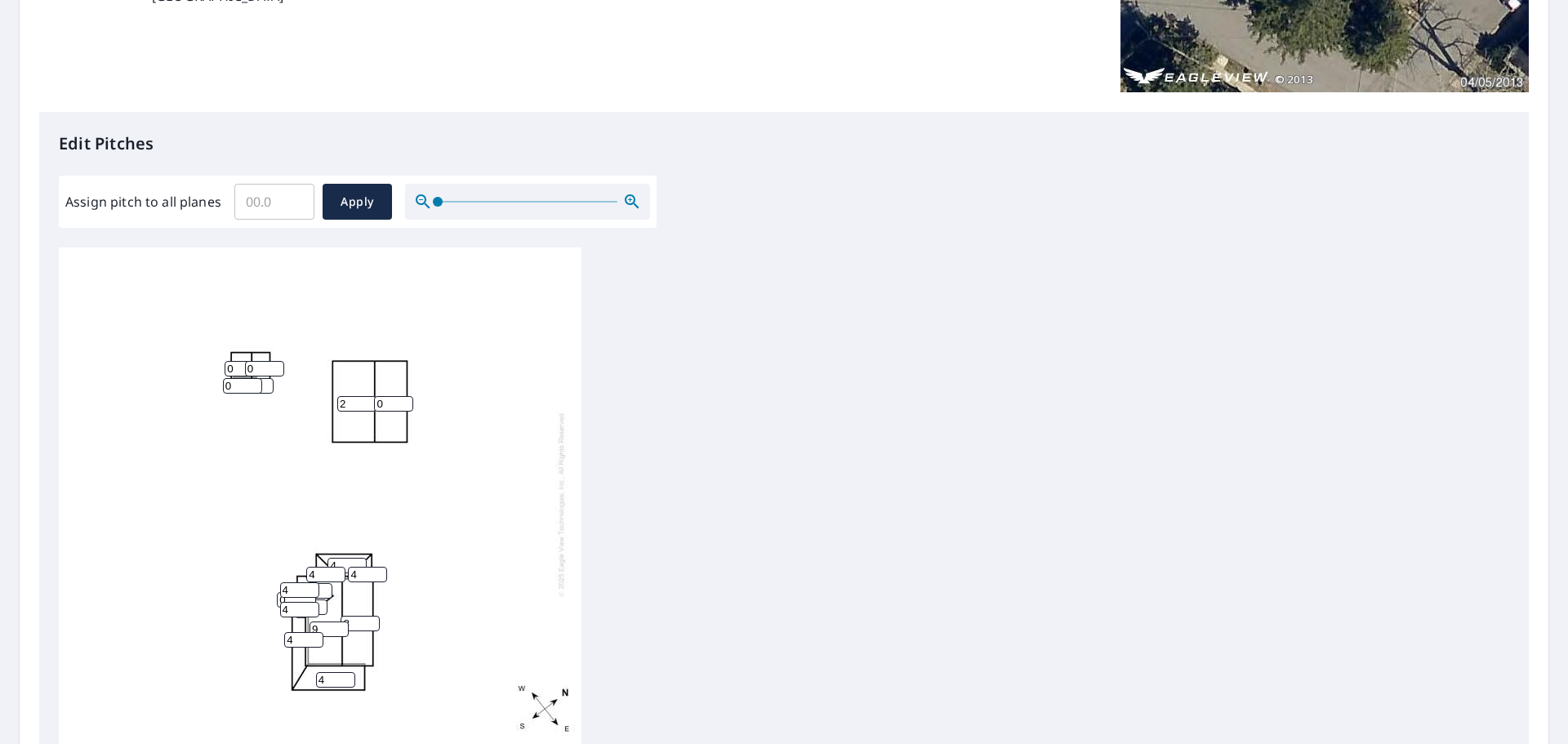
click at [367, 400] on input "2" at bounding box center [356, 403] width 39 height 16
click at [367, 400] on input "3" at bounding box center [356, 403] width 39 height 16
click at [367, 400] on input "4" at bounding box center [356, 403] width 39 height 16
click at [367, 400] on input "5" at bounding box center [356, 403] width 39 height 16
type input "6"
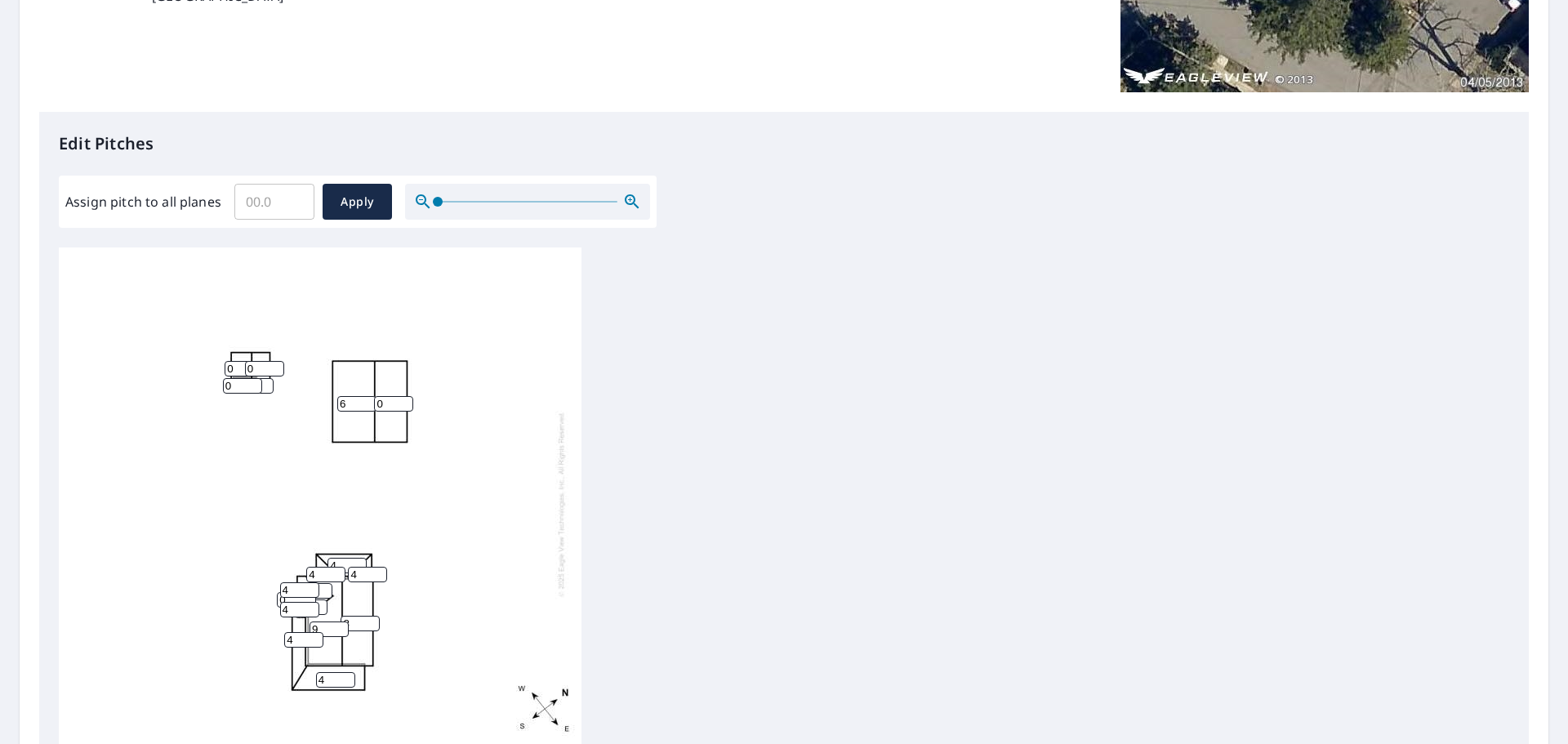
click at [366, 400] on input "6" at bounding box center [356, 403] width 39 height 16
click at [405, 402] on input "1" at bounding box center [393, 403] width 39 height 16
click at [405, 402] on input "2" at bounding box center [393, 403] width 39 height 16
click at [405, 402] on input "3" at bounding box center [393, 403] width 39 height 16
click at [405, 402] on input "4" at bounding box center [393, 403] width 39 height 16
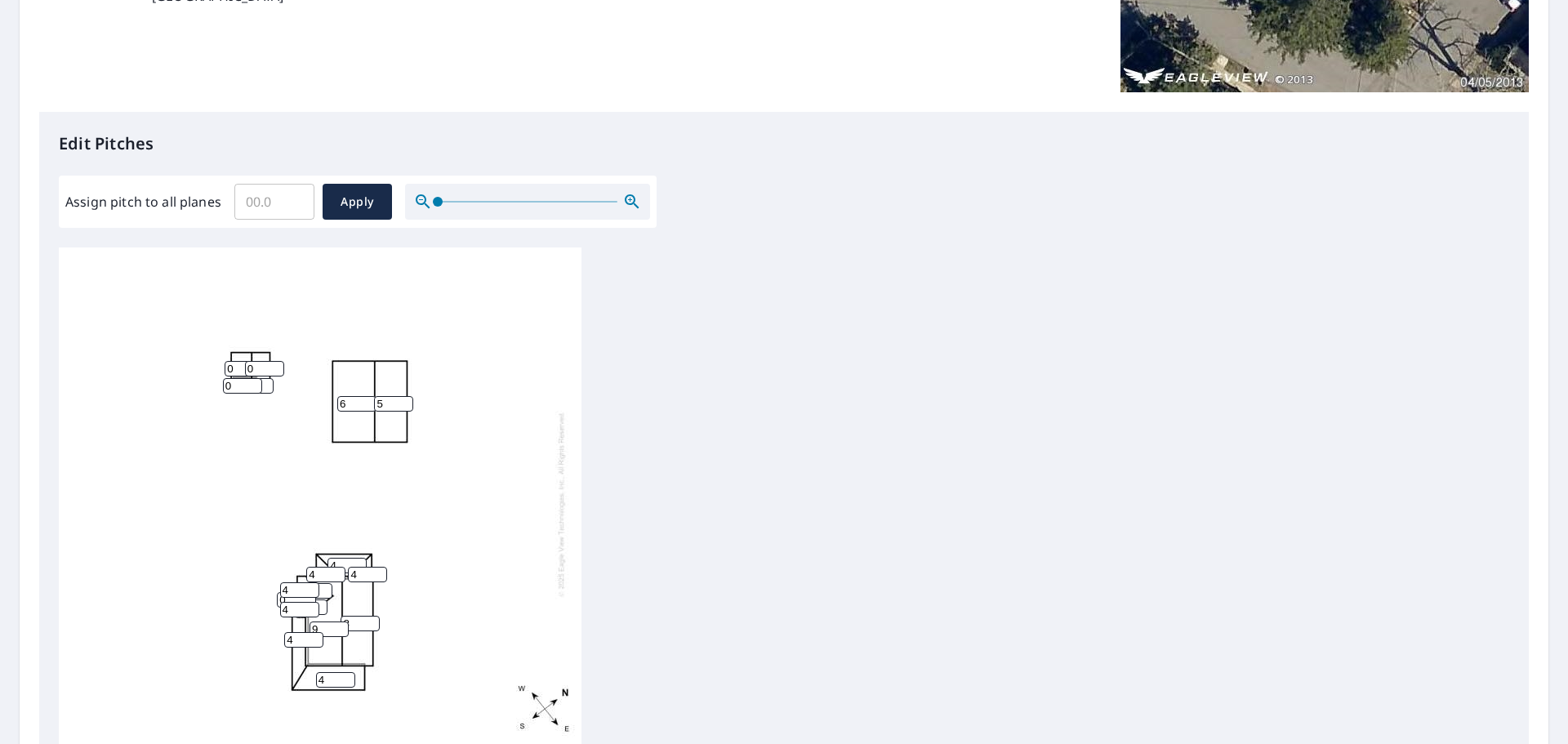
click at [405, 402] on input "5" at bounding box center [393, 403] width 39 height 16
type input "6"
click at [405, 402] on input "6" at bounding box center [393, 403] width 39 height 16
click at [362, 209] on span "Apply" at bounding box center [357, 202] width 43 height 20
click at [369, 400] on input "1" at bounding box center [356, 403] width 39 height 16
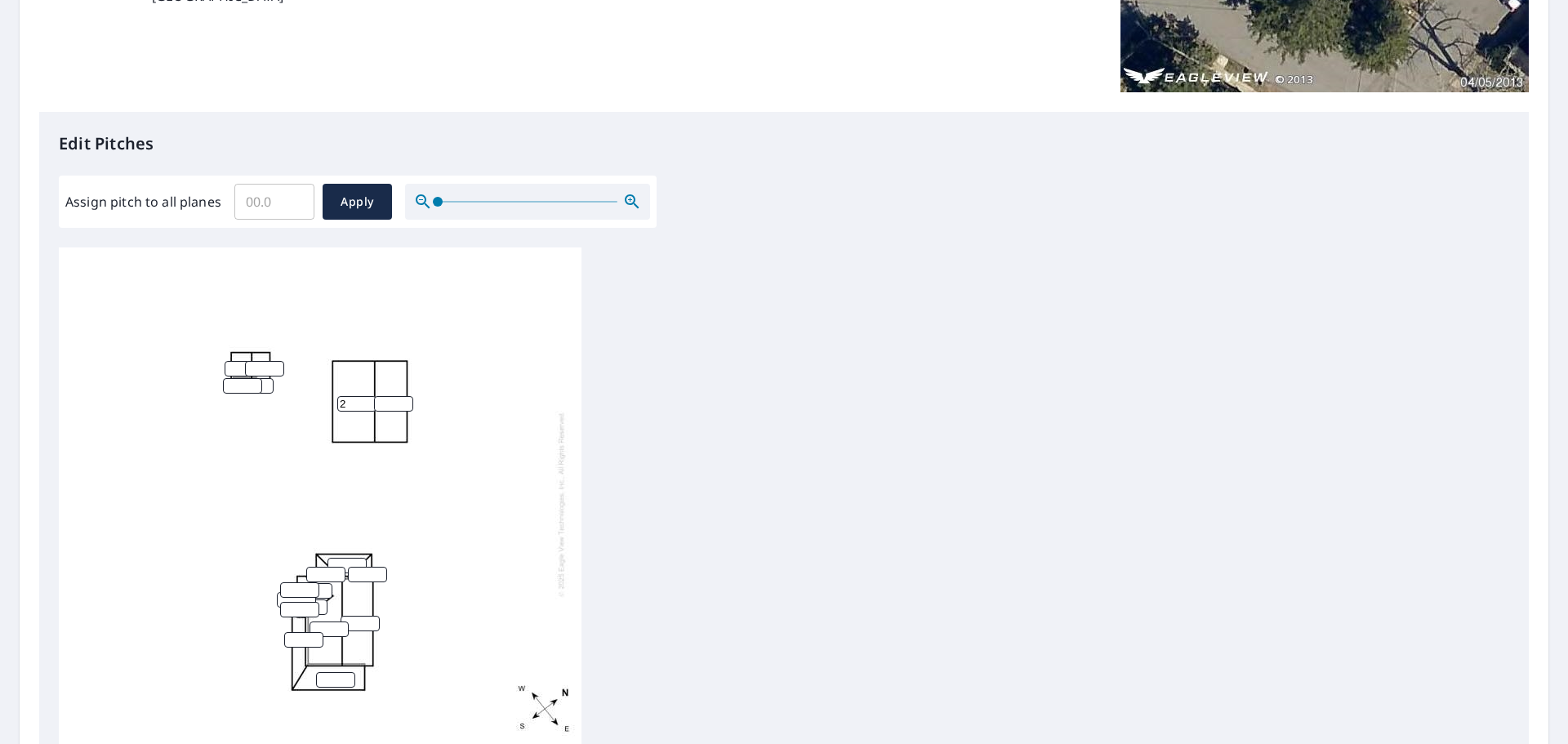
click at [369, 400] on input "2" at bounding box center [356, 403] width 39 height 16
click at [369, 400] on input "3" at bounding box center [356, 403] width 39 height 16
click at [369, 400] on input "4" at bounding box center [356, 403] width 39 height 16
type input "5"
click at [369, 400] on input "5" at bounding box center [356, 403] width 39 height 16
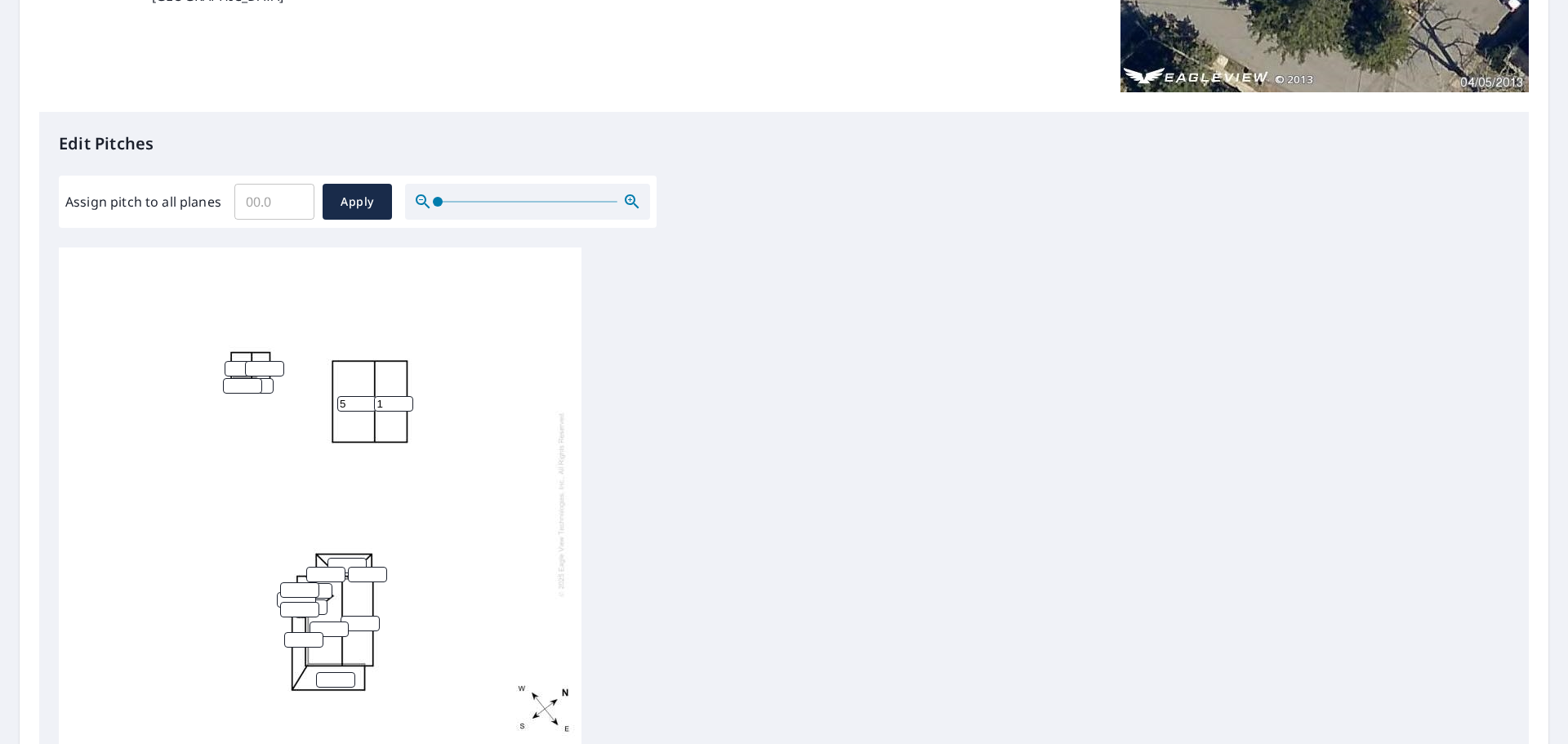
click at [406, 401] on input "1" at bounding box center [393, 403] width 39 height 16
click at [406, 401] on input "2" at bounding box center [393, 403] width 39 height 16
click at [406, 401] on input "3" at bounding box center [393, 403] width 39 height 16
click at [406, 401] on input "4" at bounding box center [393, 403] width 39 height 16
click at [406, 401] on input "5" at bounding box center [393, 403] width 39 height 16
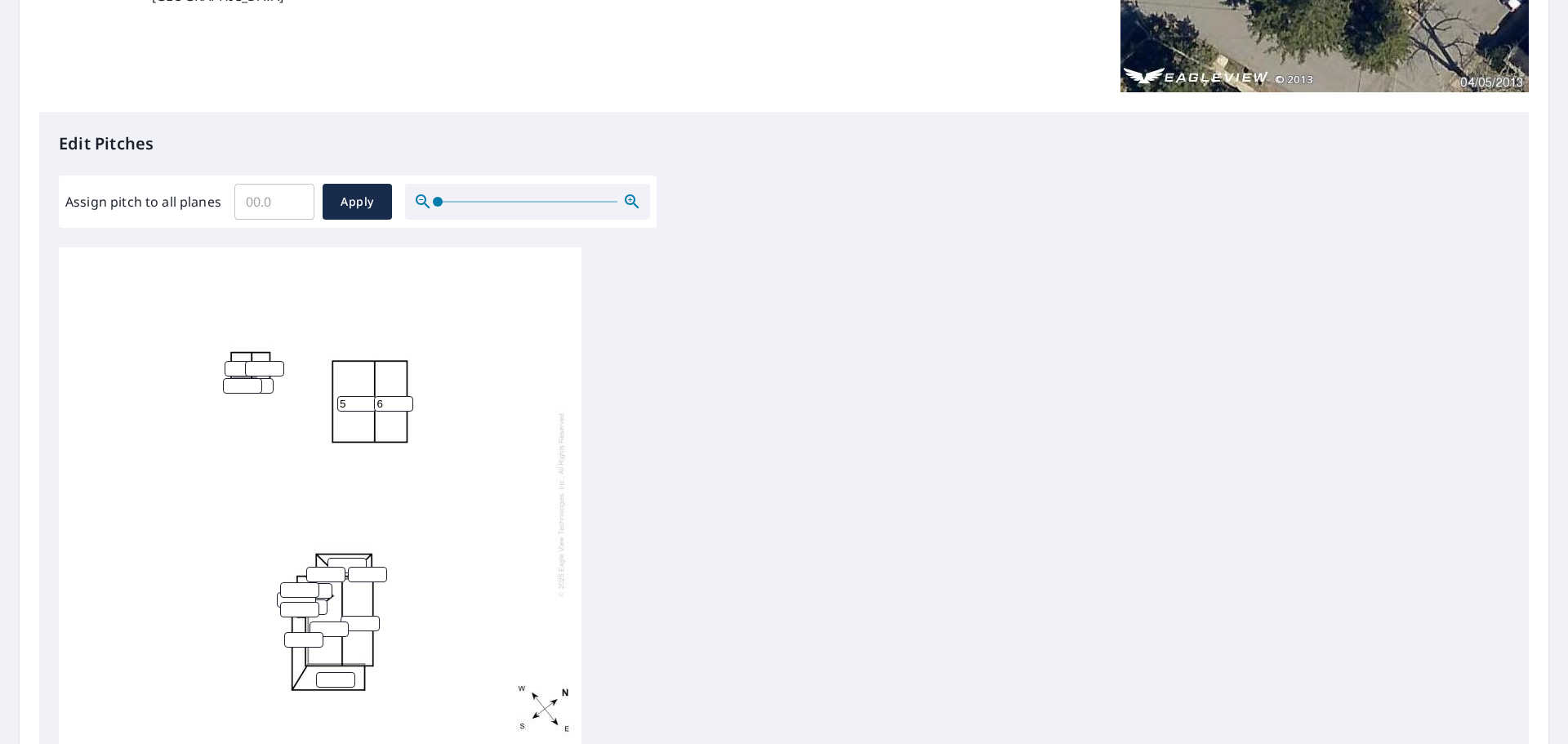
click at [406, 401] on input "6" at bounding box center [393, 403] width 39 height 16
click at [406, 401] on input "7" at bounding box center [393, 403] width 39 height 16
click at [406, 405] on input "6" at bounding box center [393, 403] width 39 height 16
type input "5"
click at [406, 405] on input "5" at bounding box center [393, 403] width 39 height 16
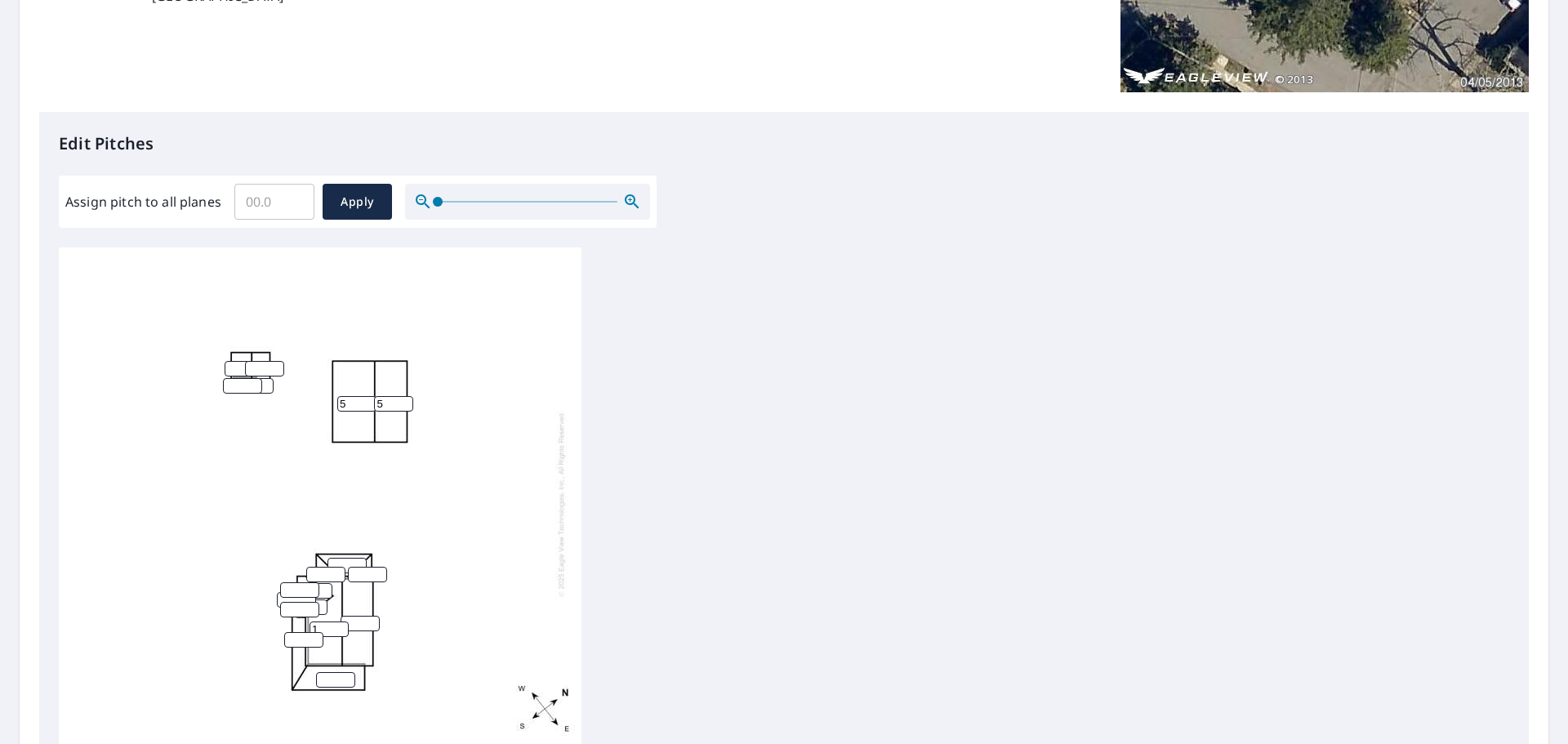
click at [339, 626] on input "1" at bounding box center [329, 629] width 39 height 16
click at [339, 626] on input "2" at bounding box center [329, 629] width 39 height 16
click at [339, 626] on input "3" at bounding box center [329, 629] width 39 height 16
click at [339, 626] on input "4" at bounding box center [329, 629] width 39 height 16
click at [339, 626] on input "5" at bounding box center [329, 629] width 39 height 16
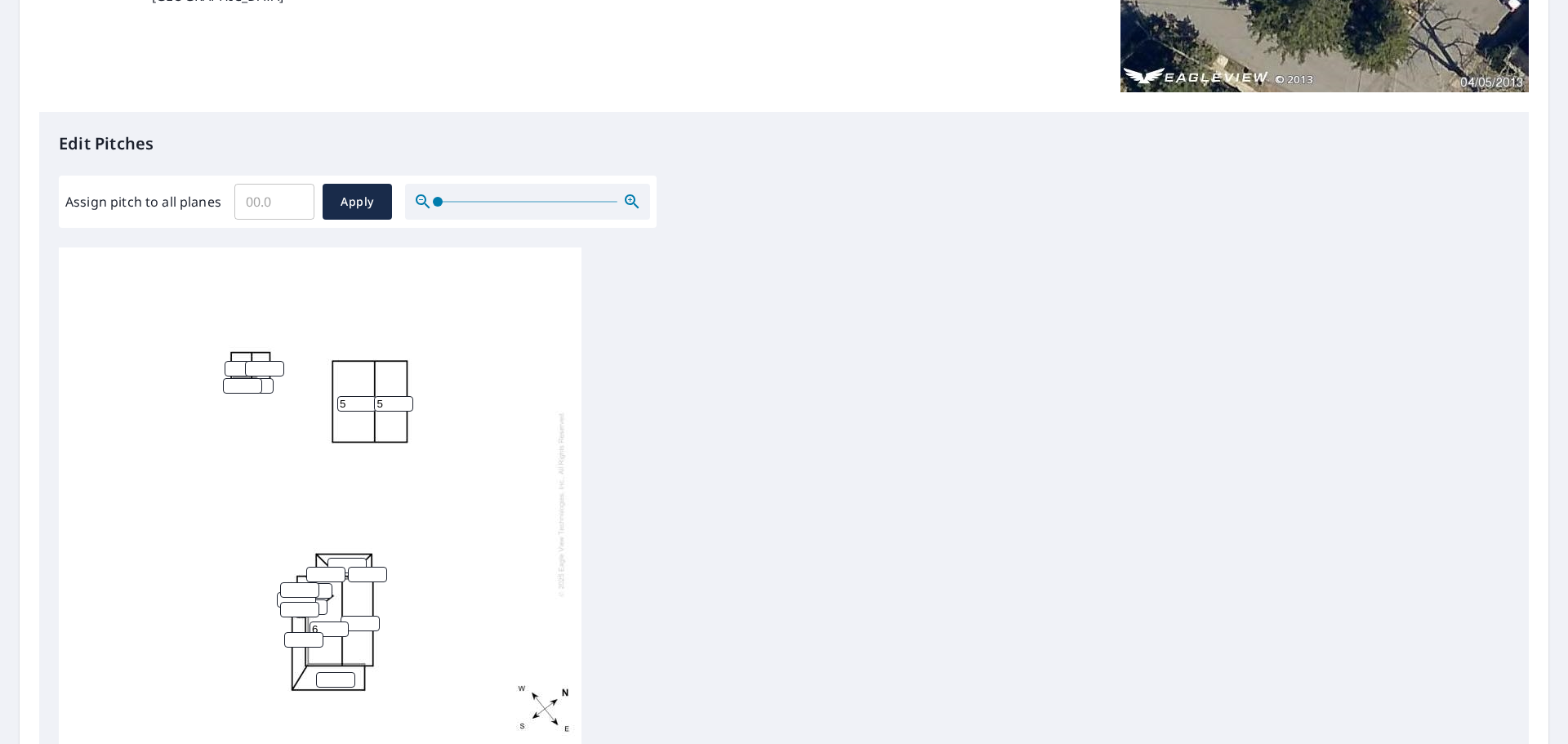
click at [339, 626] on input "6" at bounding box center [329, 629] width 39 height 16
click at [339, 626] on input "7" at bounding box center [329, 629] width 39 height 16
click at [339, 626] on input "8" at bounding box center [329, 629] width 39 height 16
type input "9"
click at [339, 626] on input "9" at bounding box center [329, 629] width 39 height 16
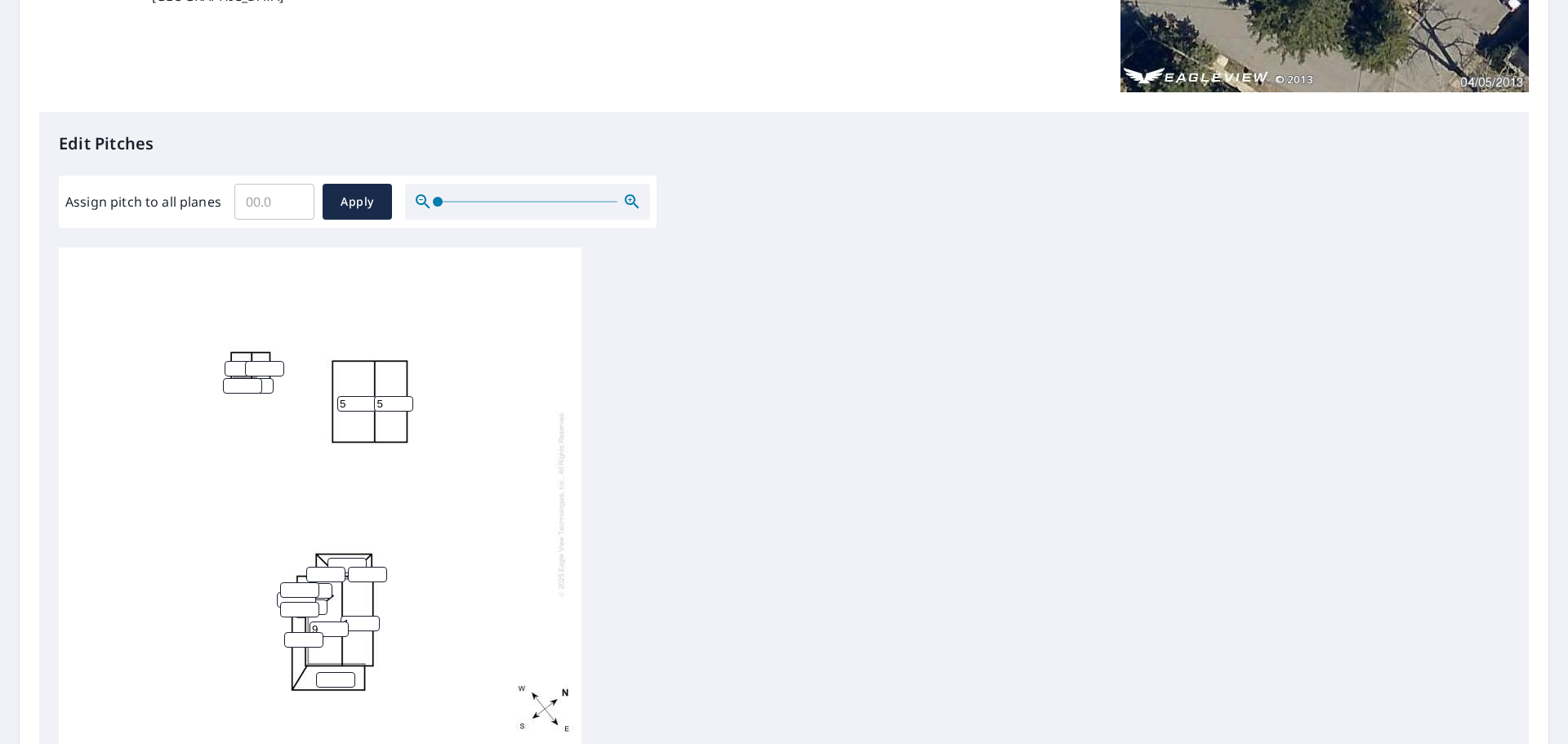
click at [372, 618] on input "1" at bounding box center [360, 624] width 39 height 16
click at [372, 618] on input "2" at bounding box center [360, 624] width 39 height 16
click at [372, 618] on input "3" at bounding box center [360, 624] width 39 height 16
click at [372, 618] on input "4" at bounding box center [360, 624] width 39 height 16
click at [372, 618] on input "5" at bounding box center [360, 624] width 39 height 16
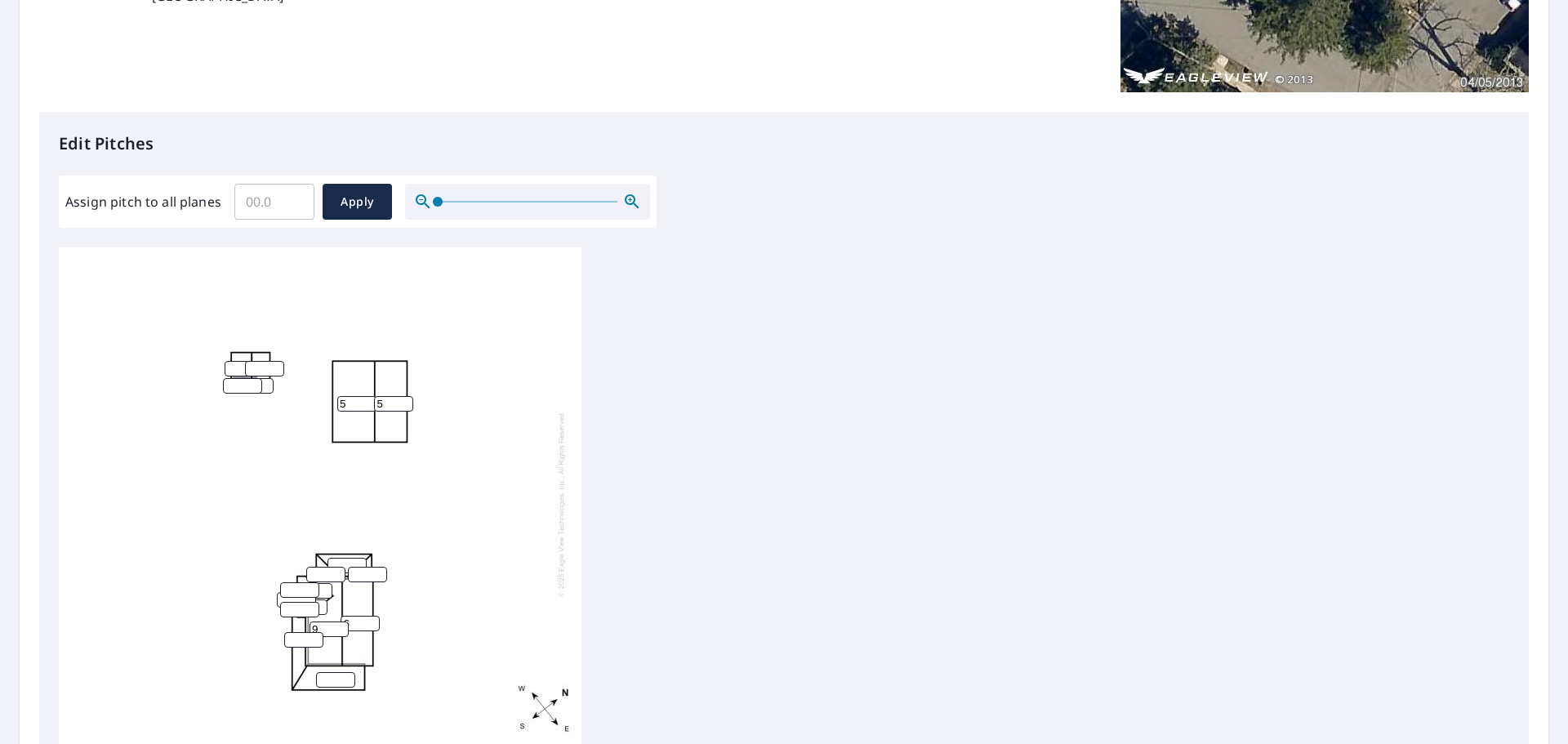
click at [372, 618] on input "6" at bounding box center [360, 624] width 39 height 16
click at [372, 618] on input "7" at bounding box center [360, 624] width 39 height 16
click at [372, 618] on input "8" at bounding box center [360, 624] width 39 height 16
type input "9"
click at [372, 618] on input "9" at bounding box center [360, 624] width 39 height 16
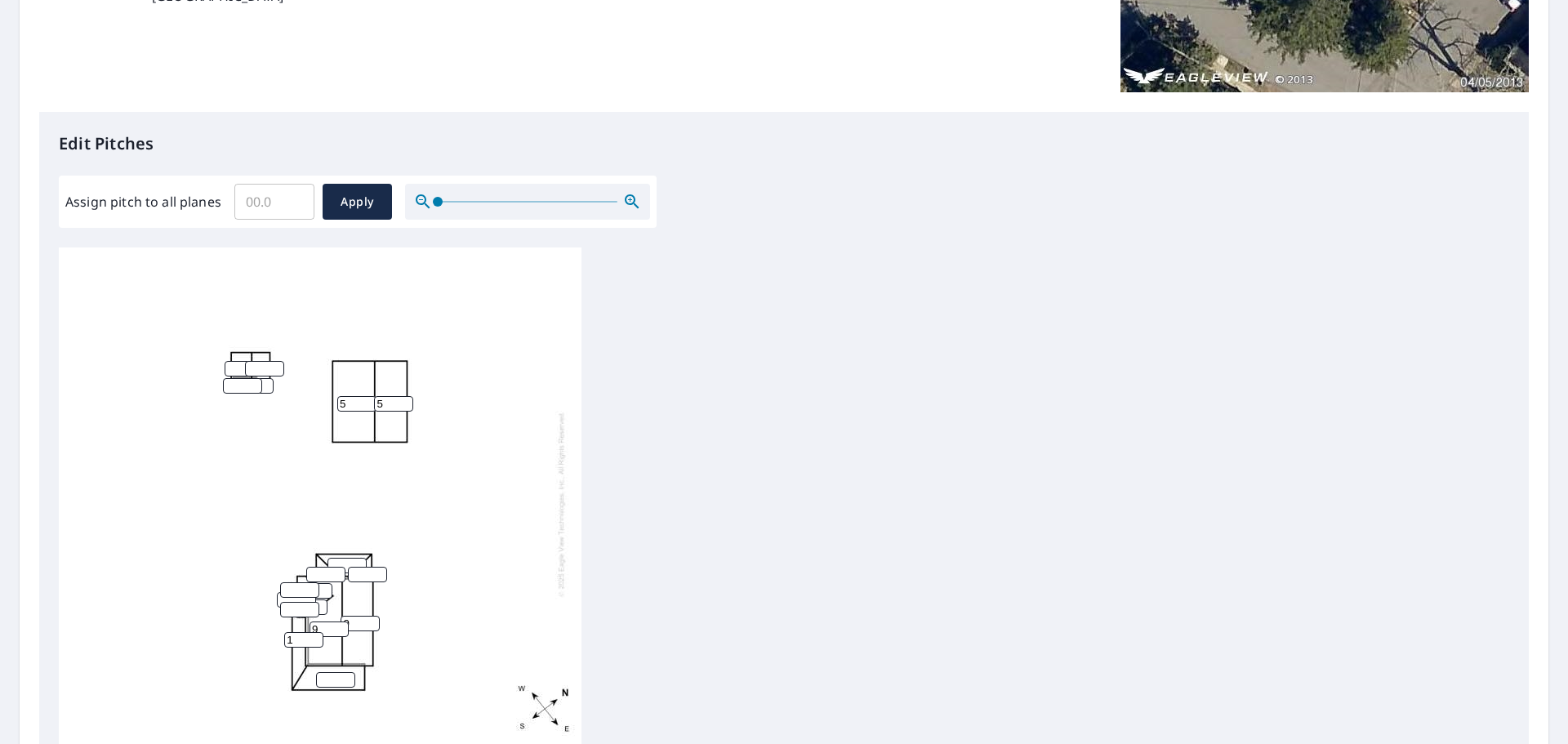
click at [316, 637] on input "1" at bounding box center [303, 639] width 39 height 16
click at [316, 637] on input "2" at bounding box center [303, 639] width 39 height 16
click at [316, 637] on input "3" at bounding box center [303, 639] width 39 height 16
click at [316, 637] on input "4" at bounding box center [303, 639] width 39 height 16
click at [316, 637] on input "5" at bounding box center [303, 639] width 39 height 16
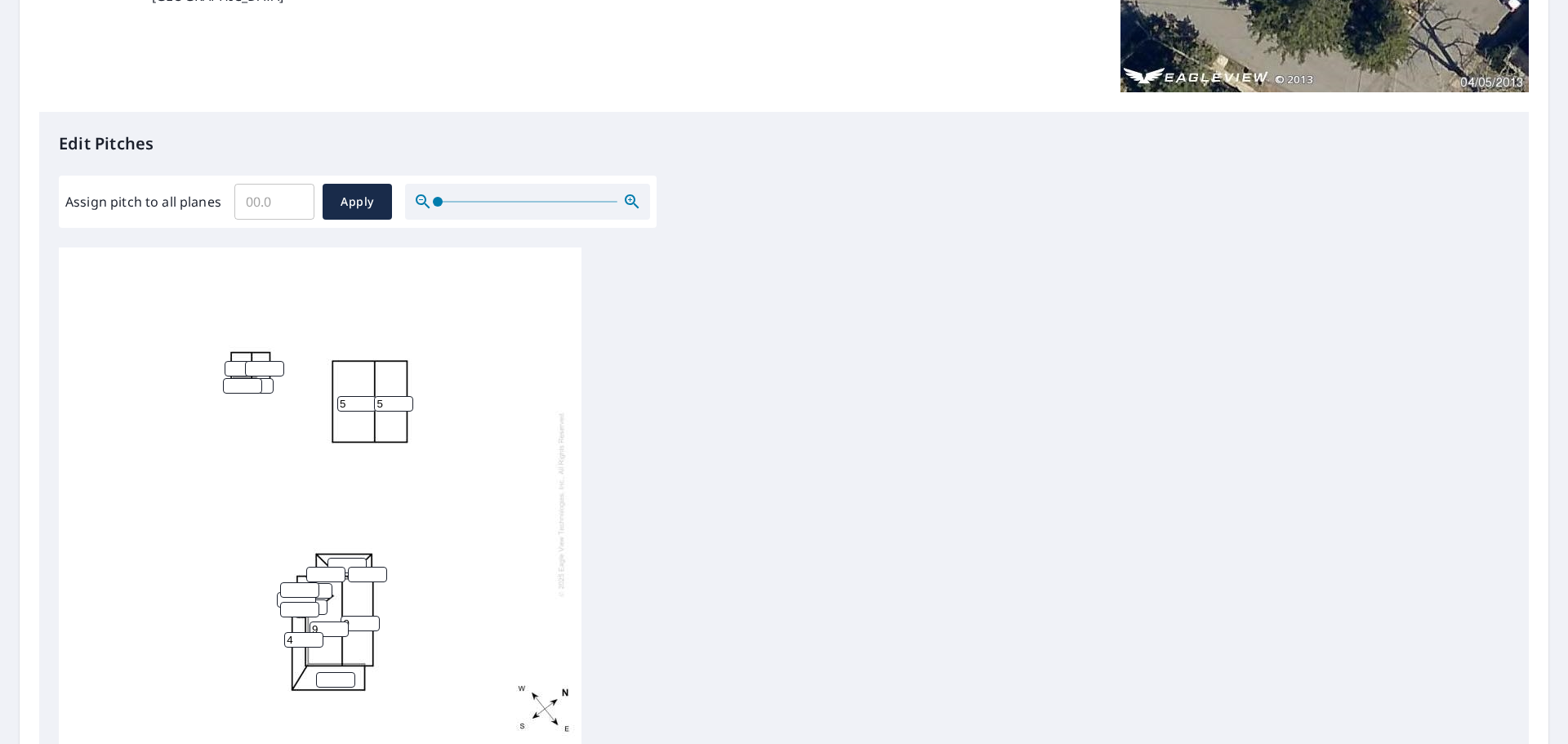
type input "4"
click at [315, 644] on input "4" at bounding box center [303, 639] width 39 height 16
click at [346, 678] on input "1" at bounding box center [335, 680] width 39 height 16
click at [346, 678] on input "2" at bounding box center [335, 680] width 39 height 16
click at [346, 678] on input "3" at bounding box center [335, 680] width 39 height 16
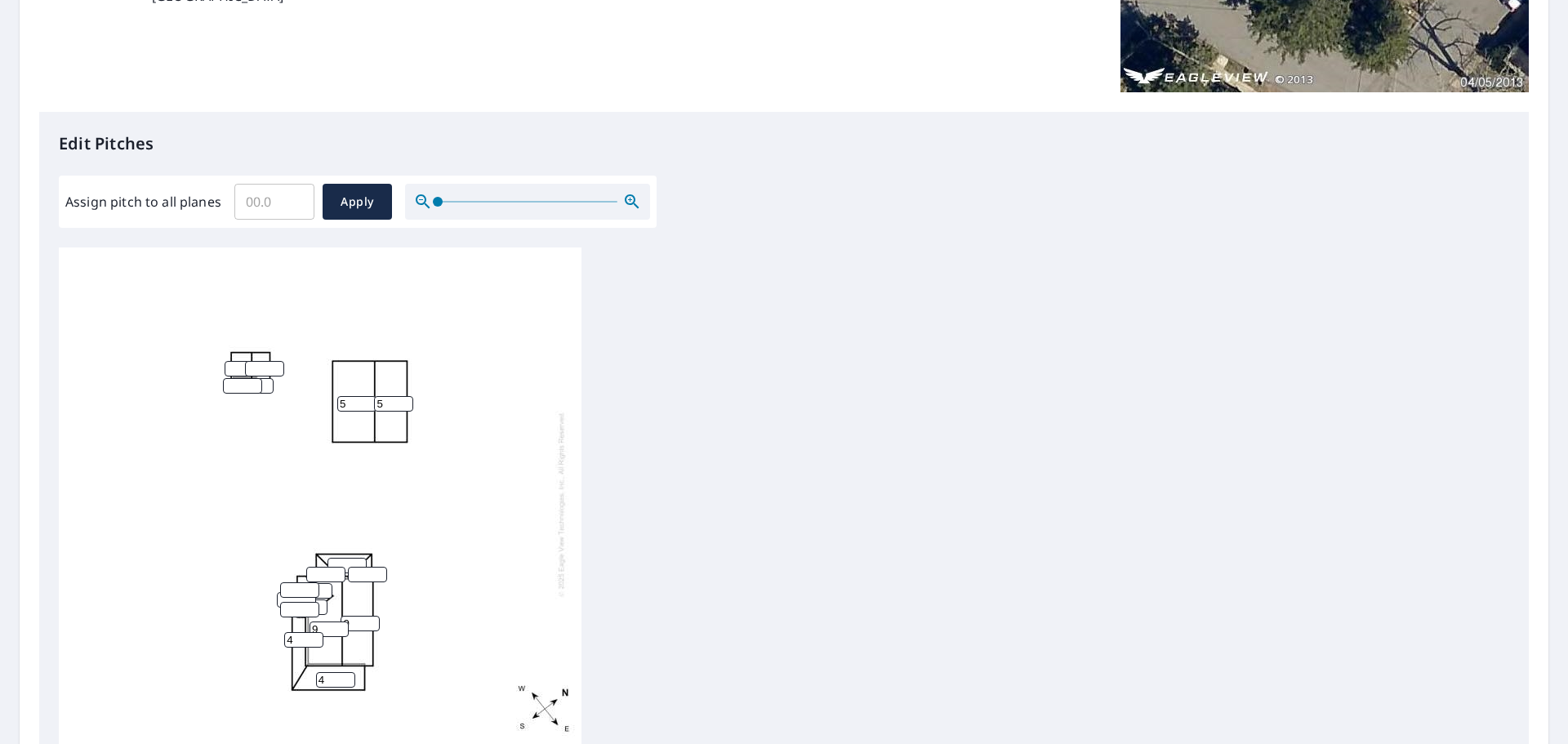
click at [346, 678] on input "4" at bounding box center [335, 680] width 39 height 16
click at [346, 678] on input "5" at bounding box center [335, 680] width 39 height 16
type input "4"
click at [345, 682] on input "4" at bounding box center [335, 680] width 39 height 16
click at [309, 608] on input "1" at bounding box center [299, 609] width 39 height 16
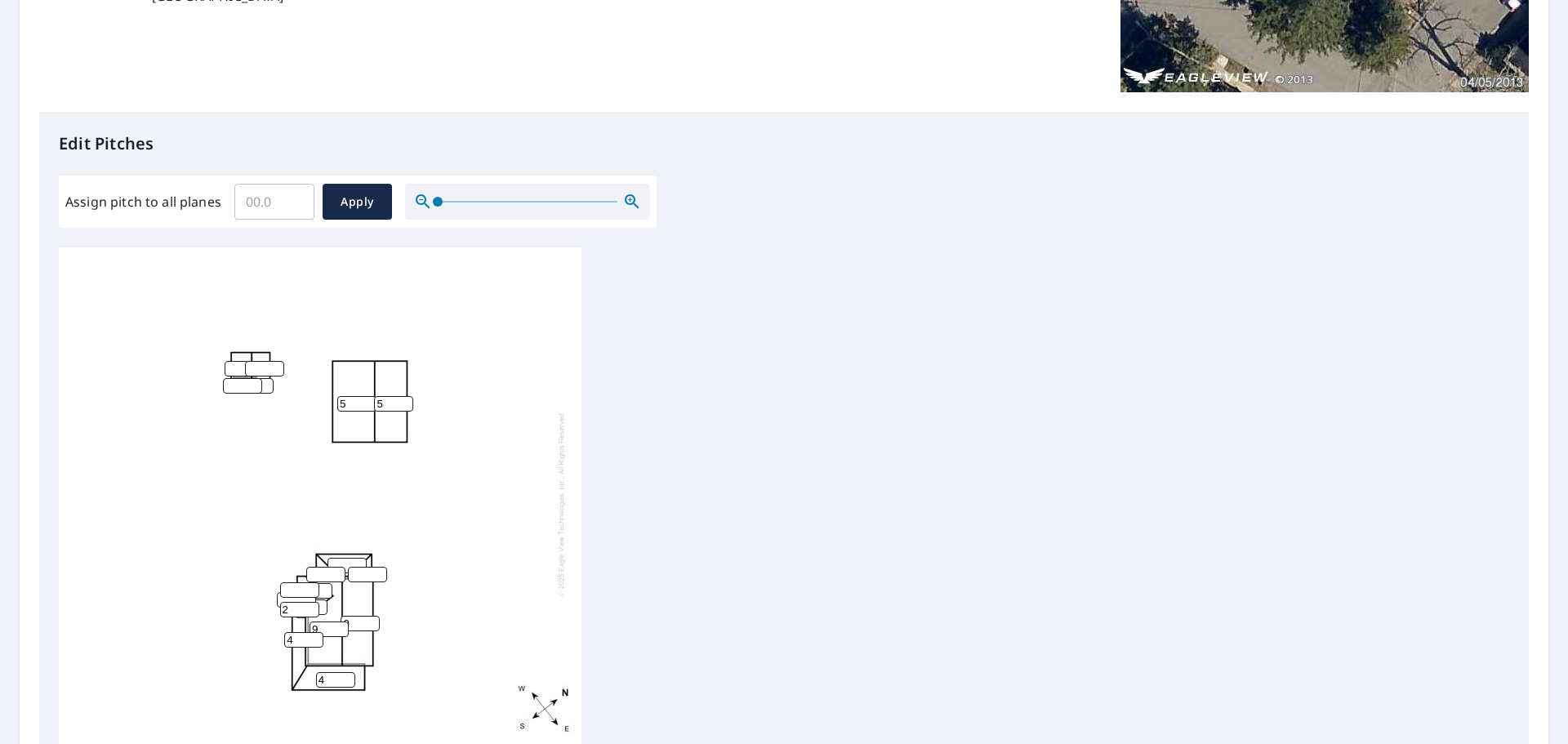
click at [309, 608] on input "2" at bounding box center [299, 609] width 39 height 16
click at [309, 608] on input "3" at bounding box center [299, 609] width 39 height 16
type input "4"
click at [309, 608] on input "4" at bounding box center [299, 609] width 39 height 16
click at [311, 585] on input "1" at bounding box center [299, 590] width 39 height 16
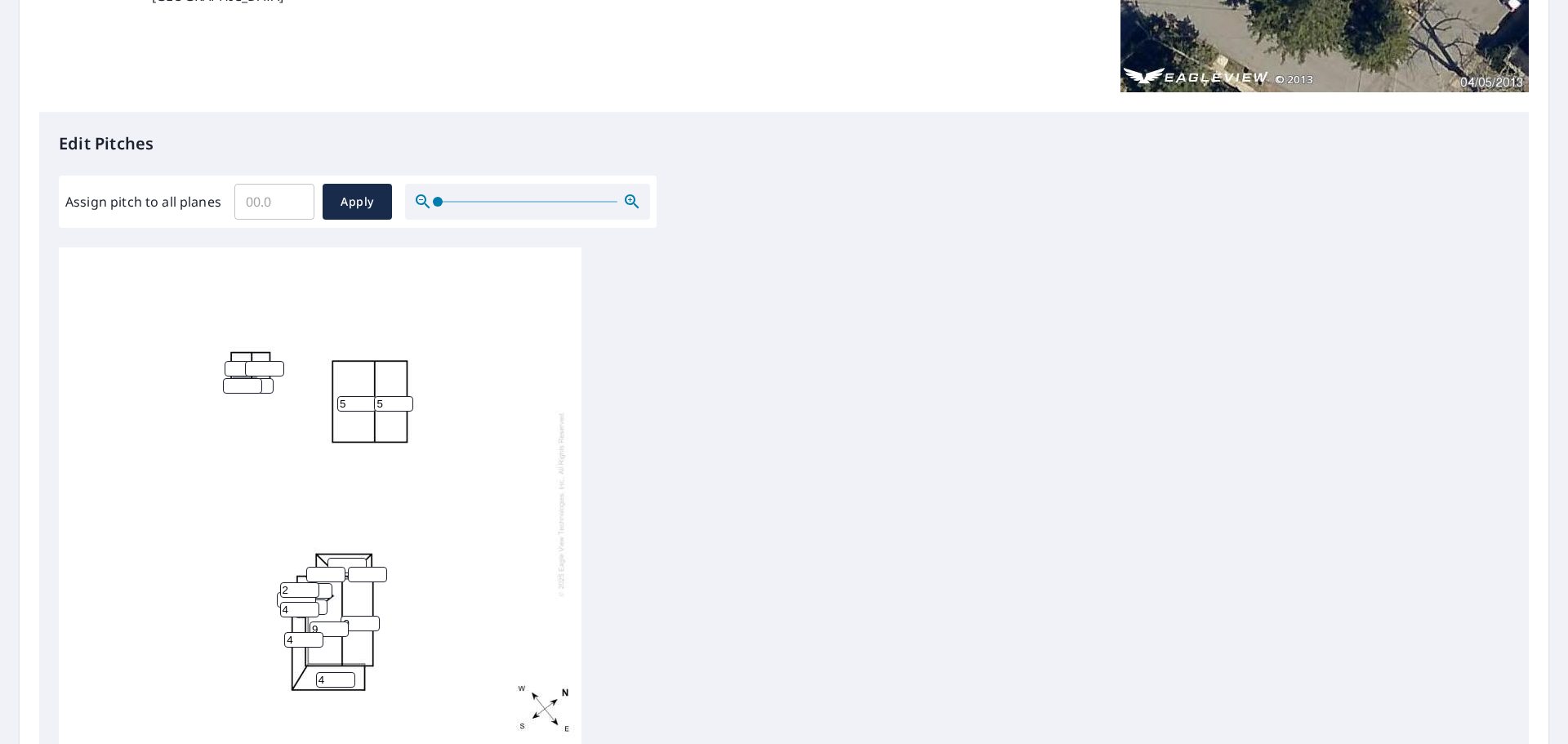
click at [311, 585] on input "2" at bounding box center [299, 590] width 39 height 16
click at [311, 585] on input "3" at bounding box center [299, 590] width 39 height 16
type input "4"
click at [311, 585] on input "4" at bounding box center [299, 590] width 39 height 16
click at [336, 572] on input "1" at bounding box center [325, 574] width 39 height 16
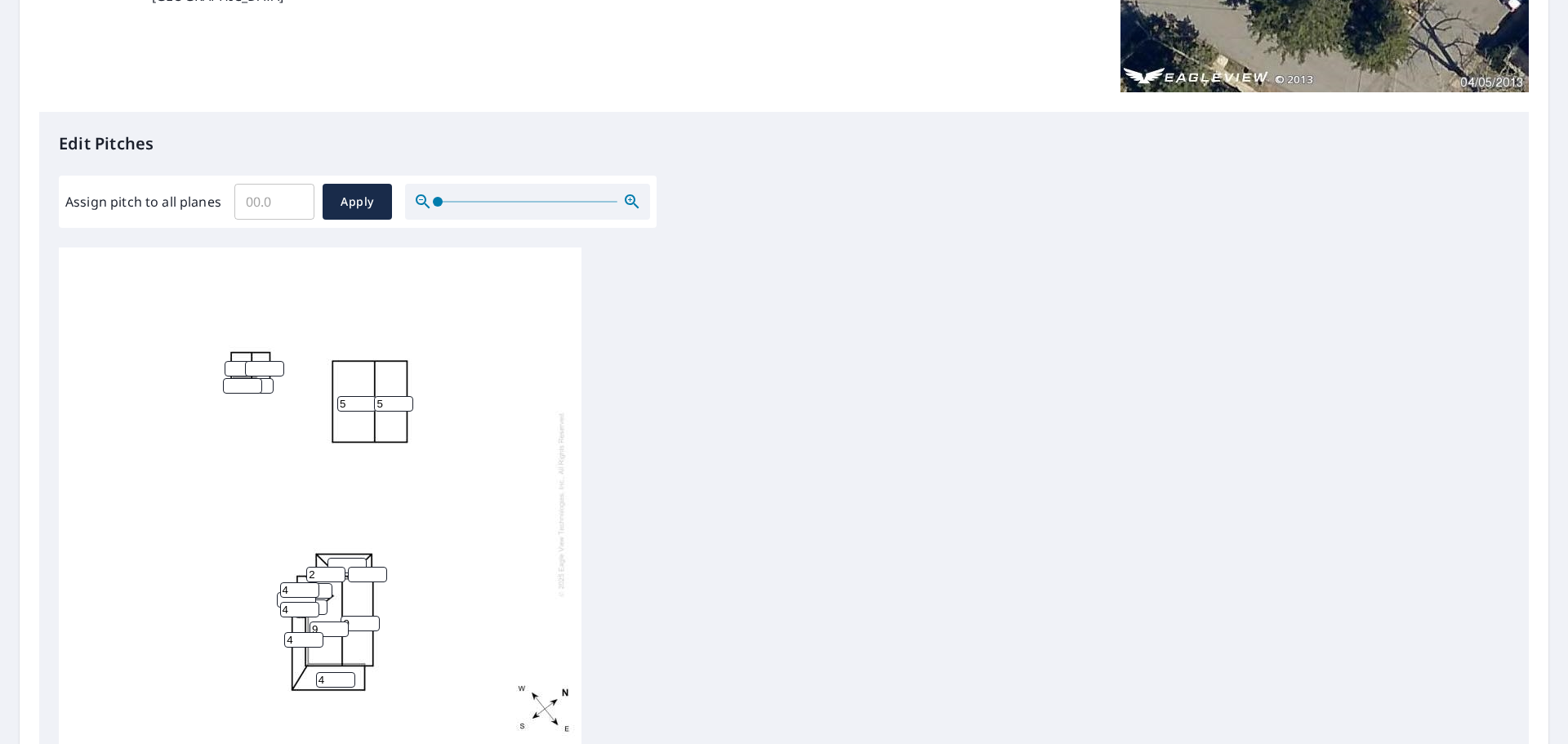
click at [336, 572] on input "2" at bounding box center [325, 574] width 39 height 16
click at [336, 572] on input "3" at bounding box center [325, 574] width 39 height 16
type input "4"
click at [336, 572] on input "4" at bounding box center [325, 574] width 39 height 16
click at [357, 558] on input "1" at bounding box center [347, 565] width 39 height 16
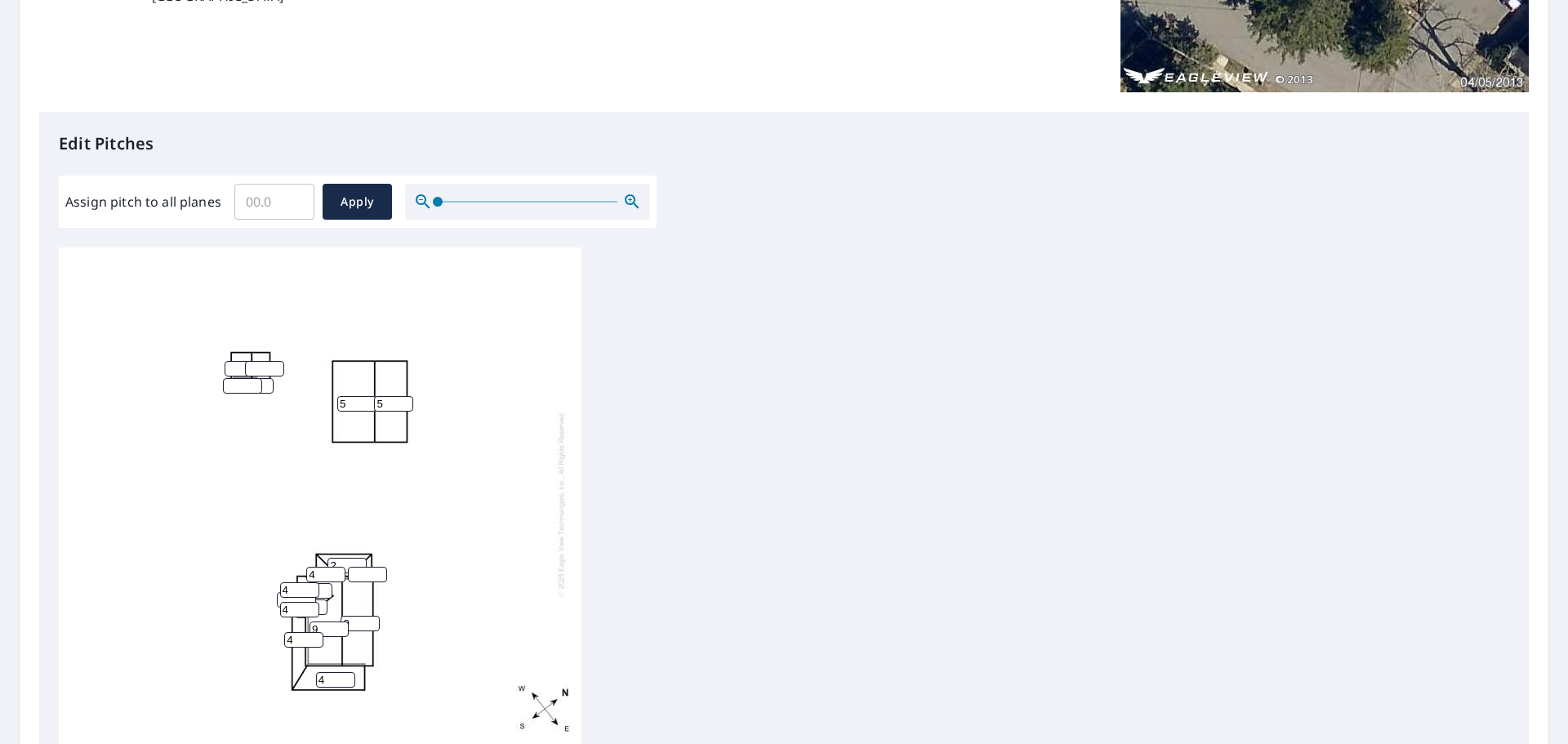
click at [357, 558] on input "2" at bounding box center [347, 565] width 39 height 16
click at [357, 558] on input "3" at bounding box center [347, 565] width 39 height 16
type input "4"
click at [357, 558] on input "4" at bounding box center [347, 565] width 39 height 16
click at [376, 571] on input "1" at bounding box center [367, 574] width 39 height 16
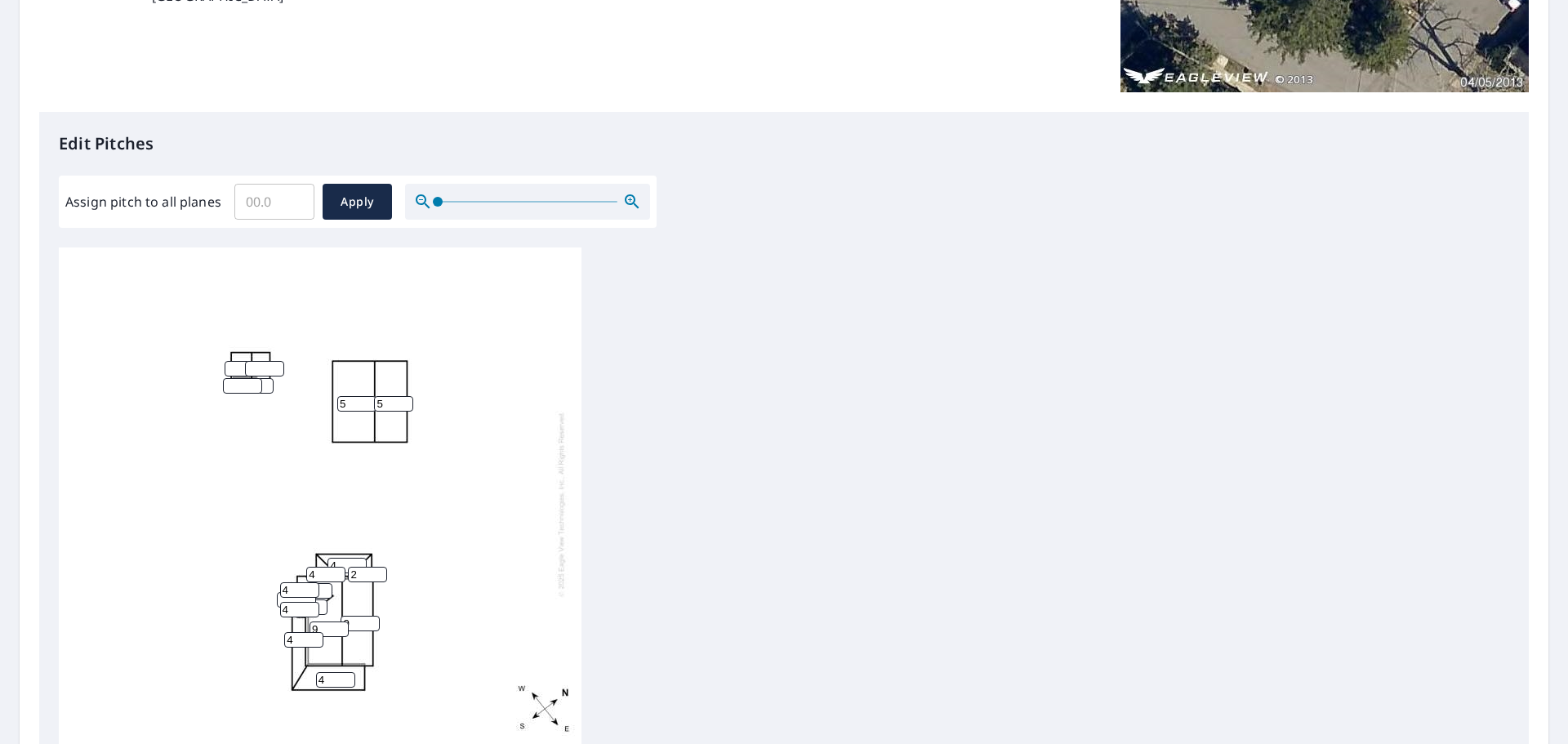
click at [376, 571] on input "2" at bounding box center [367, 574] width 39 height 16
click at [376, 571] on input "3" at bounding box center [367, 574] width 39 height 16
type input "4"
click at [376, 571] on input "4" at bounding box center [367, 574] width 39 height 16
click at [323, 587] on input "1" at bounding box center [312, 591] width 39 height 16
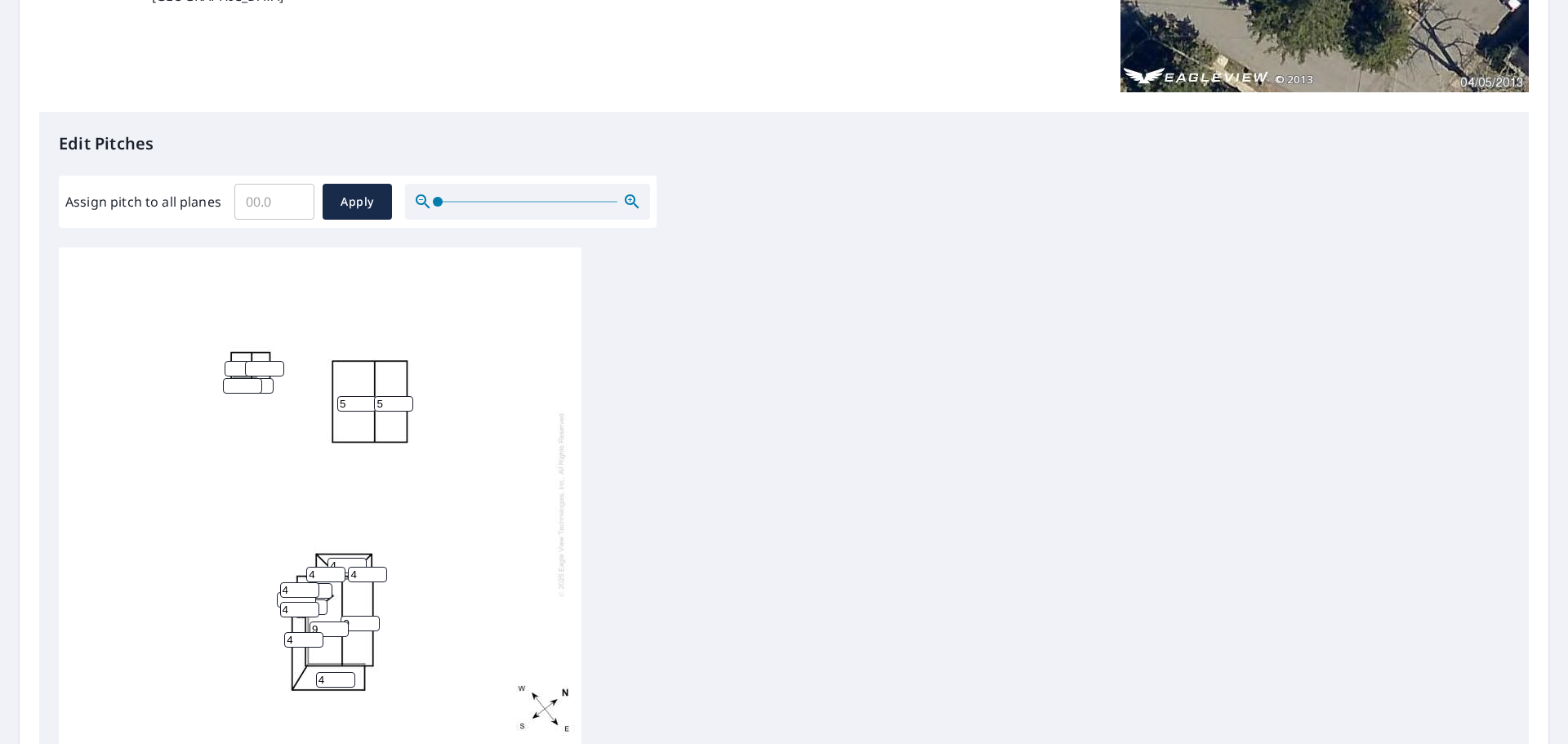
click at [323, 587] on input "2" at bounding box center [312, 591] width 39 height 16
click at [323, 587] on input "3" at bounding box center [312, 591] width 39 height 16
click at [323, 587] on input "4" at bounding box center [312, 591] width 39 height 16
click at [323, 587] on input "5" at bounding box center [312, 591] width 39 height 16
click at [323, 587] on input "6" at bounding box center [312, 591] width 39 height 16
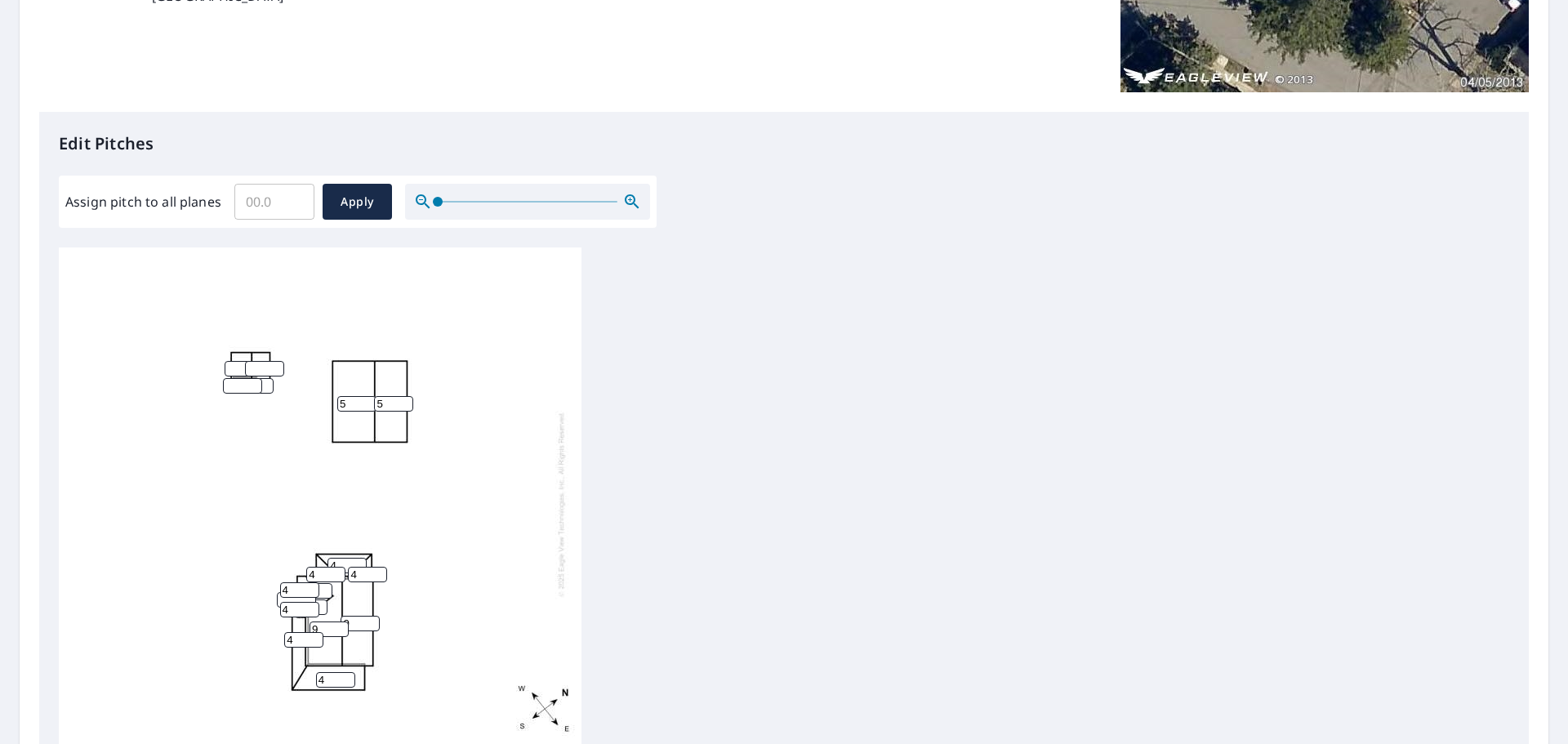
click at [323, 587] on input "7" at bounding box center [312, 591] width 39 height 16
click at [323, 587] on input "8" at bounding box center [312, 591] width 39 height 16
type input "9"
click at [323, 587] on input "9" at bounding box center [312, 591] width 39 height 16
click at [320, 603] on input "1" at bounding box center [308, 607] width 39 height 16
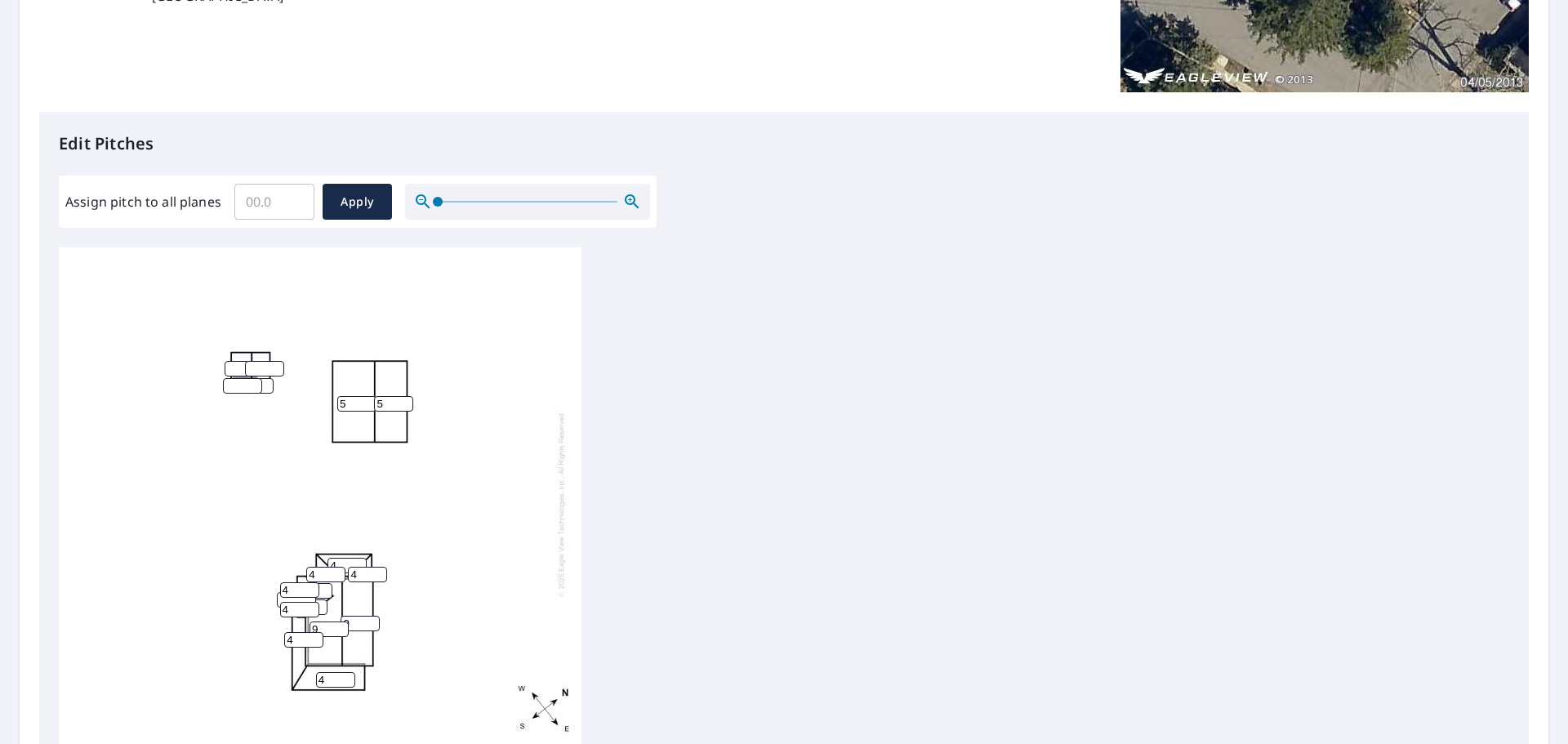
click at [320, 603] on input "2" at bounding box center [308, 607] width 39 height 16
click at [320, 603] on input "3" at bounding box center [308, 607] width 39 height 16
click at [320, 603] on input "4" at bounding box center [308, 607] width 39 height 16
click at [320, 603] on input "5" at bounding box center [308, 607] width 39 height 16
click at [320, 603] on input "6" at bounding box center [308, 607] width 39 height 16
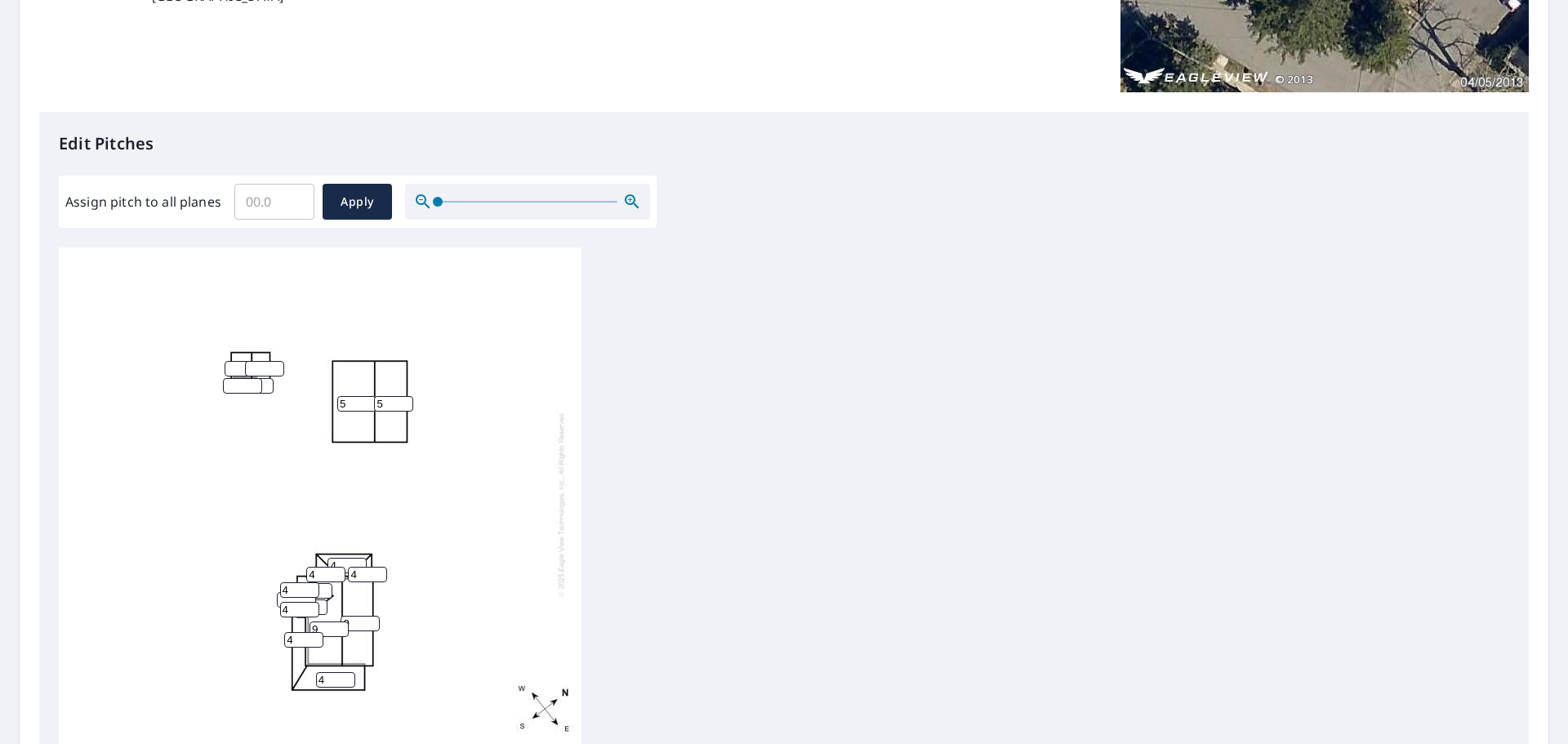
click at [320, 603] on input "7" at bounding box center [308, 607] width 39 height 16
click at [320, 603] on input "8" at bounding box center [308, 607] width 39 height 16
type input "9"
click at [320, 603] on input "9" at bounding box center [308, 607] width 39 height 16
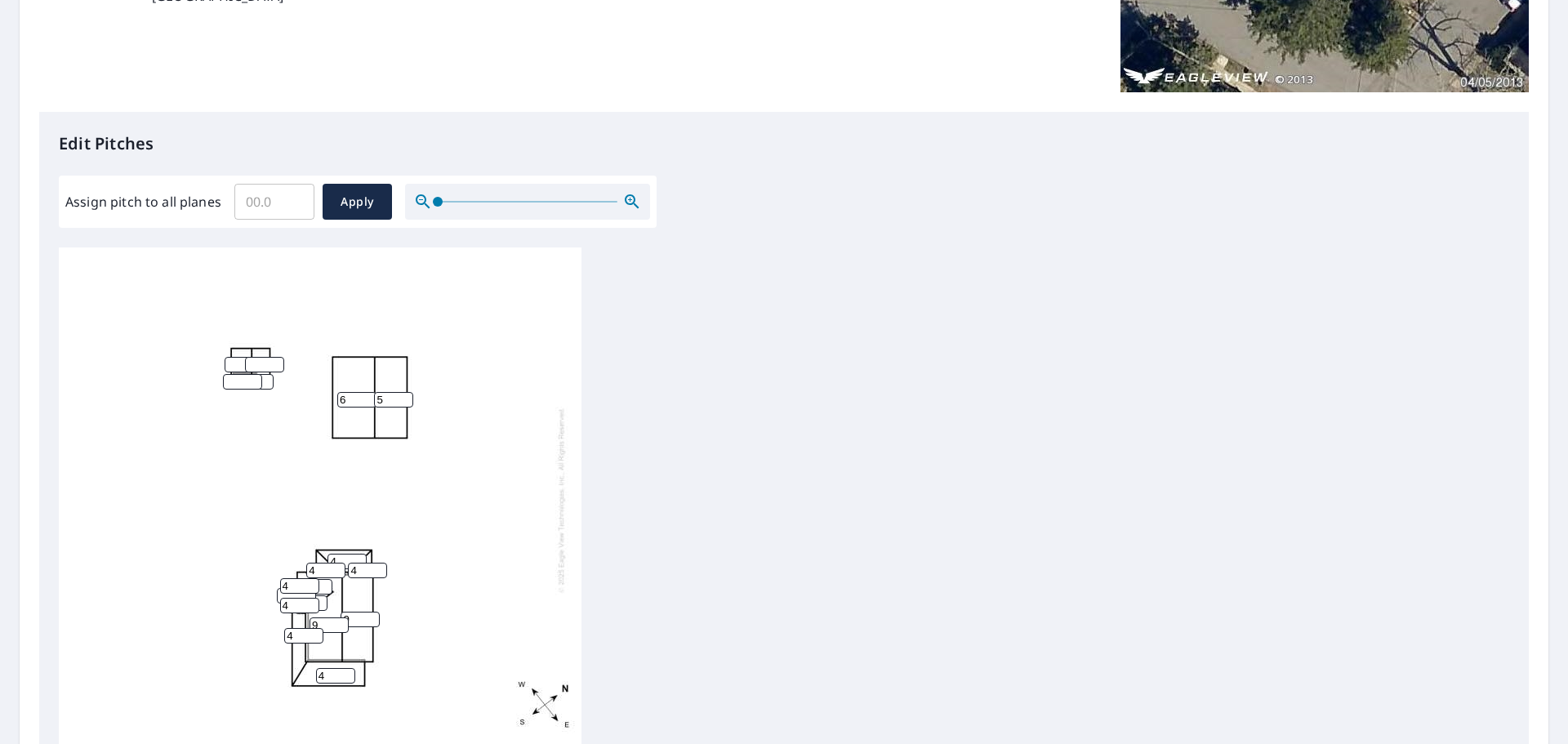
type input "6"
click at [367, 392] on input "6" at bounding box center [356, 400] width 39 height 16
type input "6"
click at [405, 392] on input "6" at bounding box center [393, 400] width 39 height 16
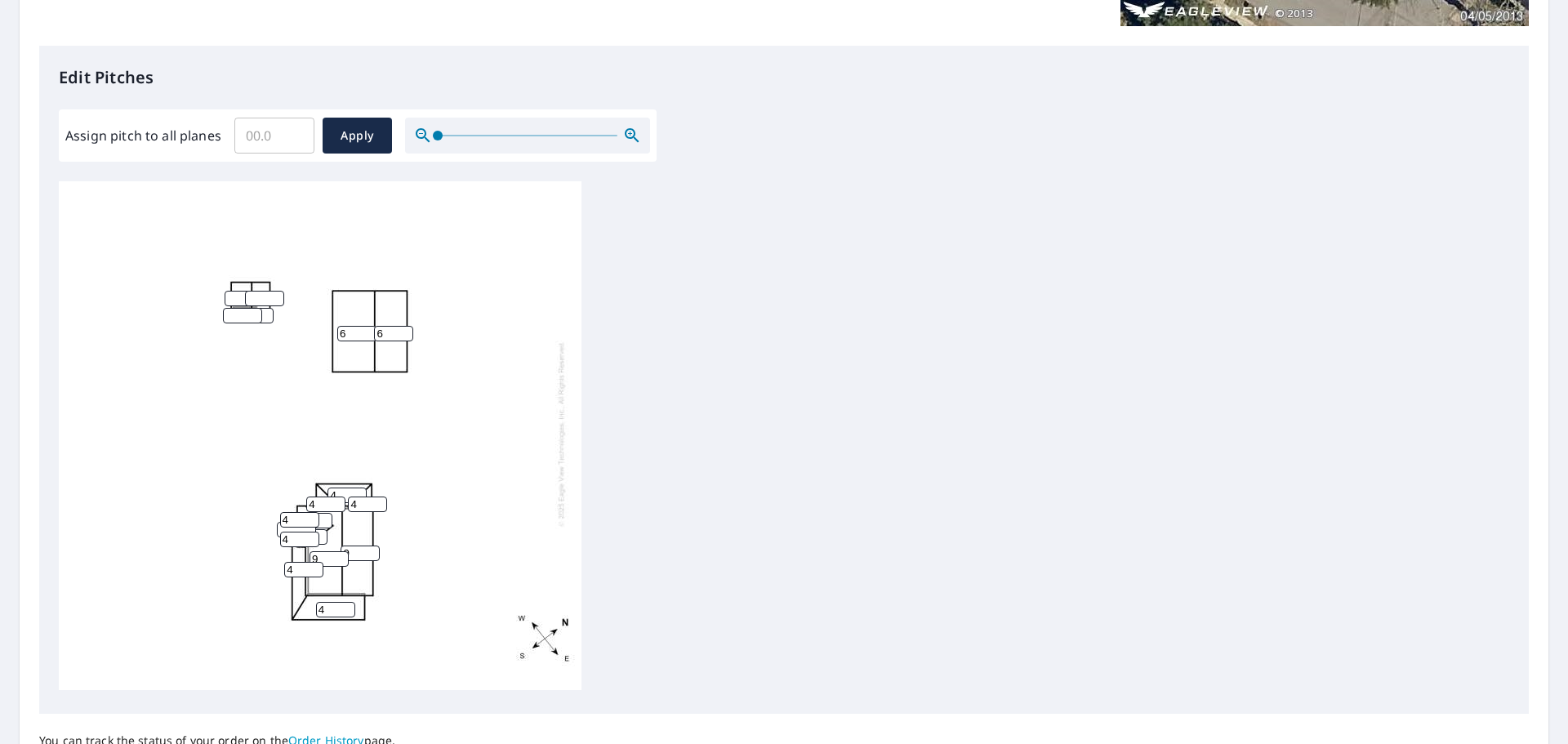
scroll to position [549, 0]
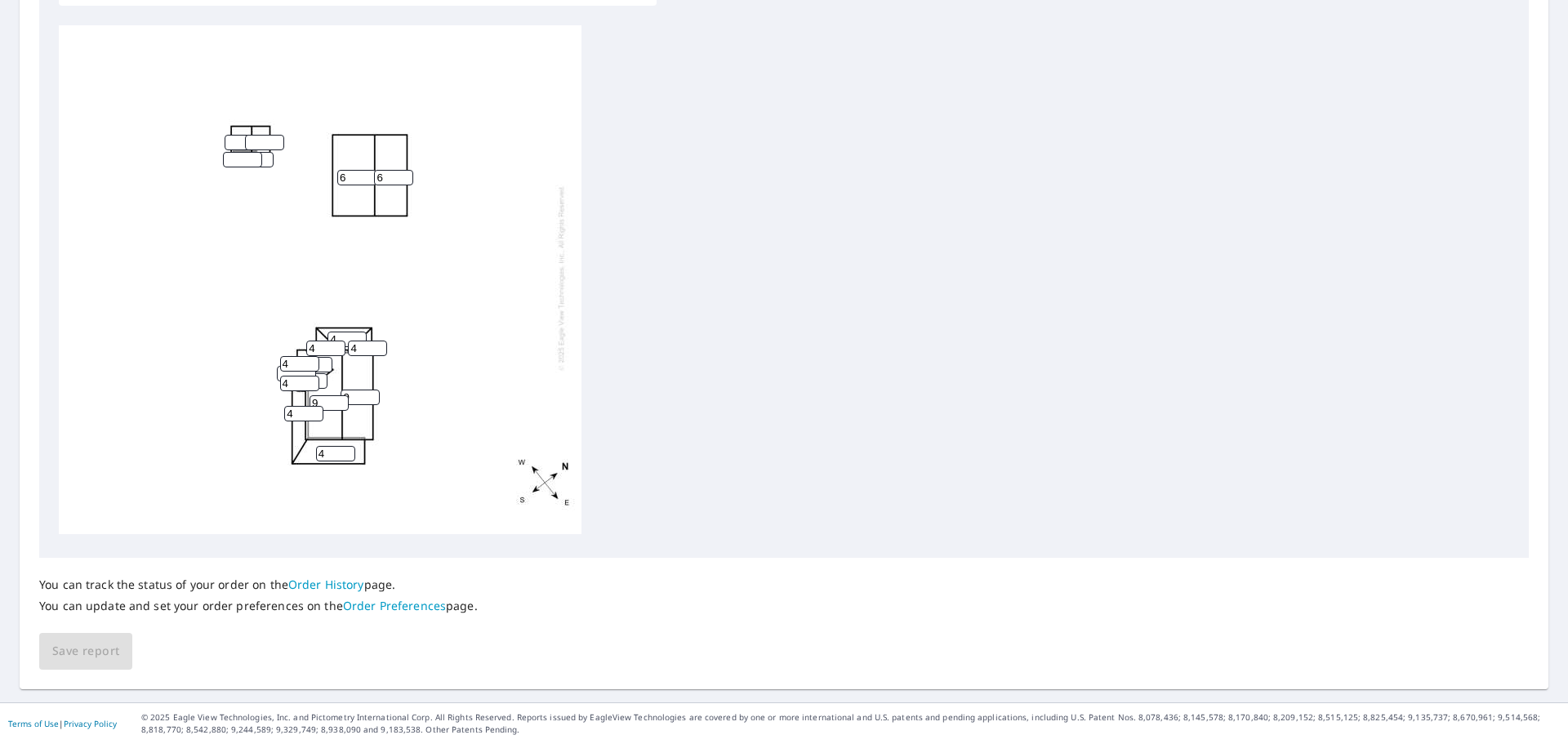
click at [85, 652] on div "You can track the status of your order on the Order History page. You can updat…" at bounding box center [784, 614] width 1490 height 112
click at [393, 179] on input "4" at bounding box center [393, 181] width 39 height 16
click at [405, 179] on input "5" at bounding box center [393, 181] width 39 height 16
type input "6"
click at [405, 179] on input "6" at bounding box center [393, 181] width 39 height 16
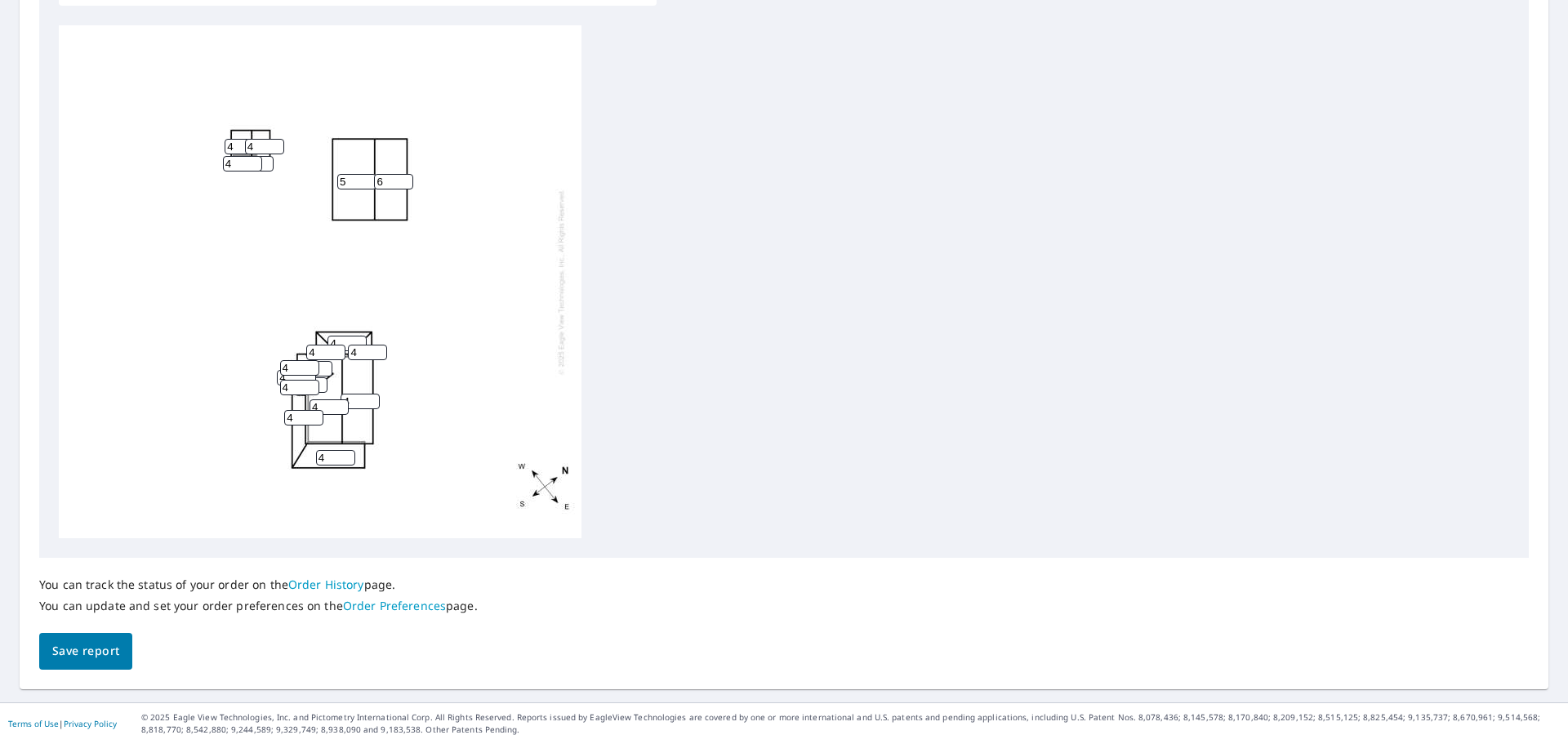
click at [367, 178] on input "5" at bounding box center [356, 181] width 39 height 16
click at [367, 178] on input "6" at bounding box center [356, 181] width 39 height 16
click at [367, 178] on input "7" at bounding box center [356, 181] width 39 height 16
type input "6"
click at [367, 185] on input "6" at bounding box center [356, 181] width 39 height 16
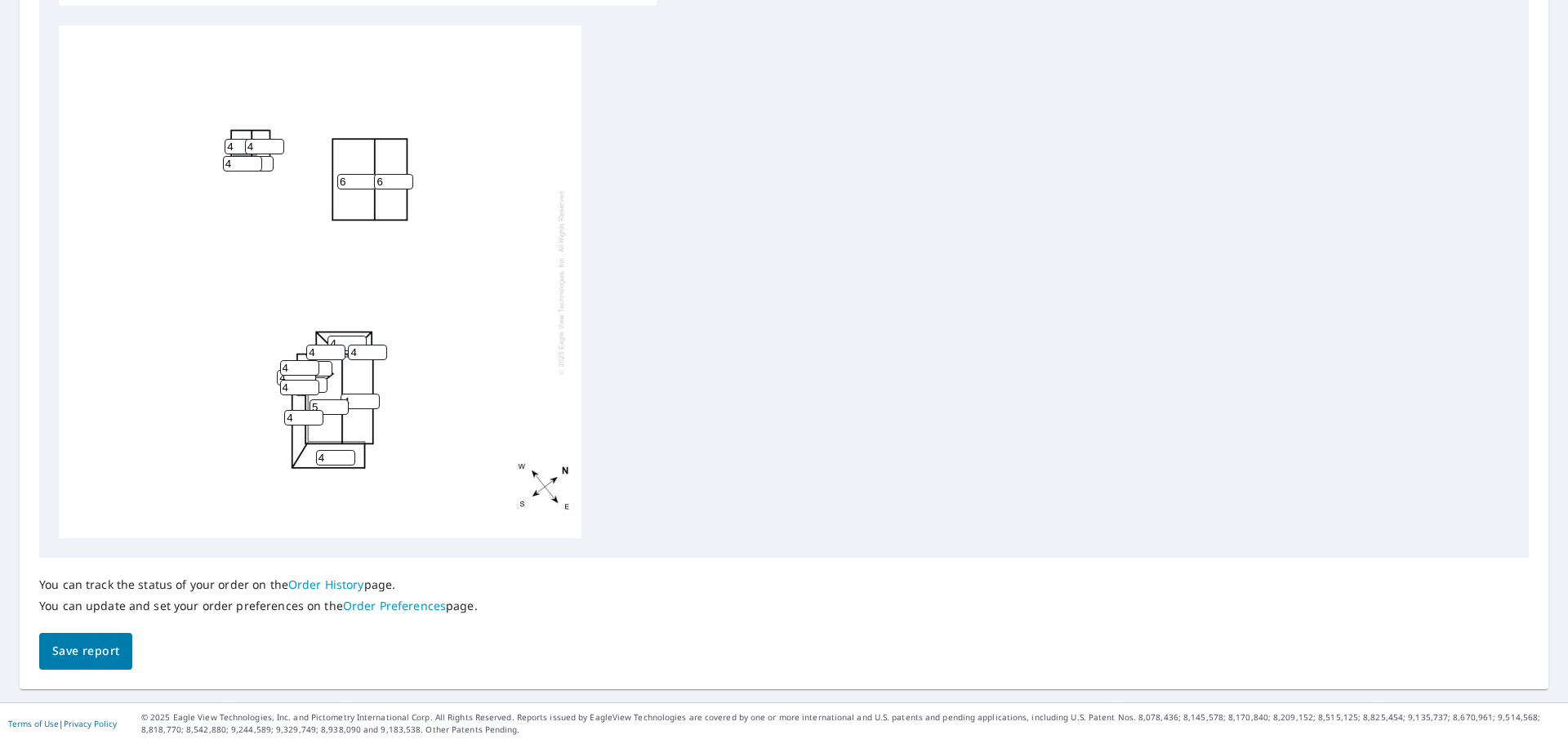
click at [341, 404] on input "5" at bounding box center [329, 407] width 39 height 16
click at [341, 404] on input "6" at bounding box center [329, 407] width 39 height 16
click at [341, 404] on input "7" at bounding box center [329, 407] width 39 height 16
click at [341, 404] on input "8" at bounding box center [329, 407] width 39 height 16
type input "9"
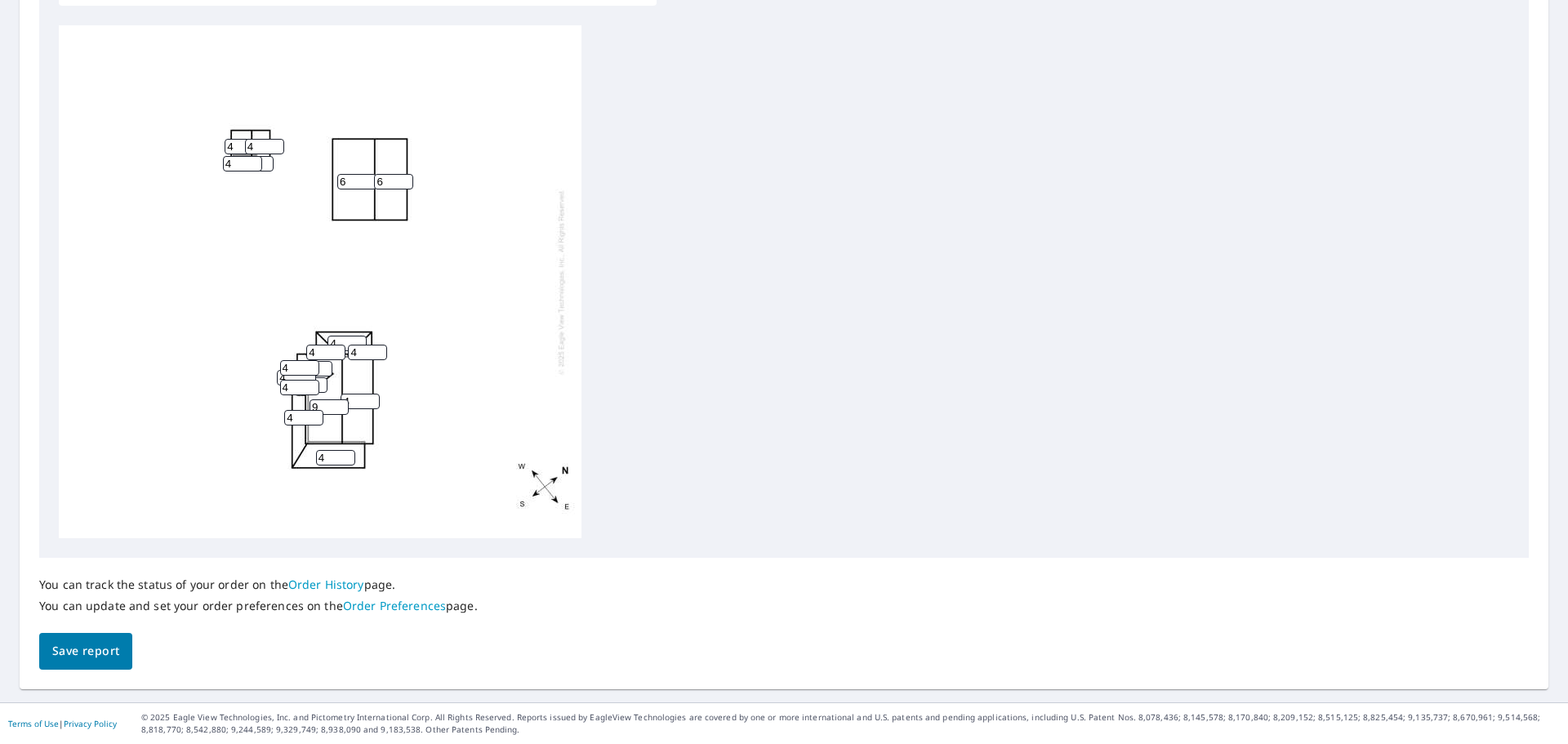
click at [341, 404] on input "9" at bounding box center [329, 407] width 39 height 16
click at [372, 399] on input "5" at bounding box center [360, 401] width 39 height 16
click at [372, 399] on input "6" at bounding box center [360, 401] width 39 height 16
click at [372, 399] on input "7" at bounding box center [360, 401] width 39 height 16
click at [372, 399] on input "8" at bounding box center [360, 401] width 39 height 16
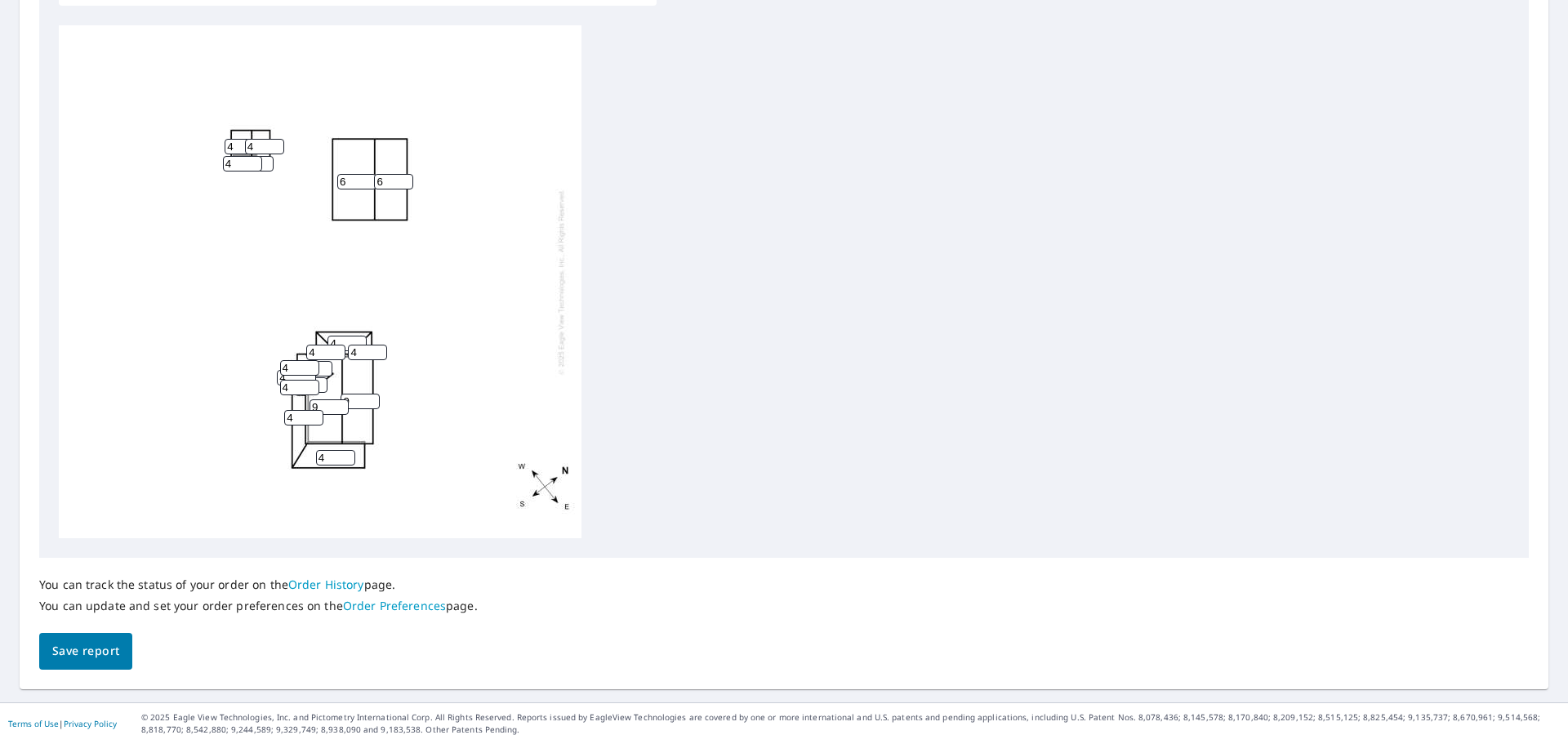
click at [372, 399] on input "9" at bounding box center [360, 401] width 39 height 16
click at [374, 397] on input "10" at bounding box center [360, 401] width 39 height 16
type input "9"
click at [374, 404] on input "9" at bounding box center [360, 401] width 39 height 16
click at [276, 149] on input "3" at bounding box center [265, 146] width 39 height 16
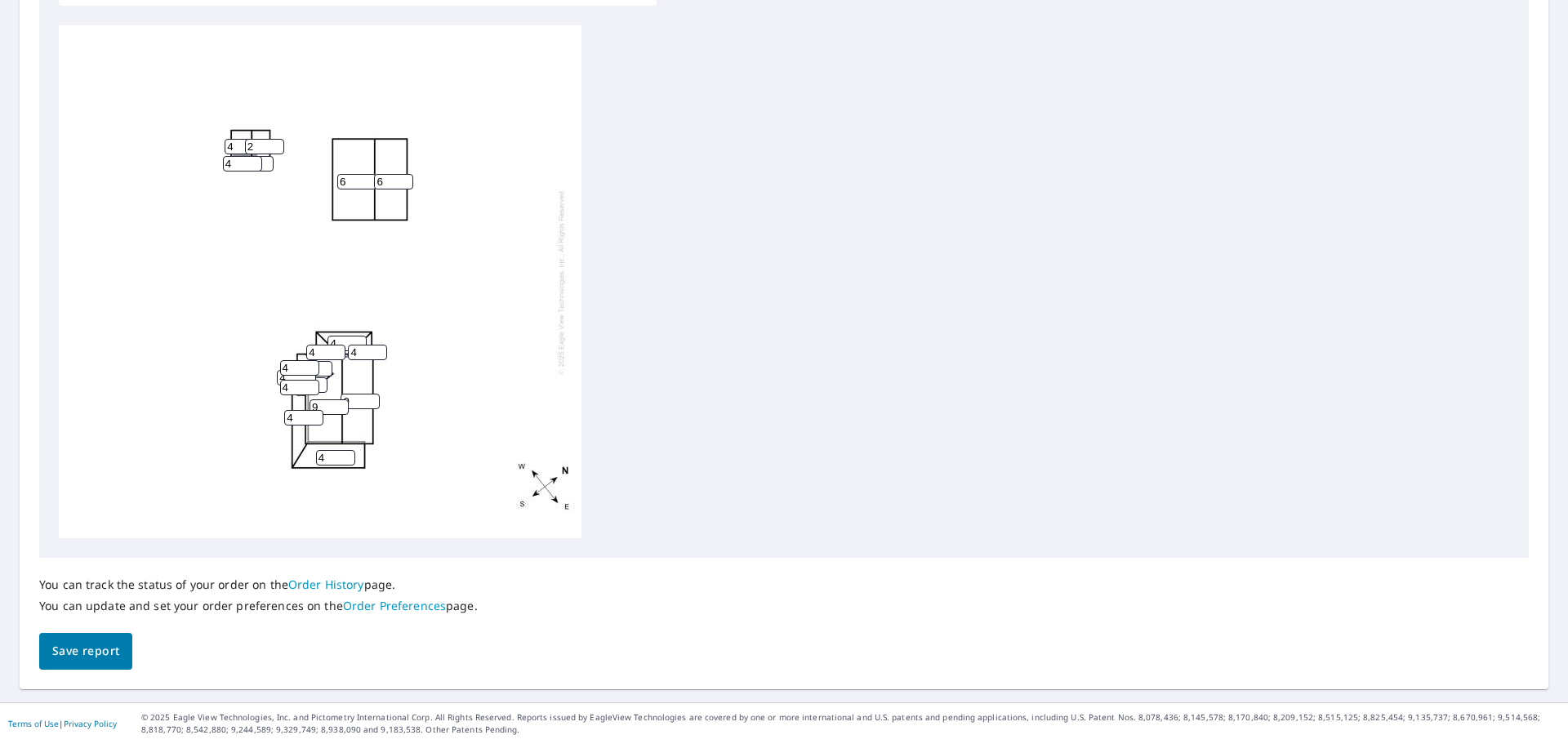
click at [276, 149] on input "2" at bounding box center [265, 146] width 39 height 16
click at [276, 149] on input "1" at bounding box center [265, 146] width 39 height 16
type input "0"
click at [276, 149] on input "0" at bounding box center [265, 146] width 39 height 16
click at [255, 164] on input "3" at bounding box center [243, 163] width 39 height 16
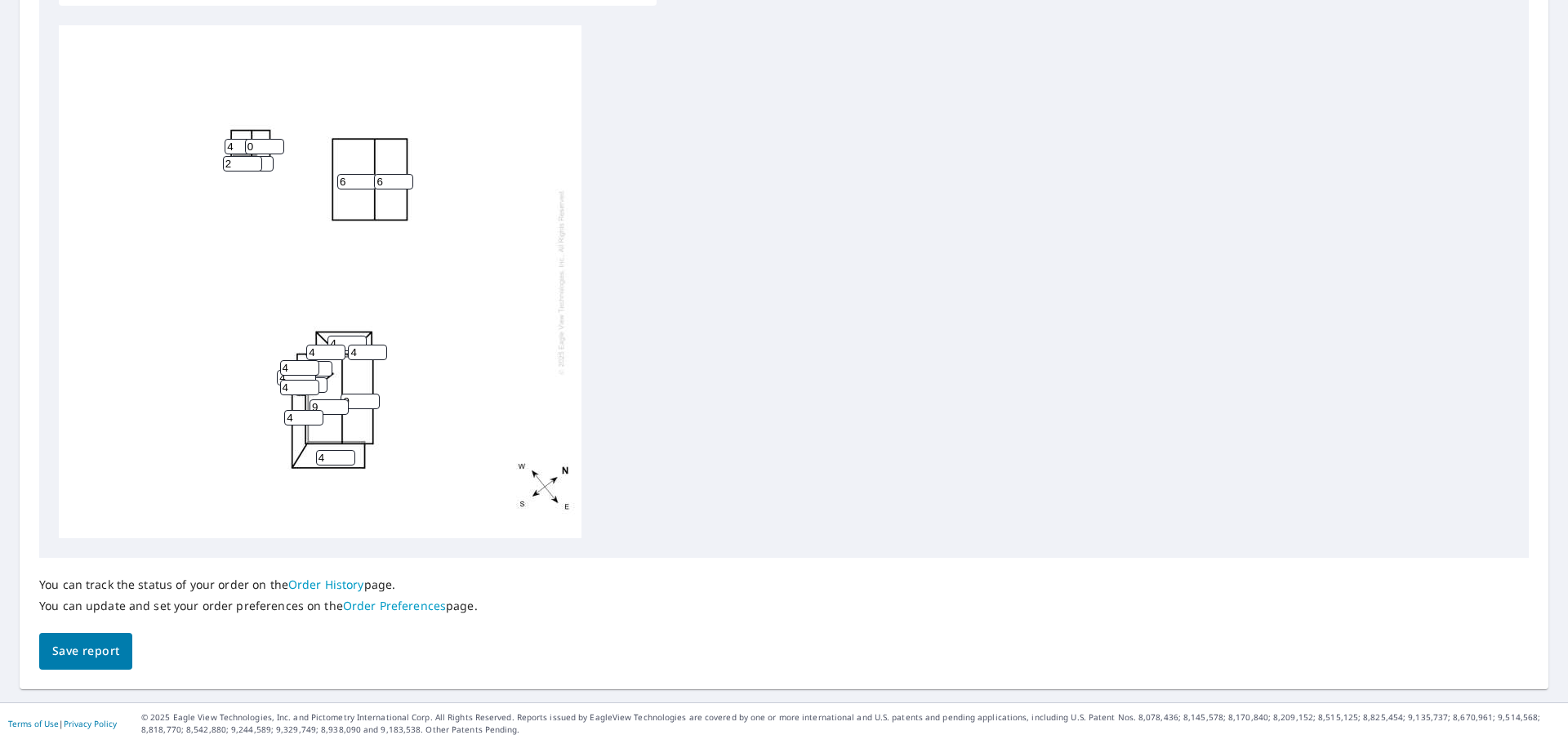
click at [255, 164] on input "2" at bounding box center [243, 163] width 39 height 16
click at [255, 164] on input "1" at bounding box center [243, 163] width 39 height 16
type input "0"
click at [255, 164] on input "0" at bounding box center [243, 163] width 39 height 16
click at [245, 143] on input "0" at bounding box center [265, 146] width 39 height 16
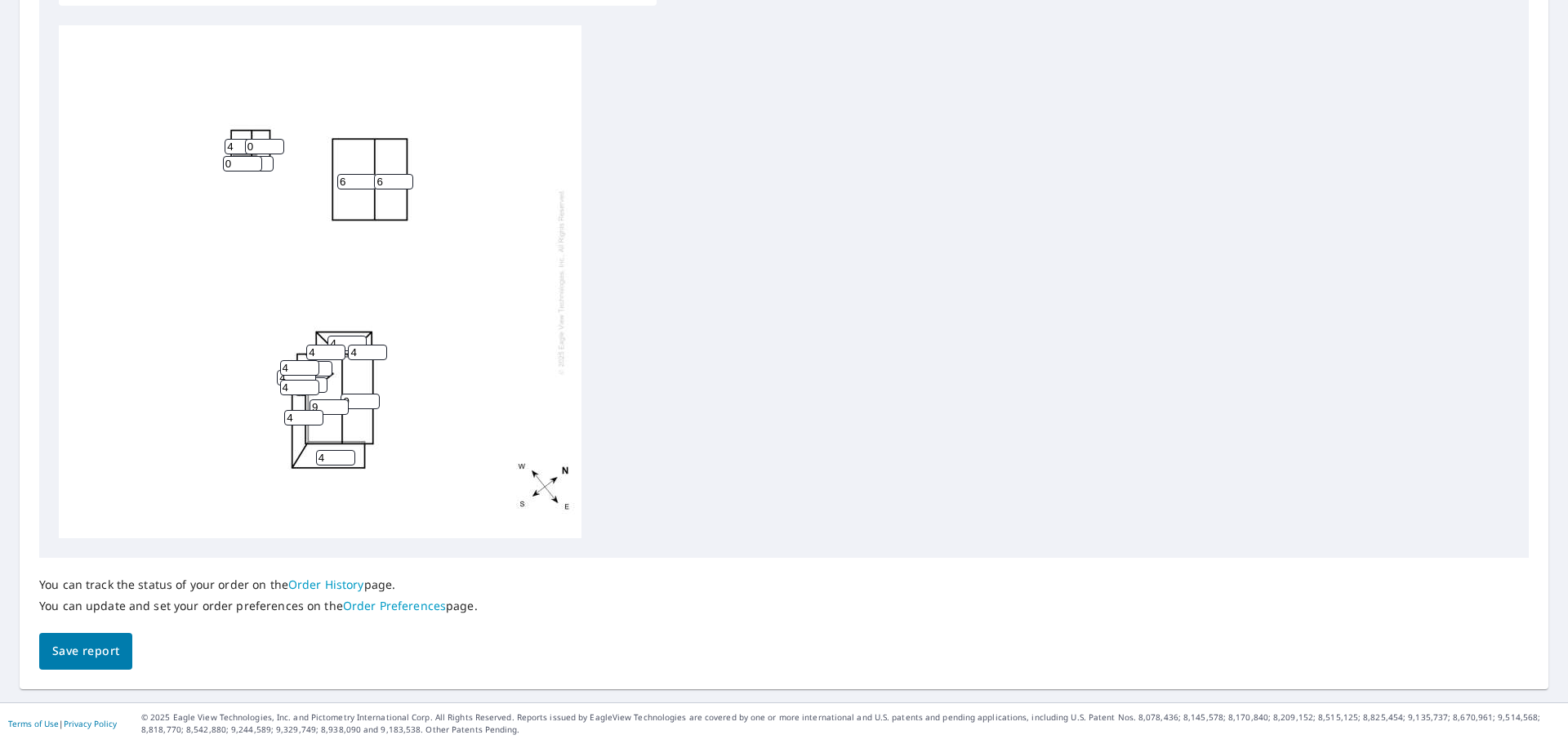
click at [240, 148] on input "4" at bounding box center [244, 146] width 39 height 16
drag, startPoint x: 236, startPoint y: 148, endPoint x: 246, endPoint y: 139, distance: 13.5
click at [225, 147] on input "4" at bounding box center [244, 146] width 39 height 16
type input "0"
click at [329, 369] on input "8" at bounding box center [312, 368] width 39 height 16
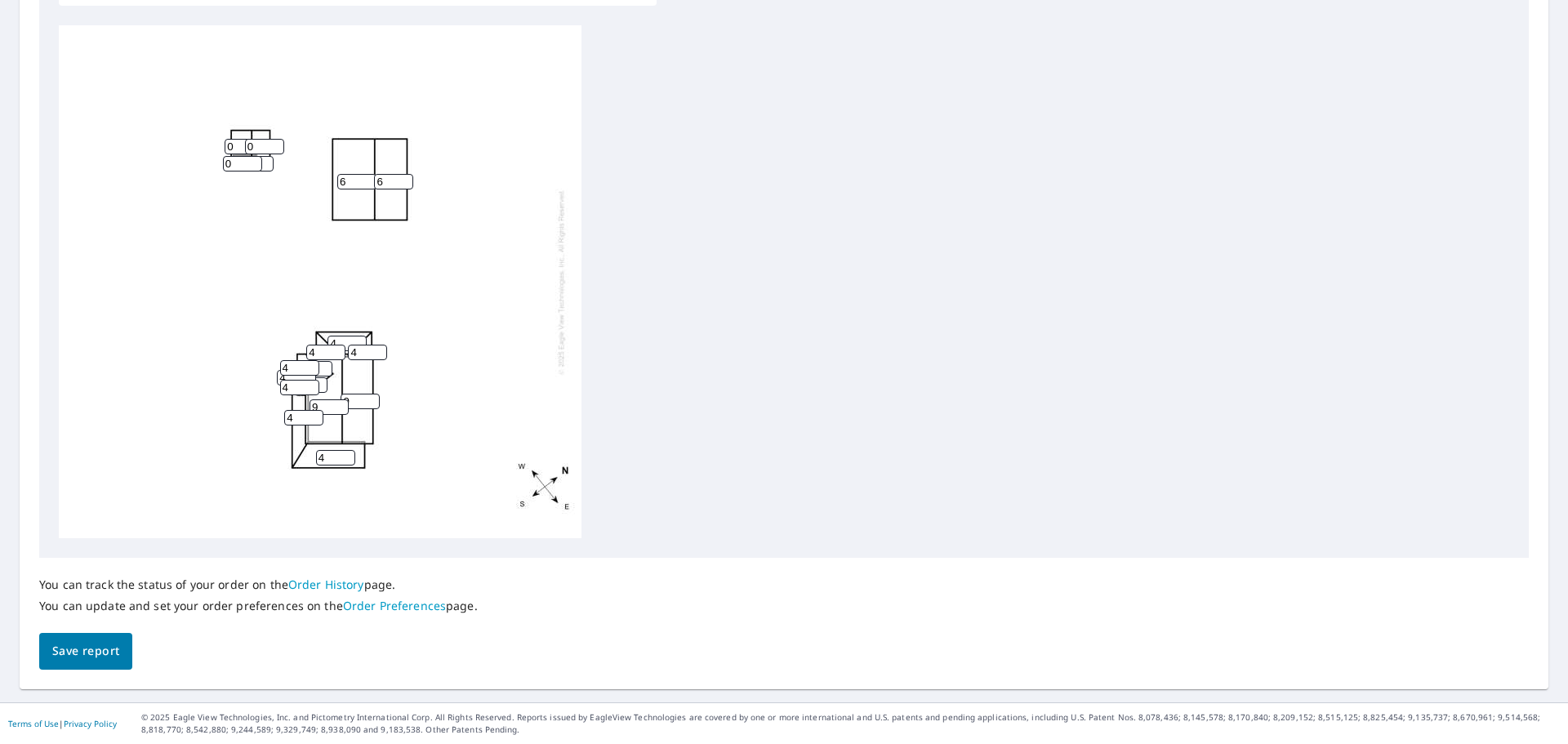
click at [326, 366] on input "9" at bounding box center [312, 368] width 39 height 16
click at [326, 366] on input "10" at bounding box center [312, 368] width 39 height 16
click at [326, 366] on input "11" at bounding box center [312, 368] width 39 height 16
click at [326, 366] on input "12" at bounding box center [312, 368] width 39 height 16
click at [324, 372] on input "11" at bounding box center [312, 368] width 39 height 16
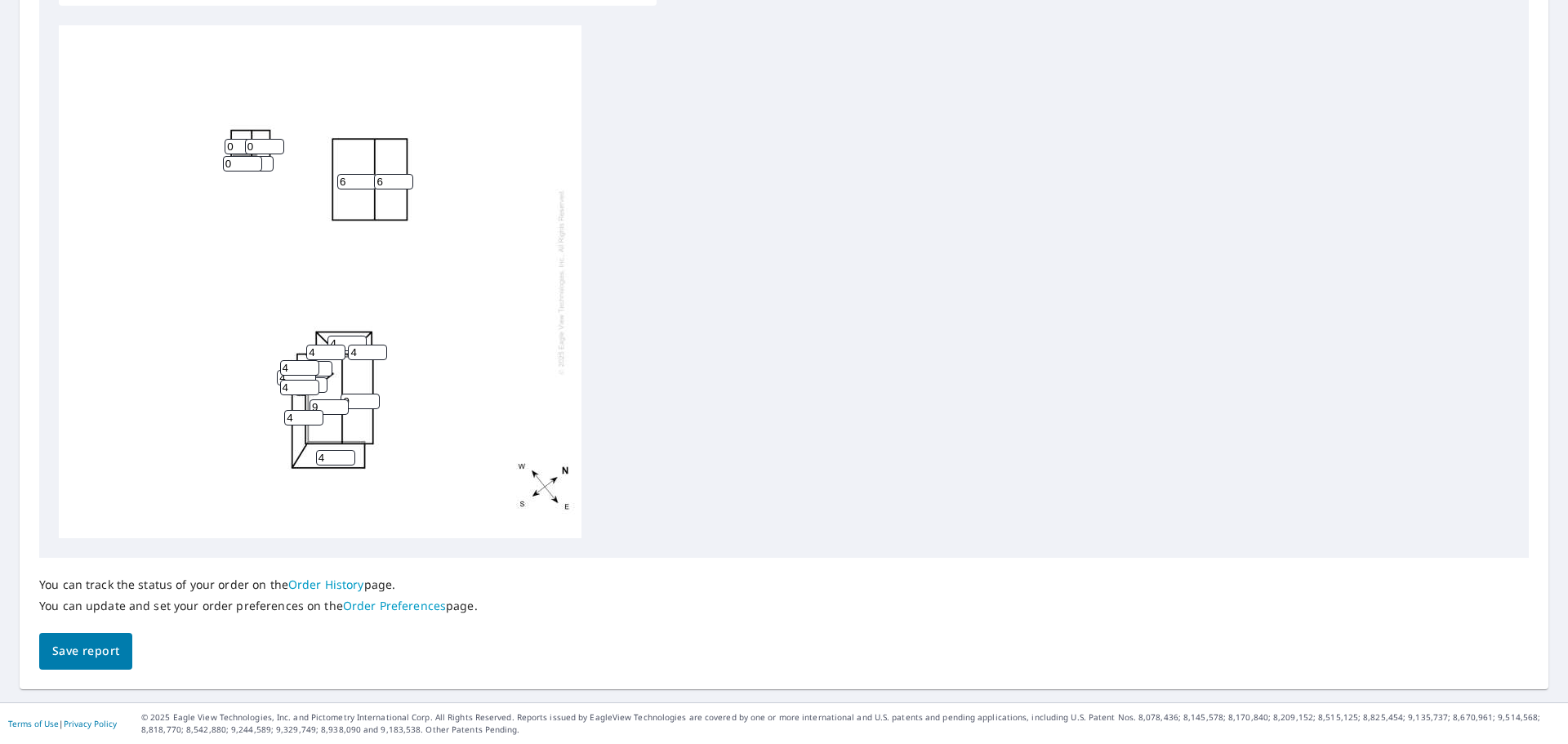
click at [324, 372] on input "10" at bounding box center [312, 368] width 39 height 16
click at [324, 372] on input "9" at bounding box center [312, 368] width 39 height 16
click at [324, 372] on input "8" at bounding box center [312, 368] width 39 height 16
click at [324, 372] on input "7" at bounding box center [312, 368] width 39 height 16
click at [324, 372] on input "6" at bounding box center [312, 368] width 39 height 16
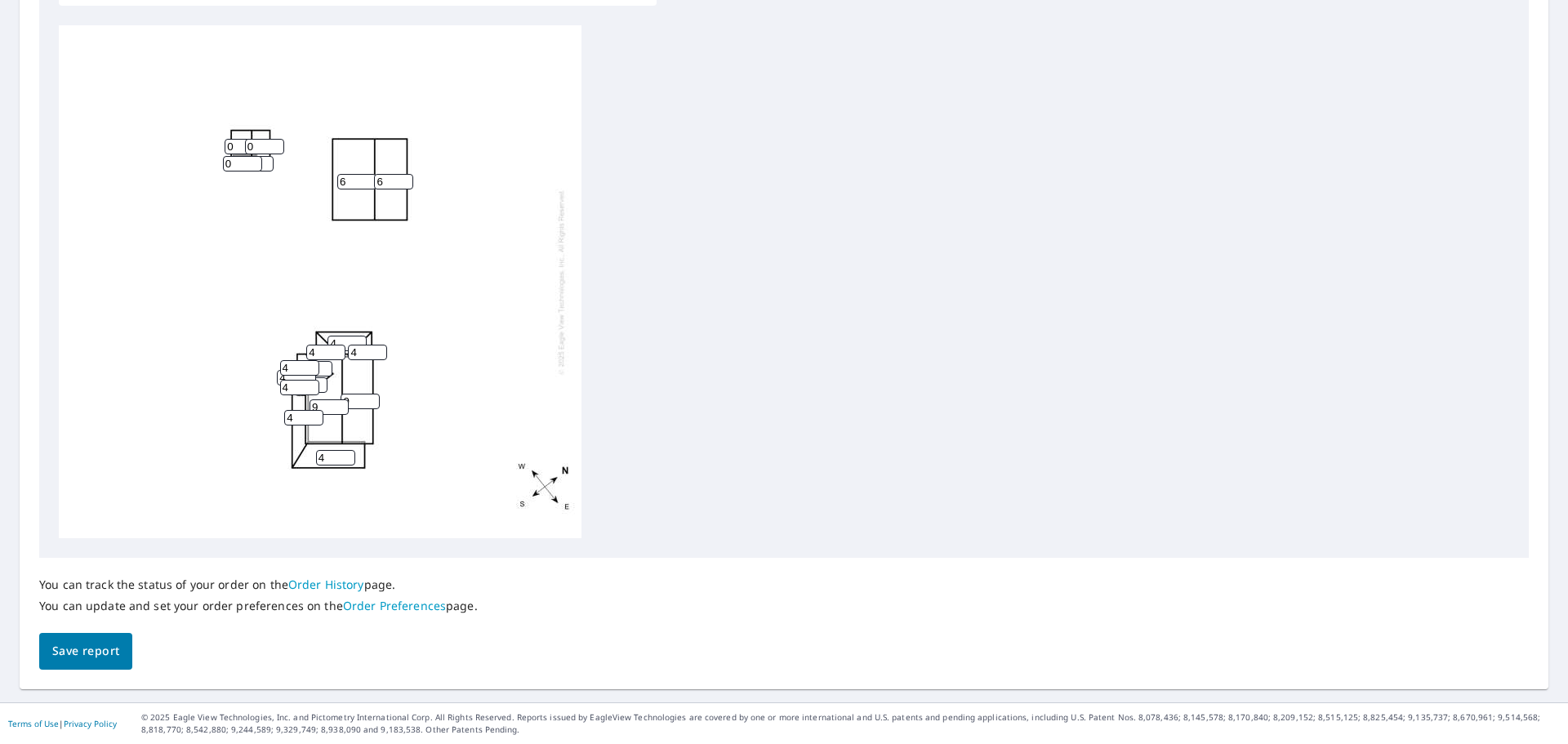
click at [324, 372] on input "5" at bounding box center [312, 368] width 39 height 16
click at [324, 372] on input "4" at bounding box center [312, 368] width 39 height 16
click at [324, 372] on input "3" at bounding box center [312, 368] width 39 height 16
click at [324, 372] on input "2" at bounding box center [312, 368] width 39 height 16
click at [324, 372] on input "1" at bounding box center [312, 368] width 39 height 16
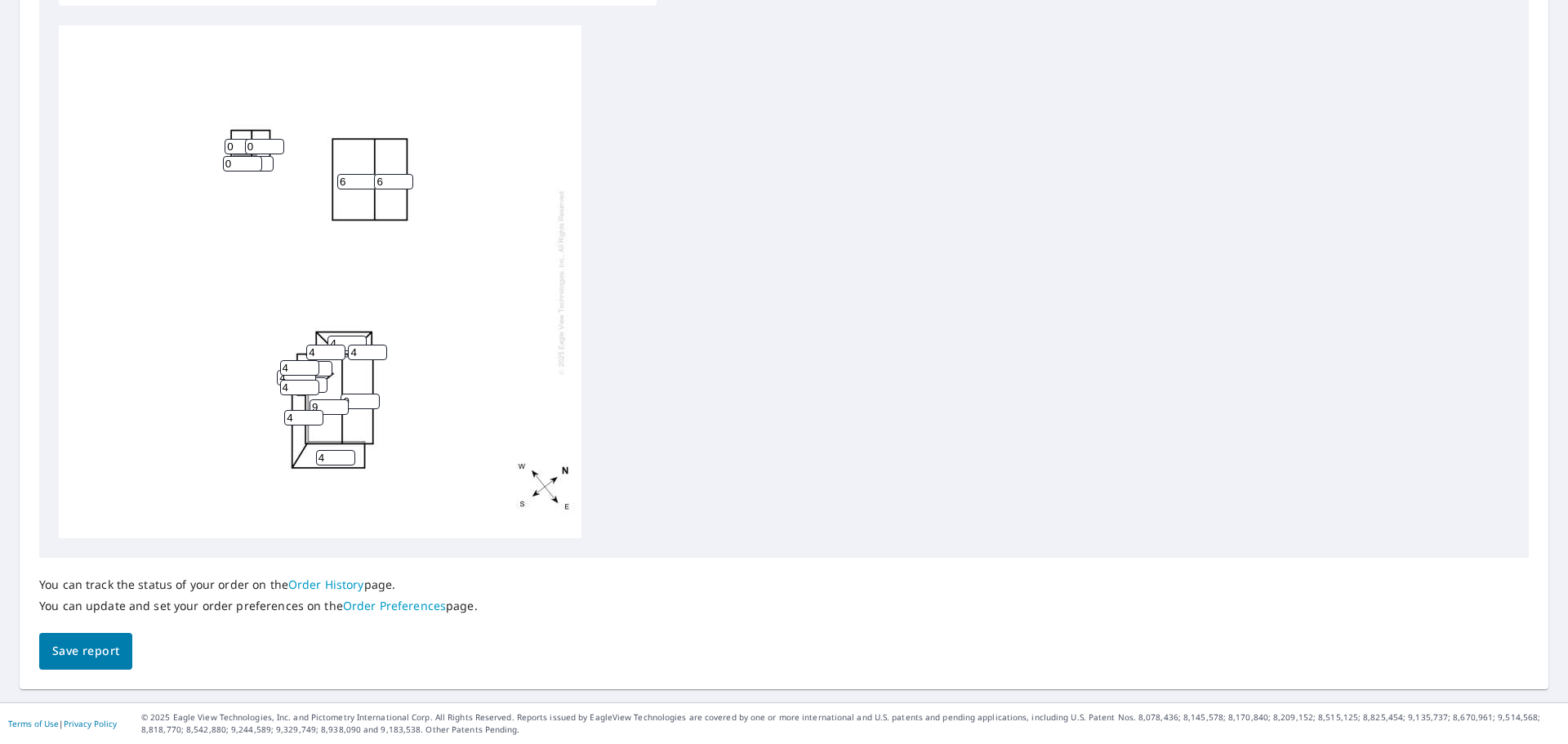
click at [324, 372] on input "0" at bounding box center [312, 368] width 39 height 16
click at [323, 366] on input "1" at bounding box center [312, 368] width 39 height 16
click at [323, 366] on input "2" at bounding box center [312, 368] width 39 height 16
click at [323, 366] on input "3" at bounding box center [312, 368] width 39 height 16
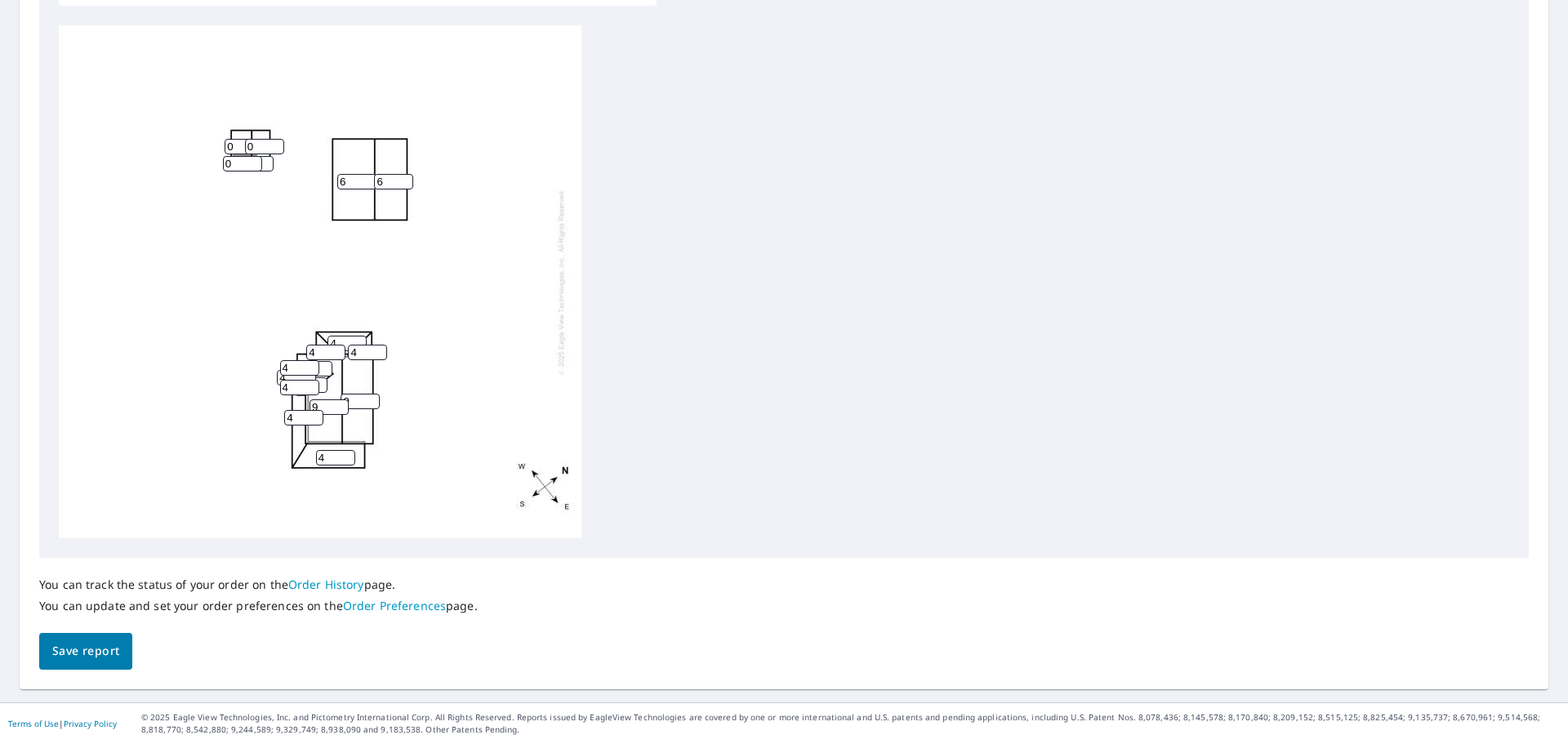
click at [323, 366] on input "4" at bounding box center [312, 368] width 39 height 16
click at [323, 366] on input "5" at bounding box center [312, 368] width 39 height 16
click at [323, 366] on input "6" at bounding box center [312, 368] width 39 height 16
click at [323, 366] on input "7" at bounding box center [312, 368] width 39 height 16
click at [323, 366] on input "8" at bounding box center [312, 368] width 39 height 16
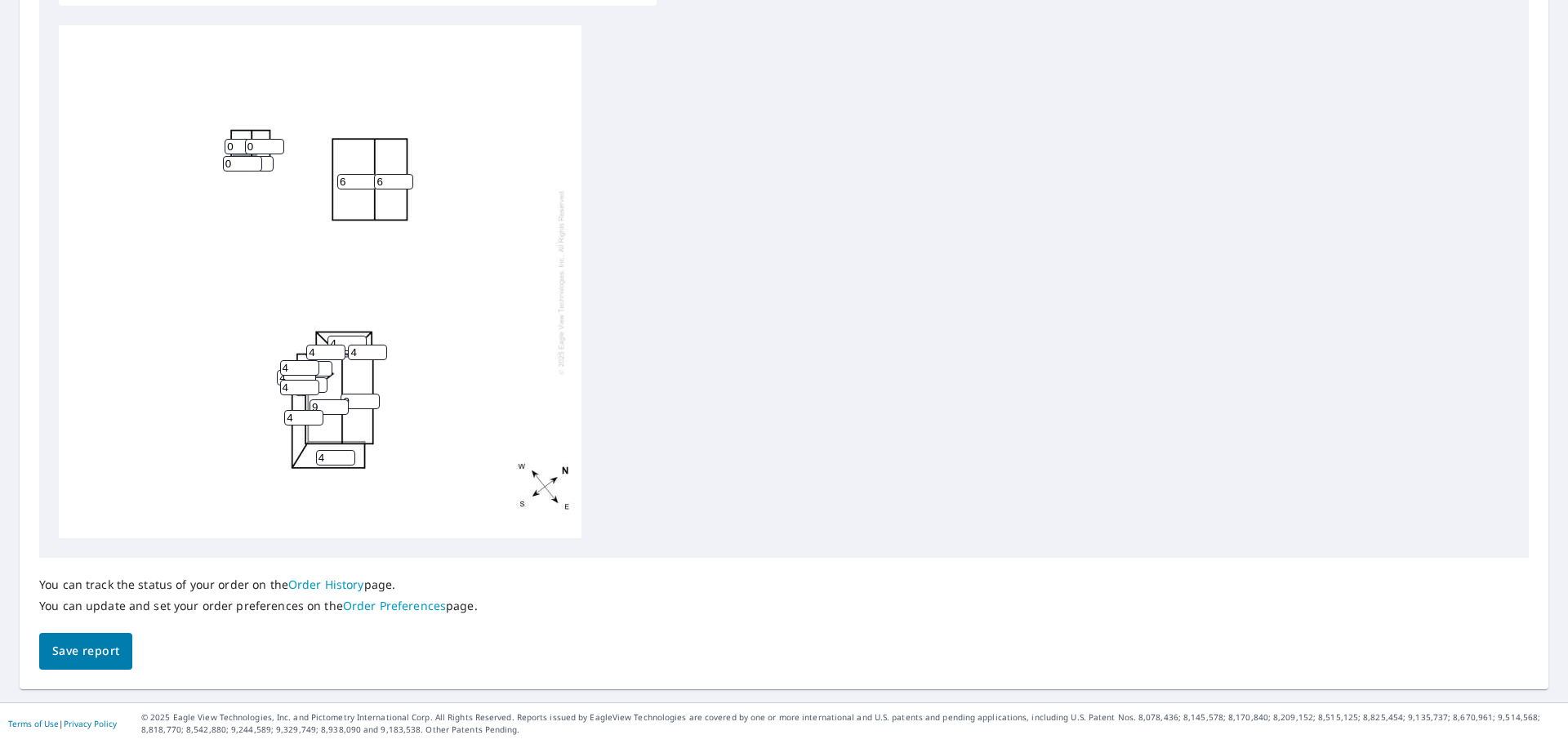
type input "9"
click at [323, 366] on input "9" at bounding box center [312, 368] width 39 height 16
click at [321, 379] on input "10" at bounding box center [308, 385] width 39 height 16
click at [321, 379] on input "11" at bounding box center [308, 385] width 39 height 16
click at [321, 379] on input "12" at bounding box center [308, 385] width 39 height 16
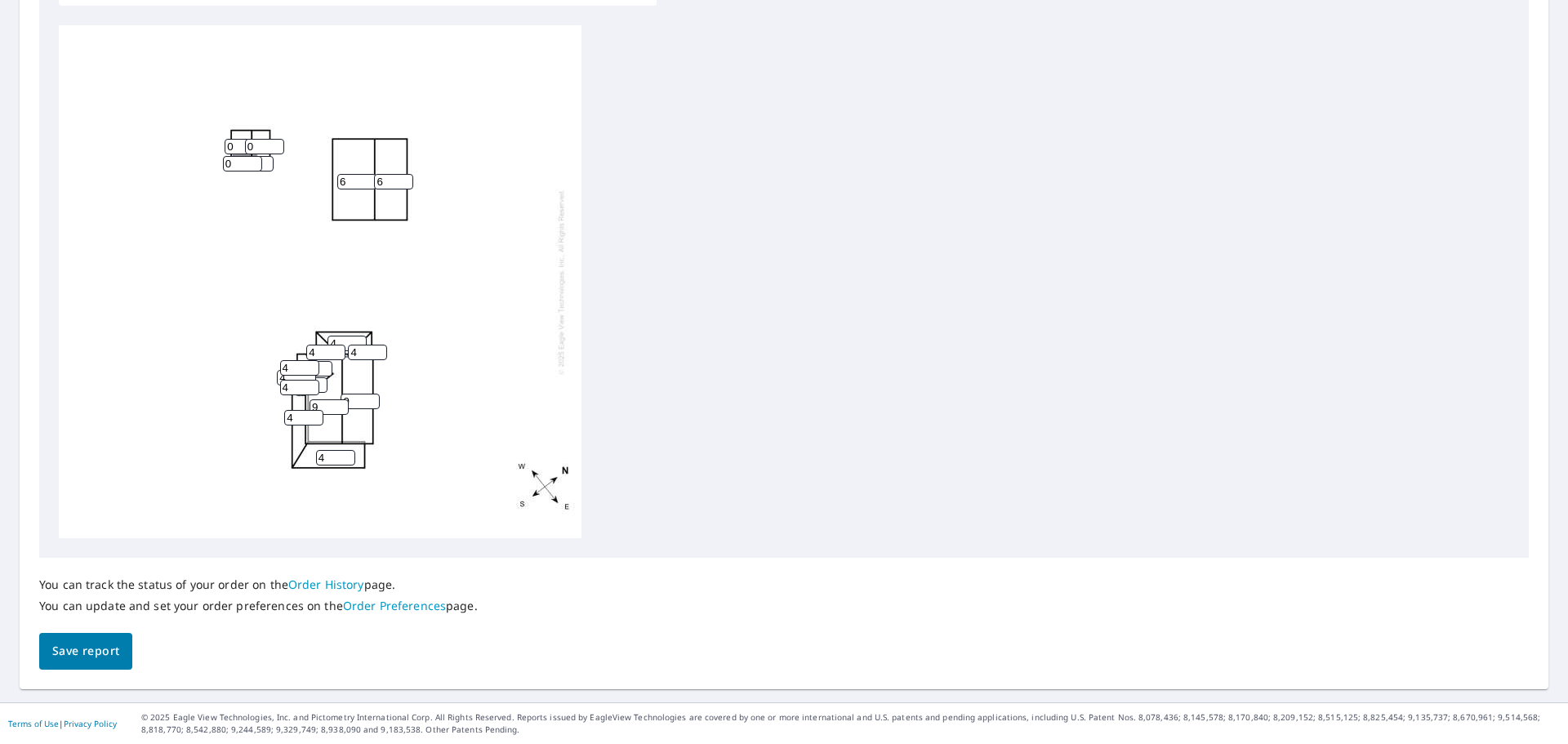
click at [321, 379] on input "13" at bounding box center [308, 385] width 39 height 16
click at [321, 379] on input "14" at bounding box center [308, 385] width 39 height 16
click at [321, 379] on input "15" at bounding box center [308, 385] width 39 height 16
click at [321, 379] on input "16" at bounding box center [308, 385] width 39 height 16
click at [321, 379] on input "17" at bounding box center [308, 385] width 39 height 16
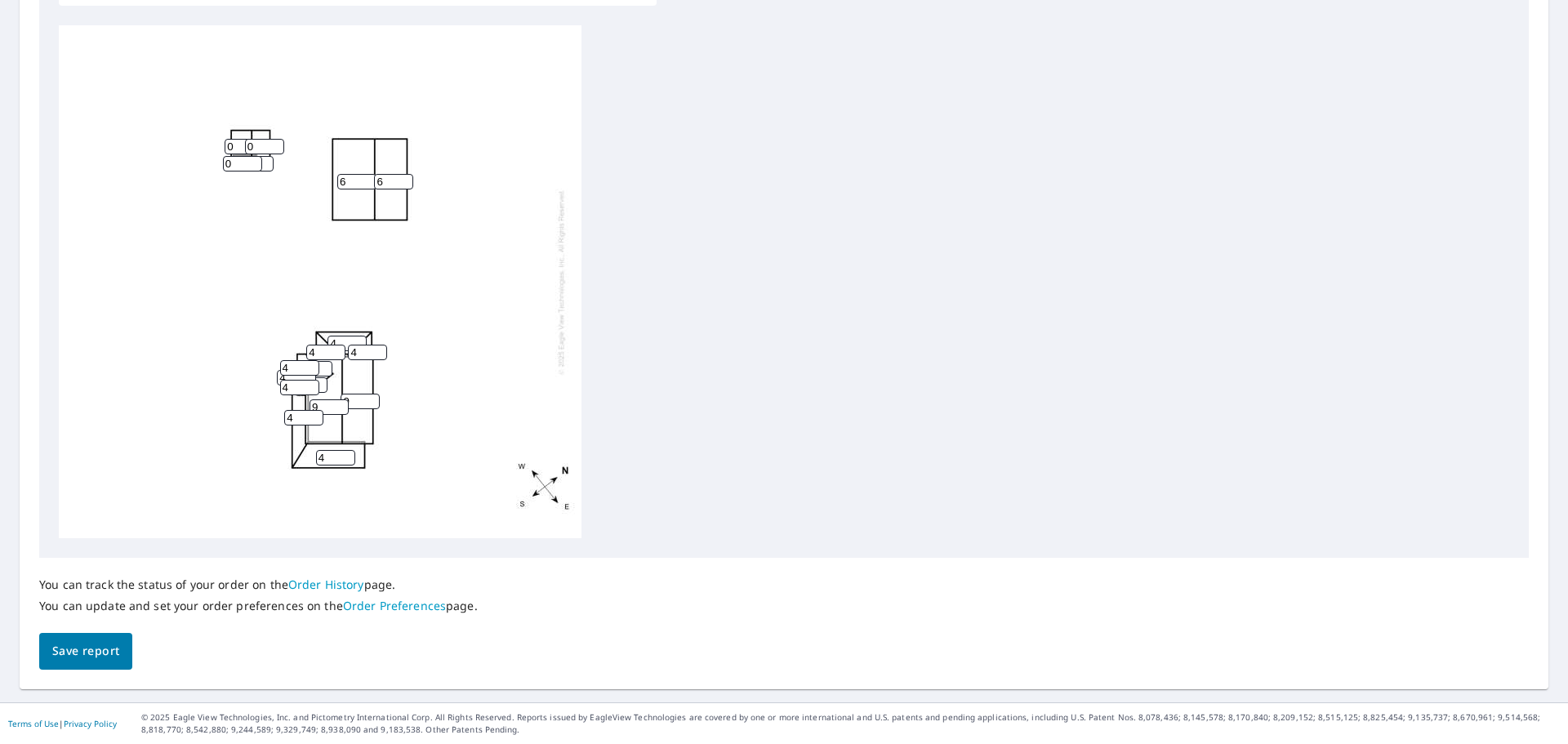
click at [321, 379] on input "18" at bounding box center [308, 385] width 39 height 16
click at [84, 653] on span "Save report" at bounding box center [85, 651] width 67 height 20
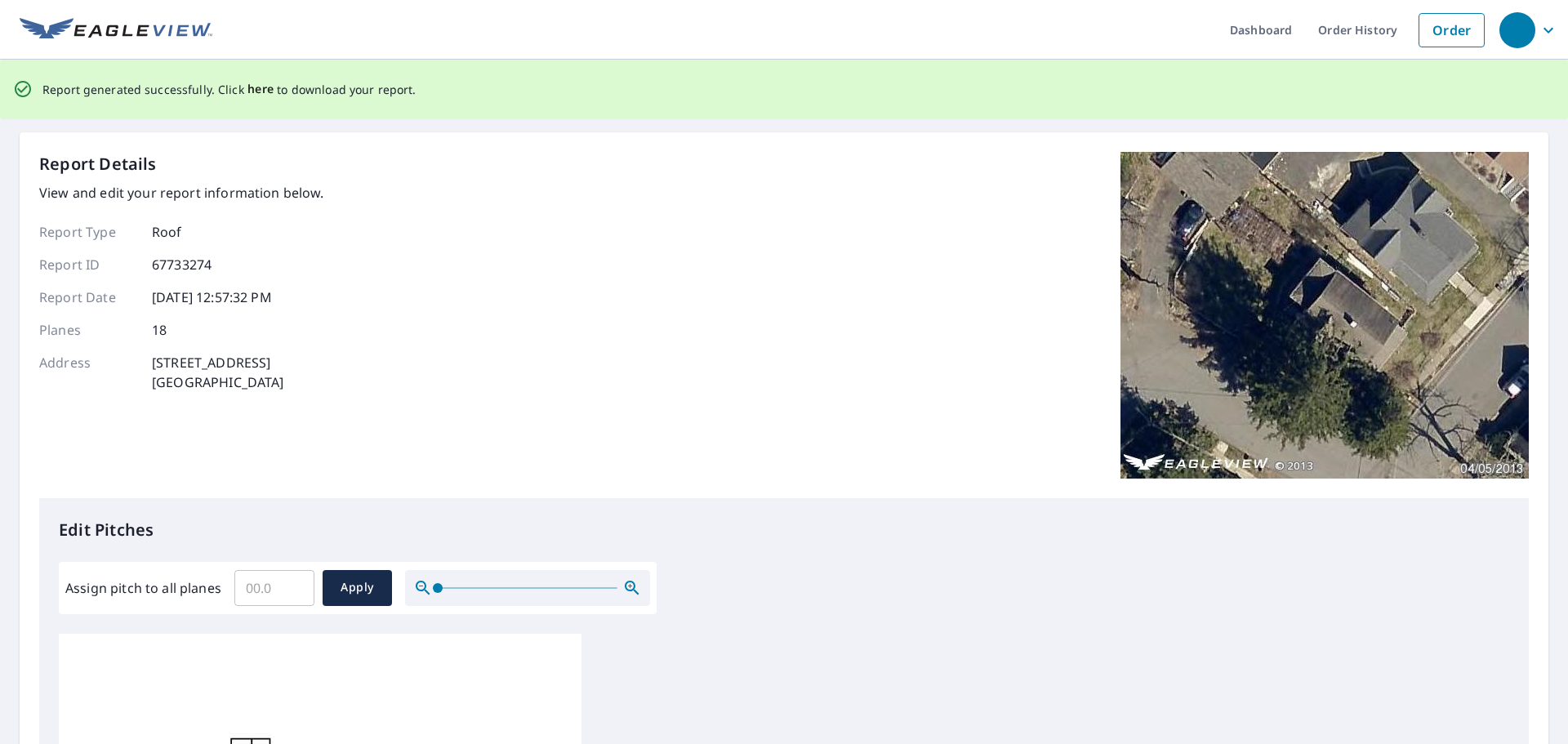
click at [256, 80] on span "here" at bounding box center [260, 89] width 27 height 20
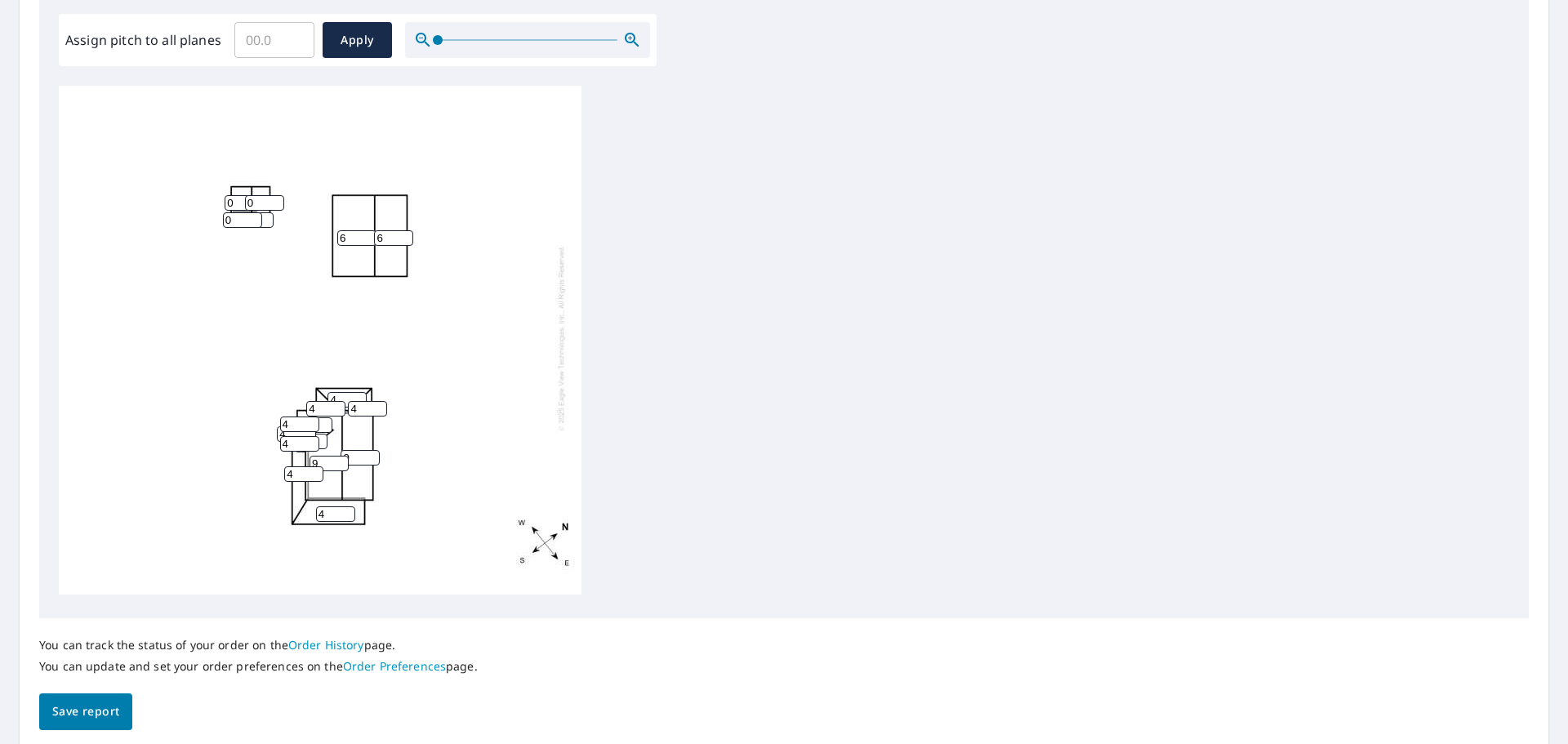
scroll to position [490, 0]
click at [321, 432] on input "17" at bounding box center [308, 439] width 39 height 16
click at [321, 432] on input "16" at bounding box center [308, 439] width 39 height 16
click at [321, 432] on input "15" at bounding box center [308, 439] width 39 height 16
click at [321, 432] on input "14" at bounding box center [308, 439] width 39 height 16
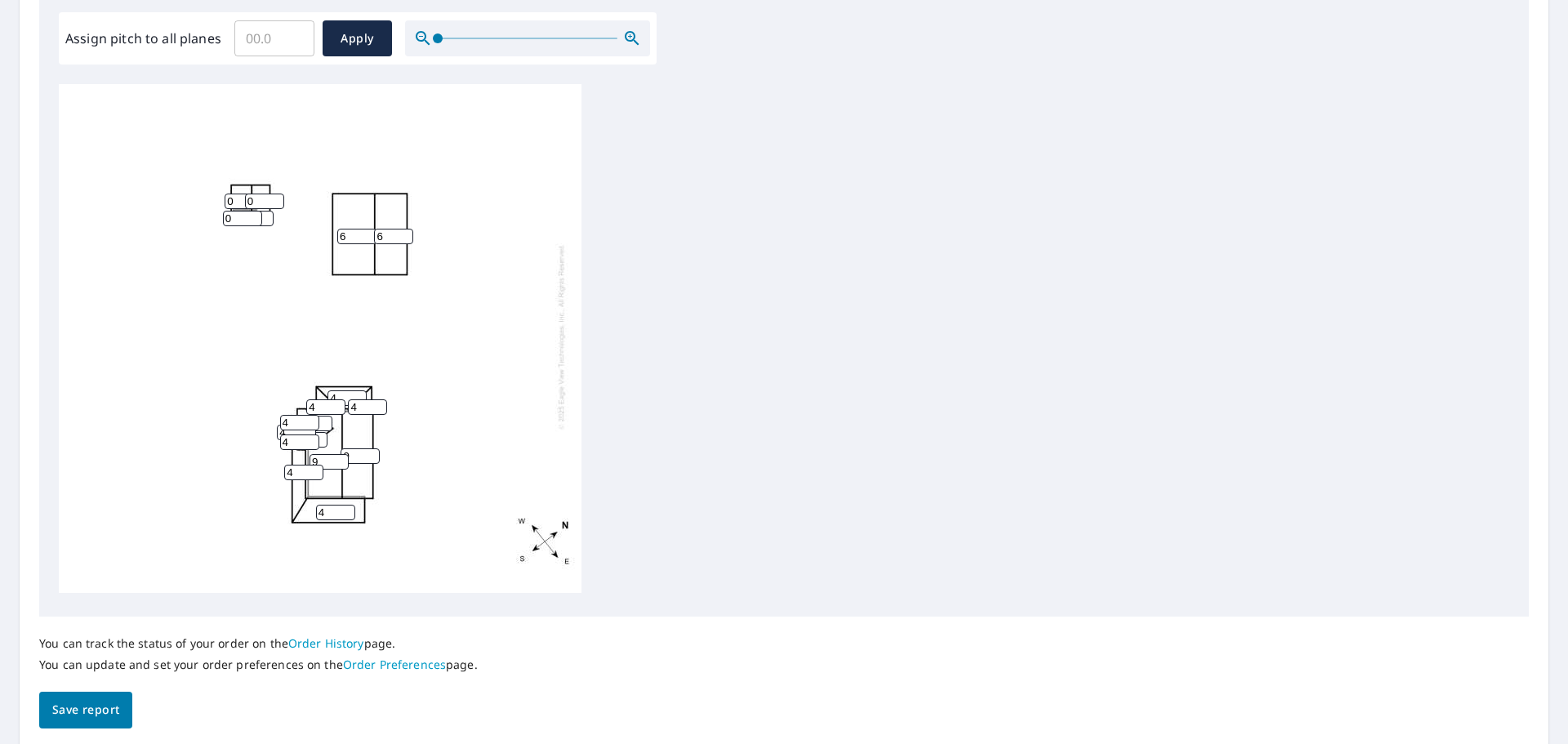
click at [321, 432] on input "13" at bounding box center [308, 439] width 39 height 16
click at [321, 432] on input "12" at bounding box center [308, 439] width 39 height 16
click at [321, 432] on input "11" at bounding box center [308, 439] width 39 height 16
click at [88, 715] on span "Save report" at bounding box center [85, 710] width 67 height 20
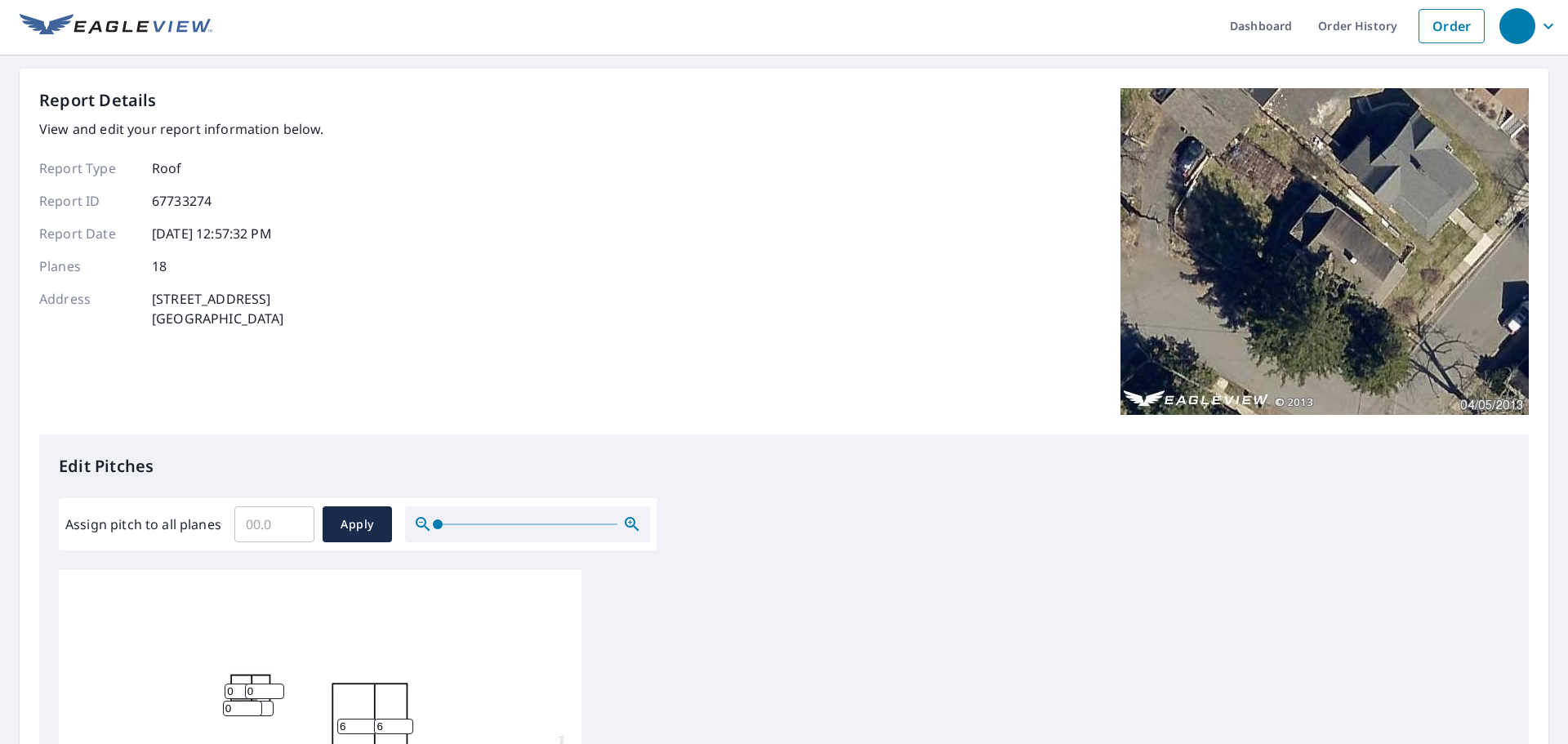
scroll to position [0, 0]
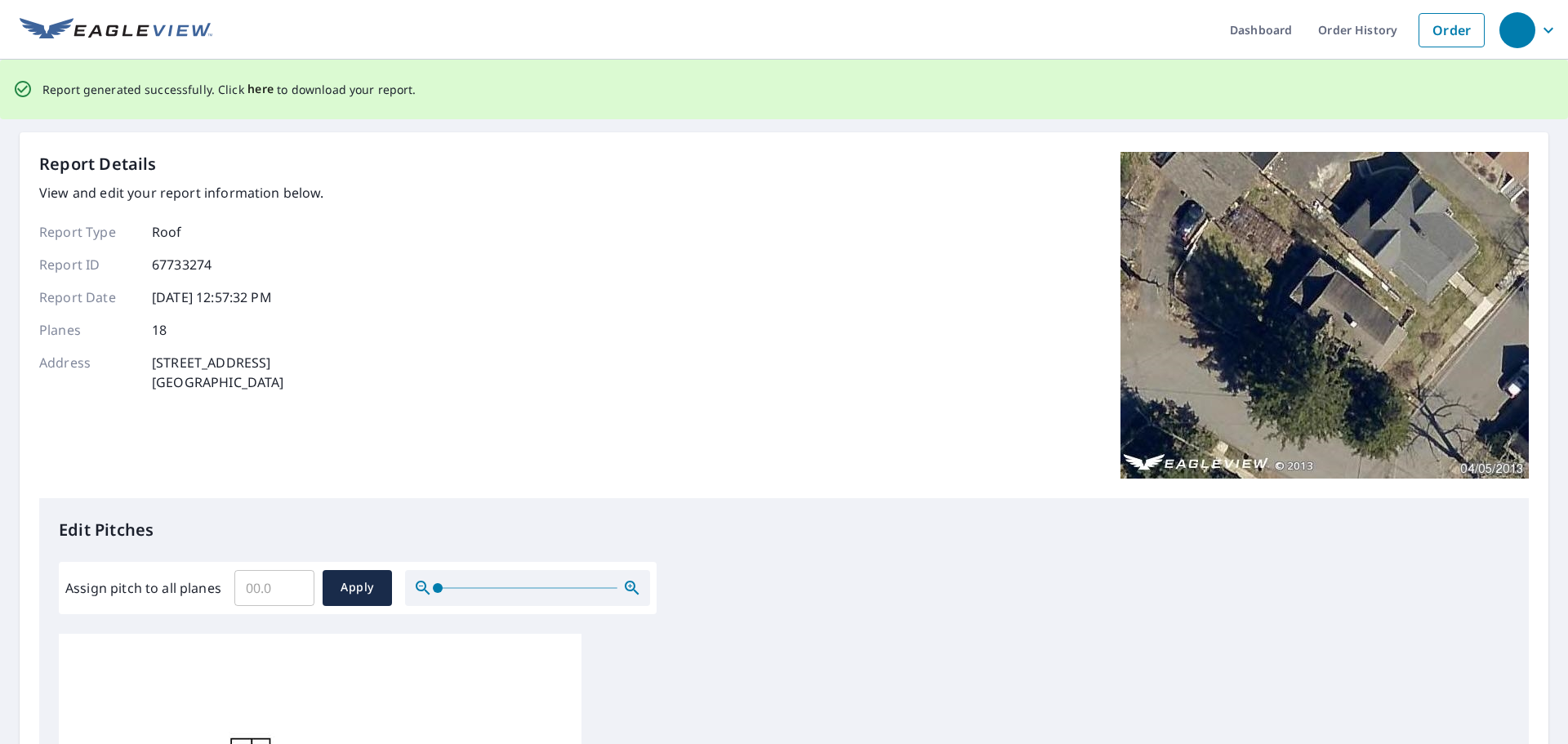
click at [261, 84] on span "here" at bounding box center [260, 89] width 27 height 20
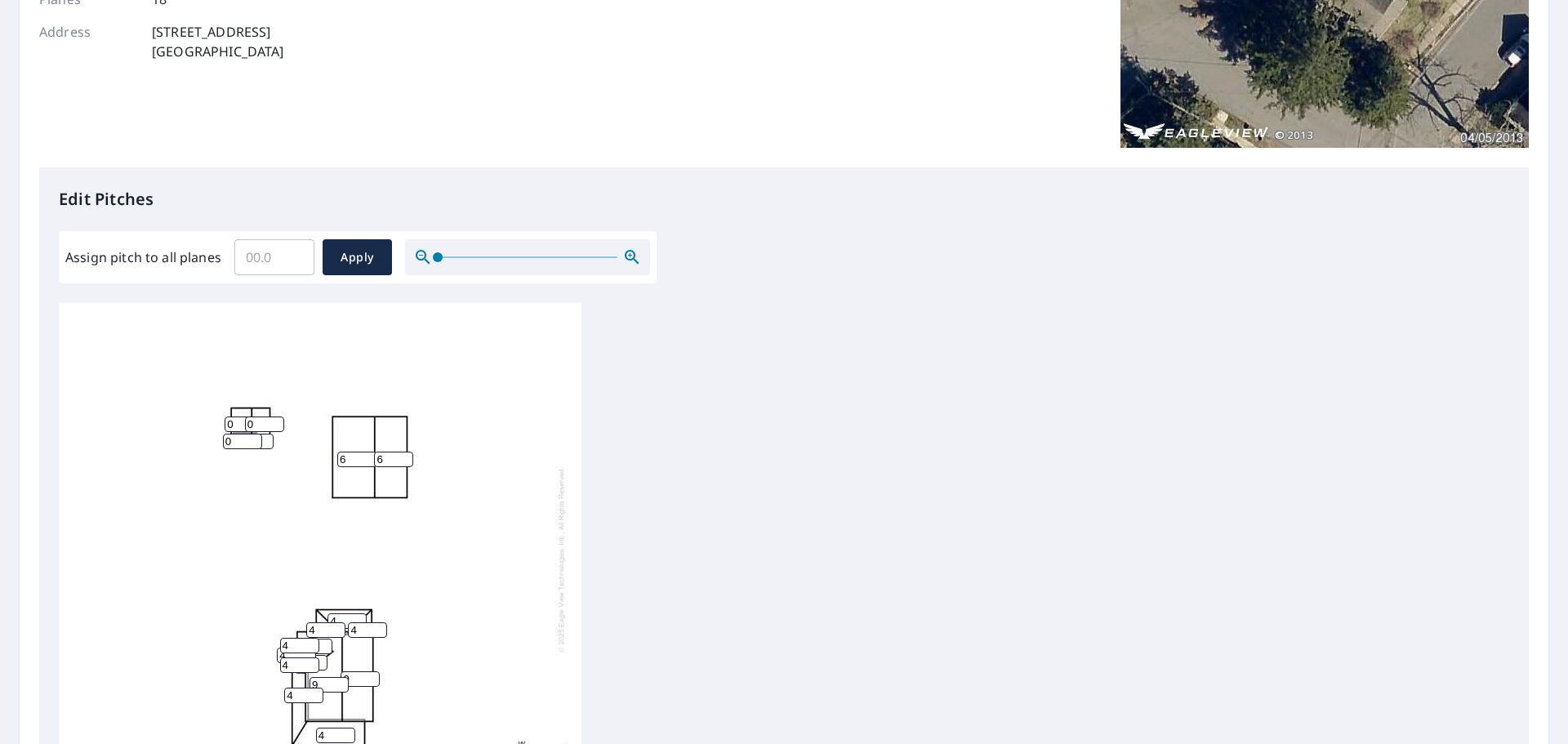
scroll to position [490, 0]
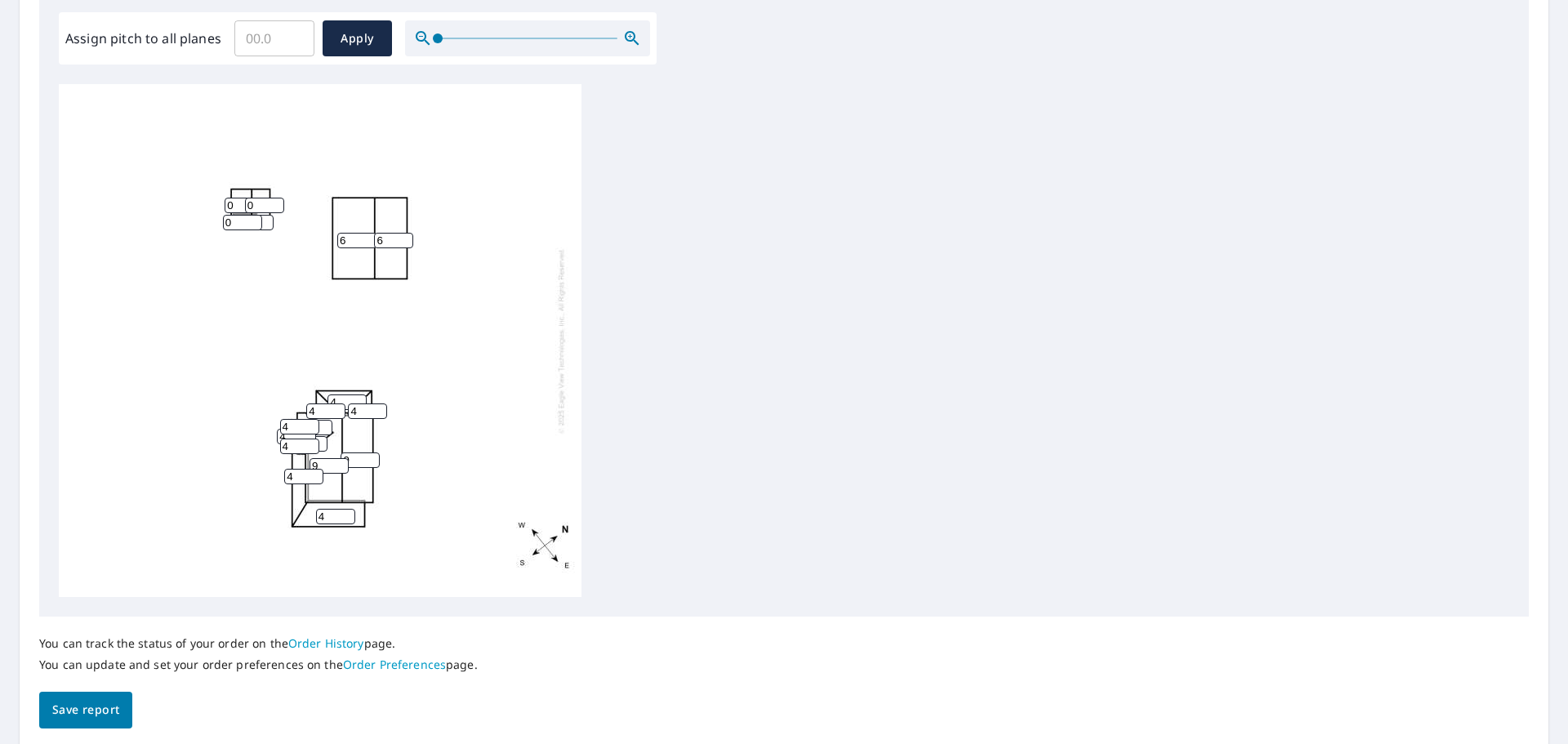
click at [321, 446] on input "10" at bounding box center [308, 444] width 39 height 16
type input "9"
click at [321, 446] on input "9" at bounding box center [308, 444] width 39 height 16
click at [79, 704] on span "Save report" at bounding box center [85, 710] width 67 height 20
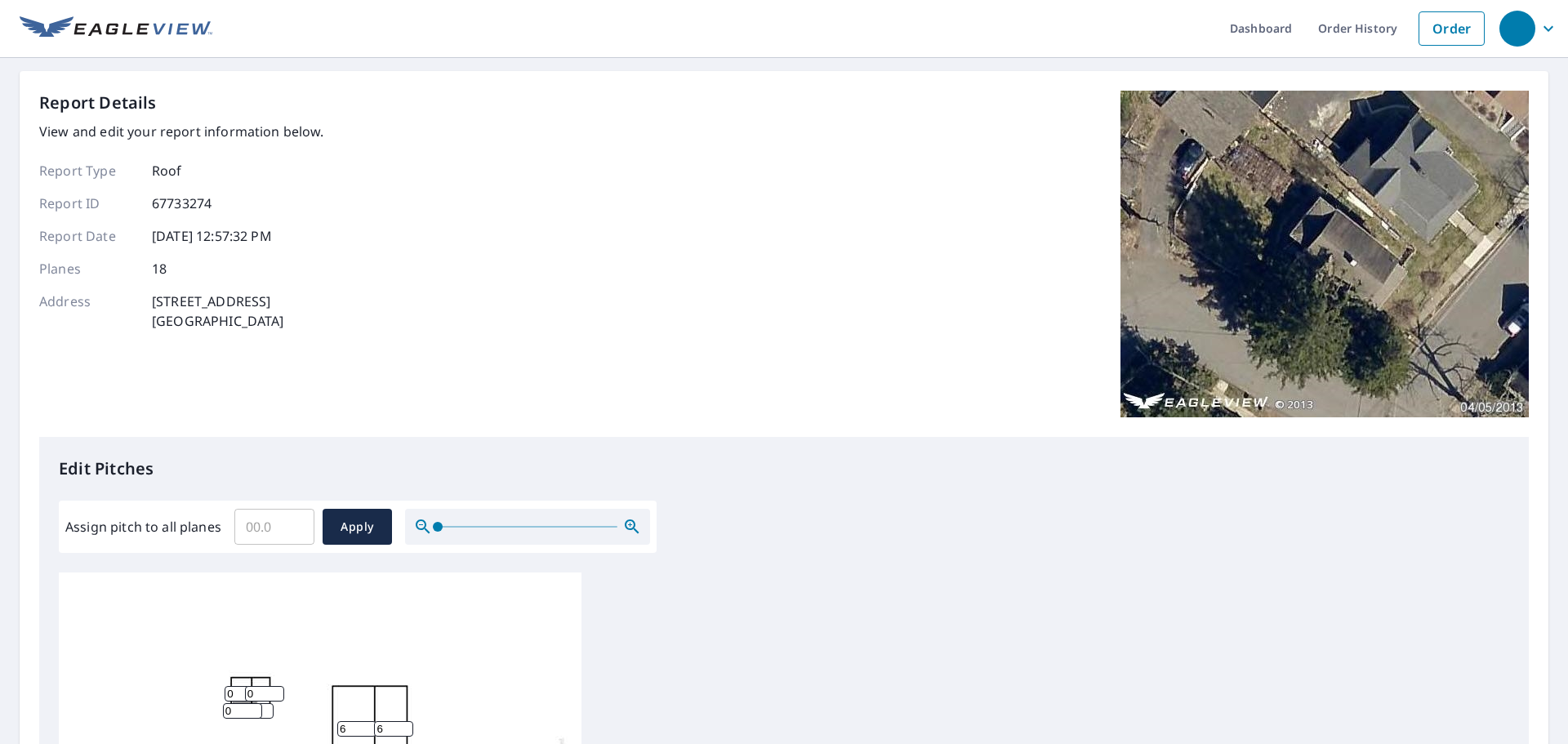
scroll to position [0, 0]
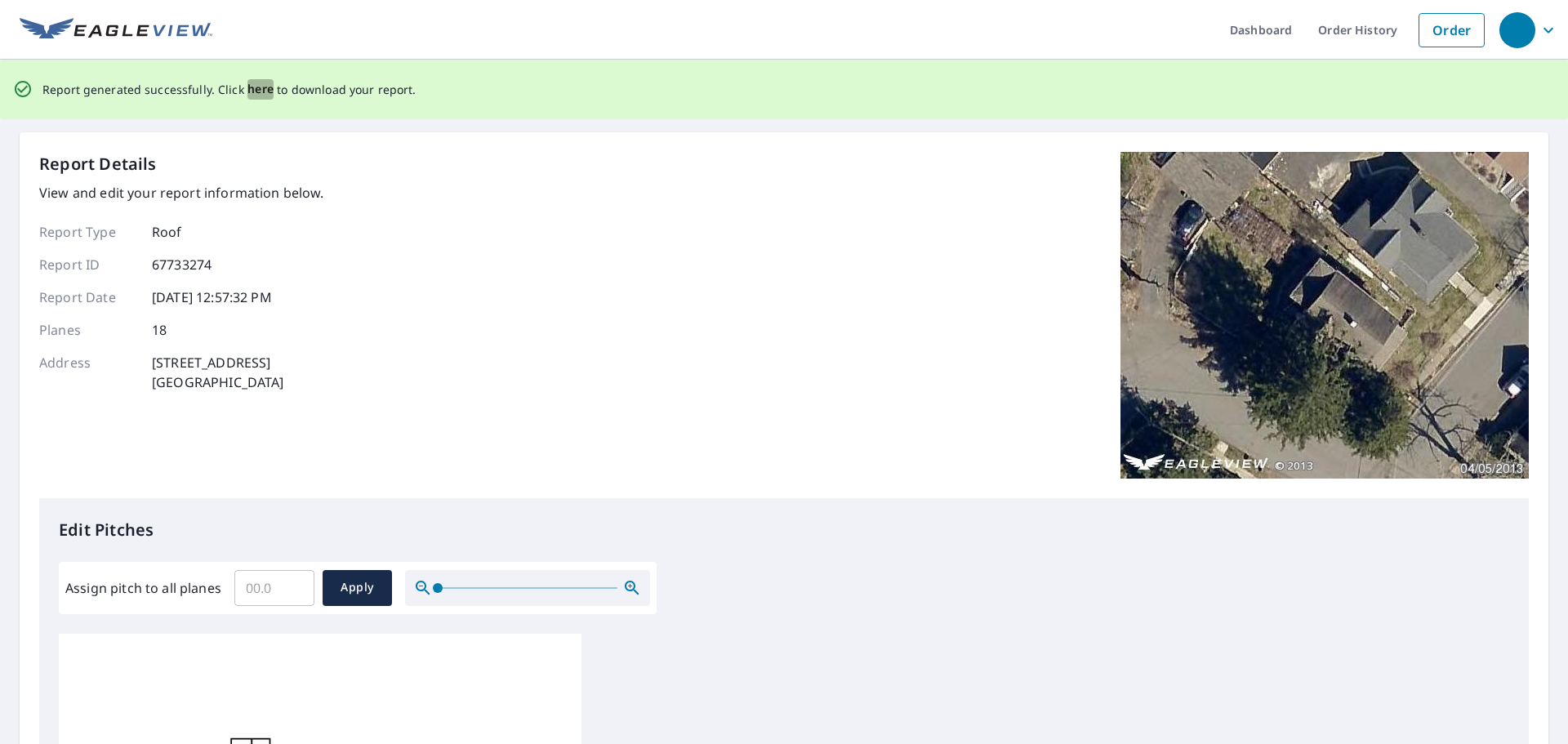
click at [252, 89] on span "here" at bounding box center [260, 89] width 27 height 20
